Goal: Answer question/provide support: Share knowledge or assist other users

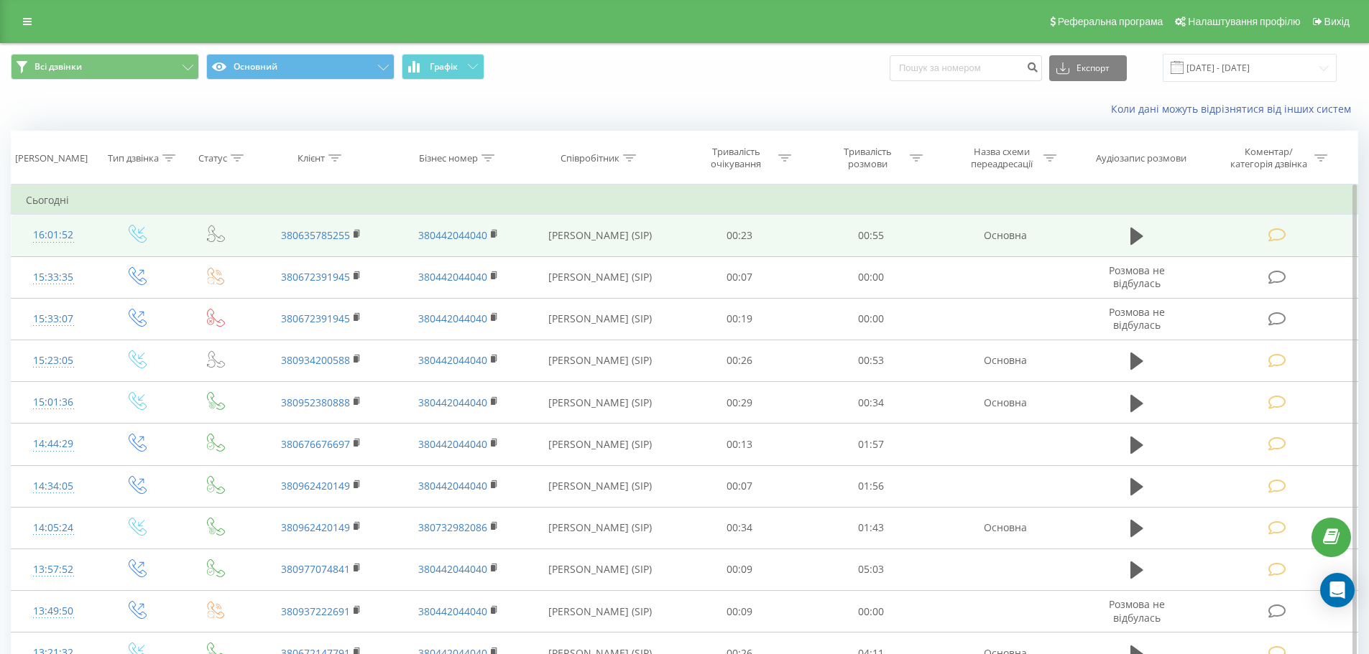
click at [1274, 233] on icon at bounding box center [1277, 235] width 18 height 15
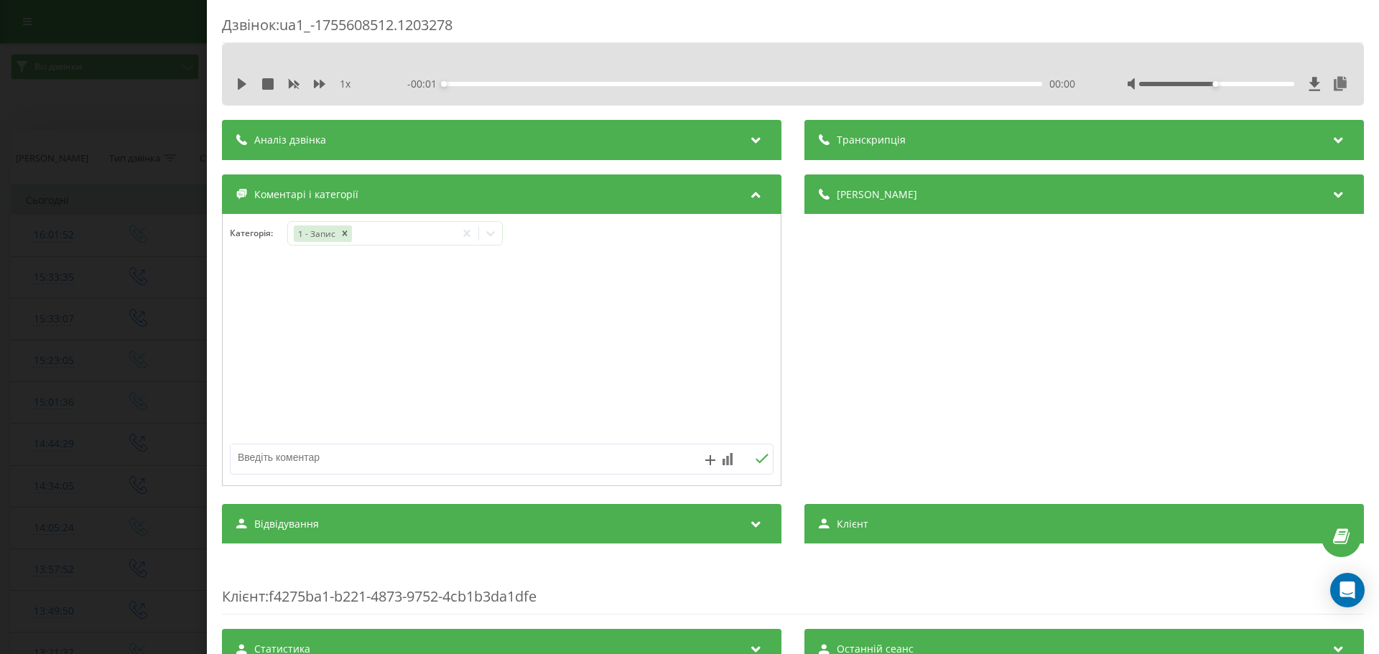
click at [165, 330] on div "Дзвінок : ua1_-1755608512.1203278 1 x - 00:01 00:00 00:00 Транскрипція Для AI-а…" at bounding box center [689, 327] width 1379 height 654
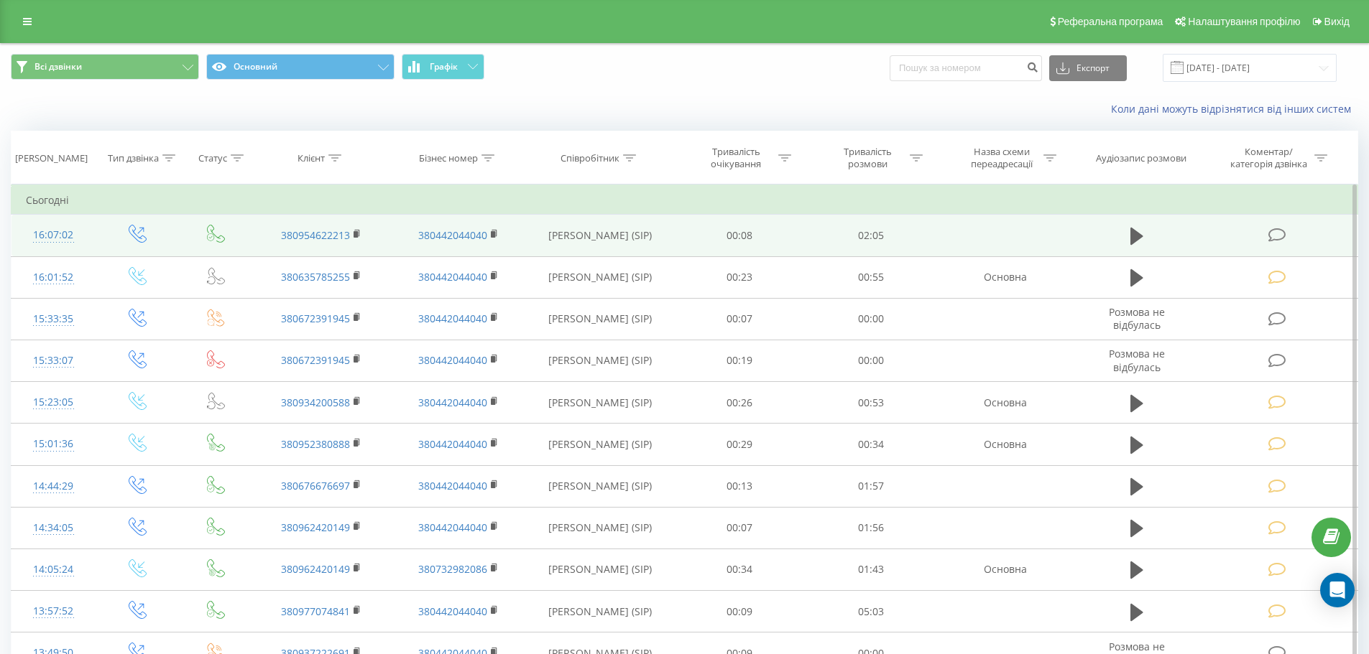
click at [1277, 233] on icon at bounding box center [1277, 235] width 18 height 15
click at [1274, 233] on icon at bounding box center [1277, 235] width 18 height 15
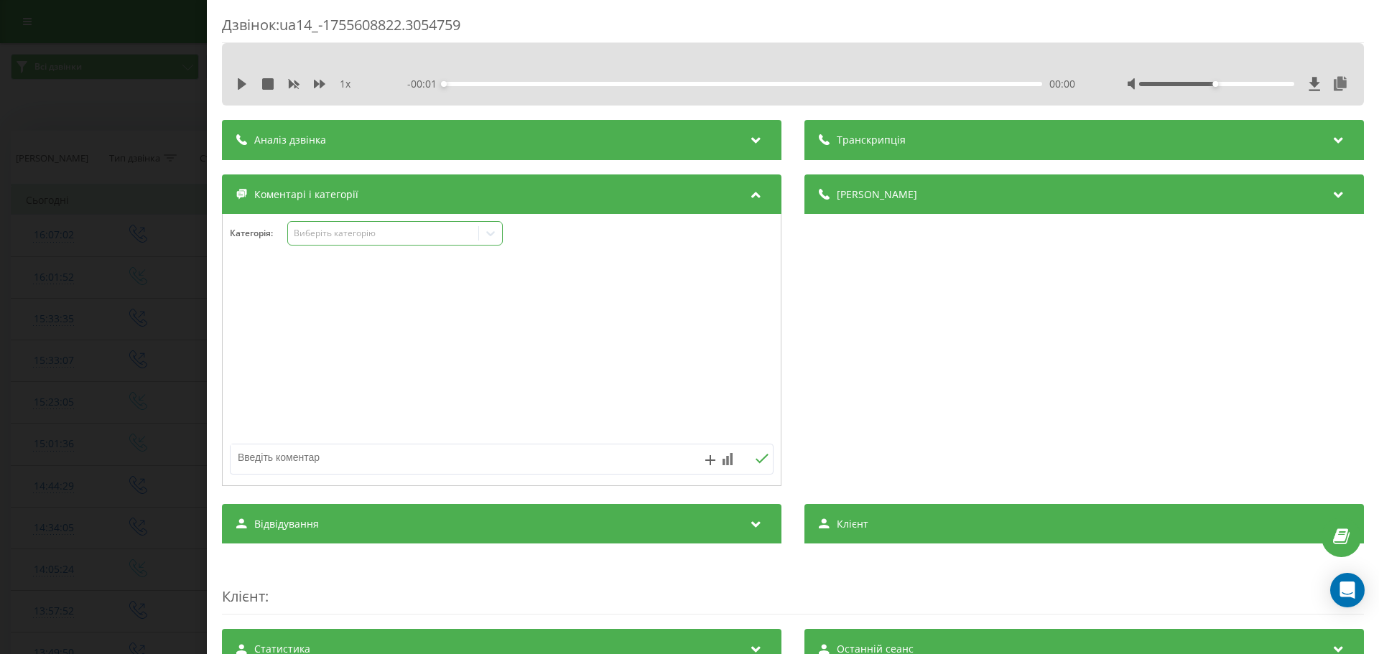
click at [487, 230] on icon at bounding box center [490, 233] width 14 height 14
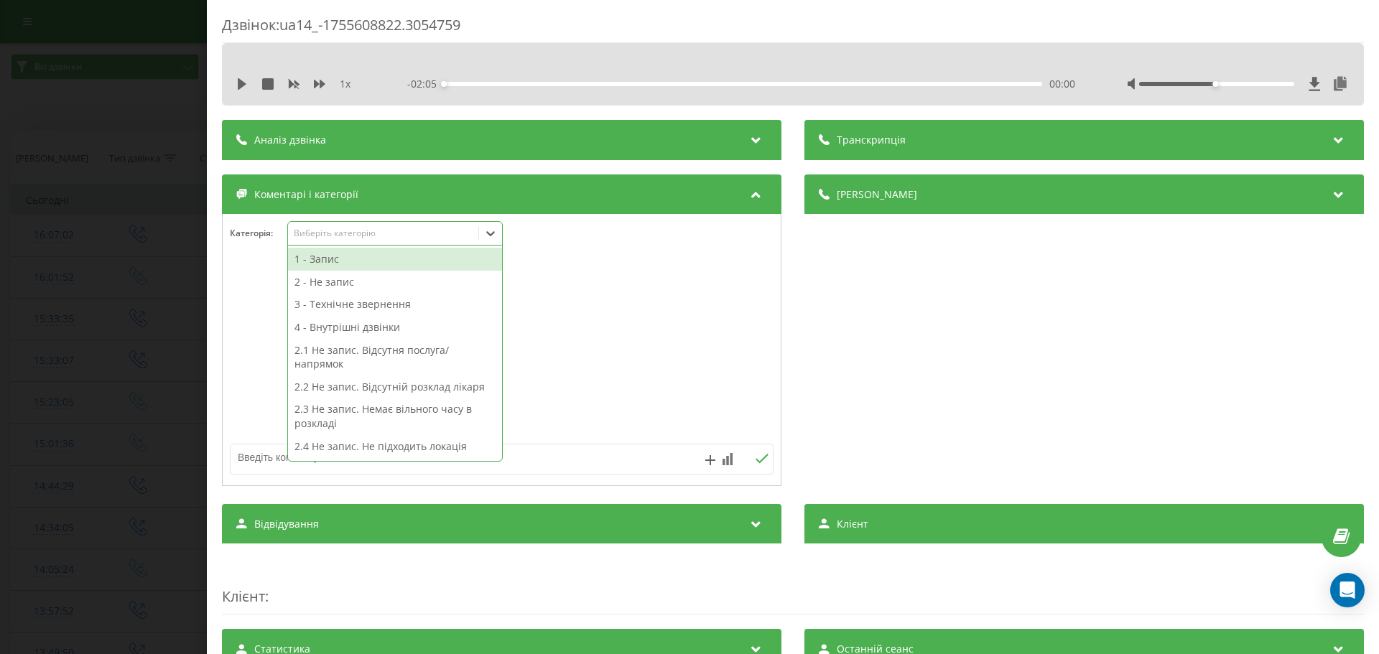
click at [320, 261] on div "1 - Запис" at bounding box center [395, 259] width 214 height 23
click at [265, 269] on div at bounding box center [502, 350] width 558 height 172
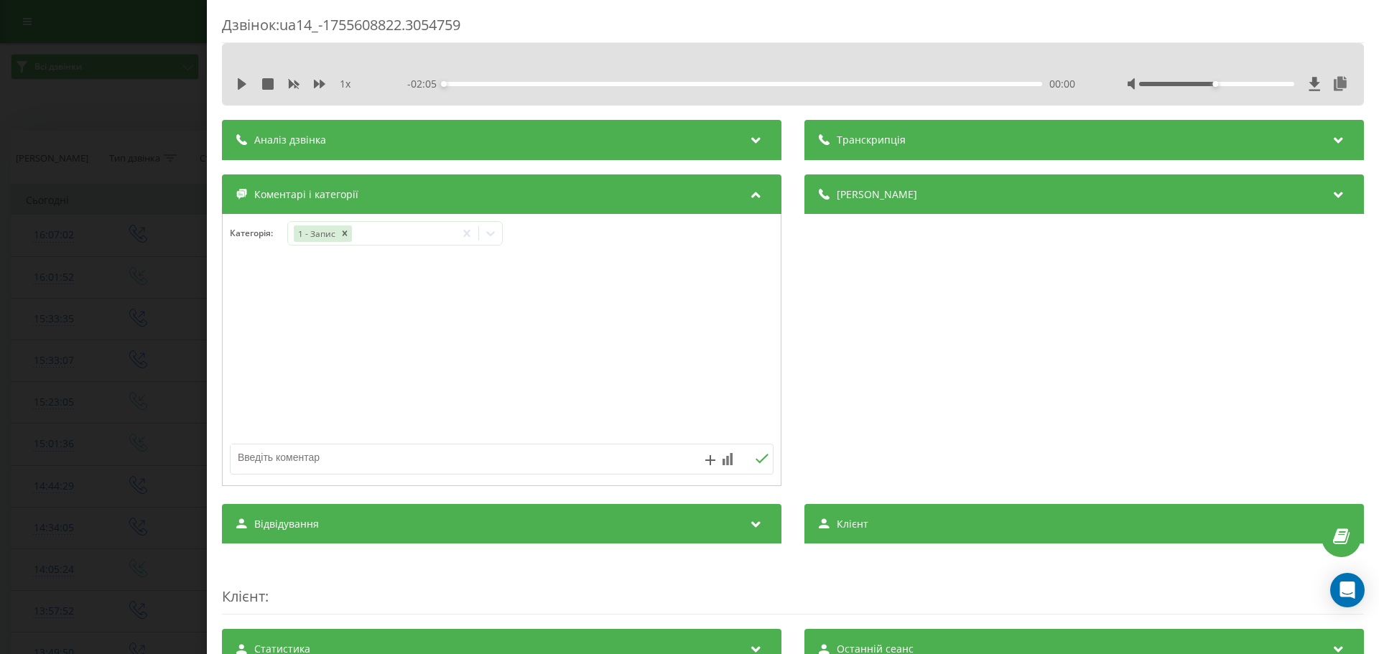
click at [141, 267] on div "Дзвінок : ua14_-1755608822.3054759 1 x - 02:05 00:00 00:00 Транскрипція Для AI-…" at bounding box center [689, 327] width 1379 height 654
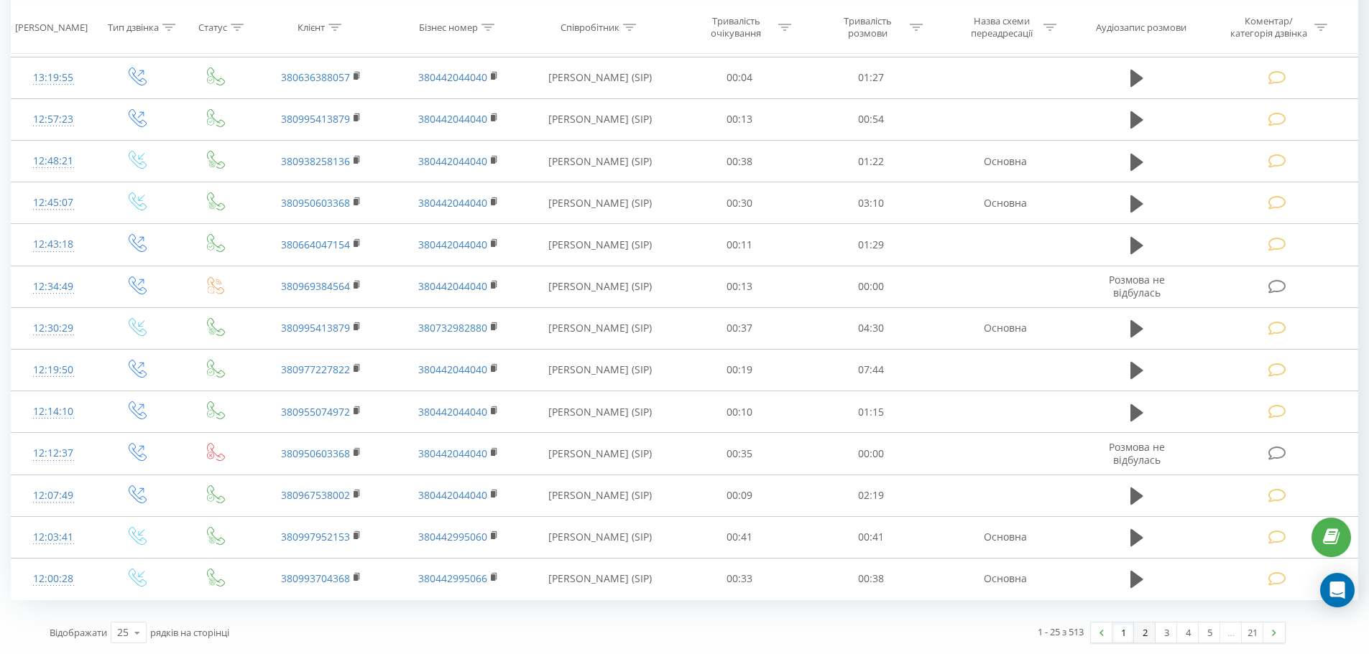
click at [1146, 633] on link "2" at bounding box center [1145, 633] width 22 height 20
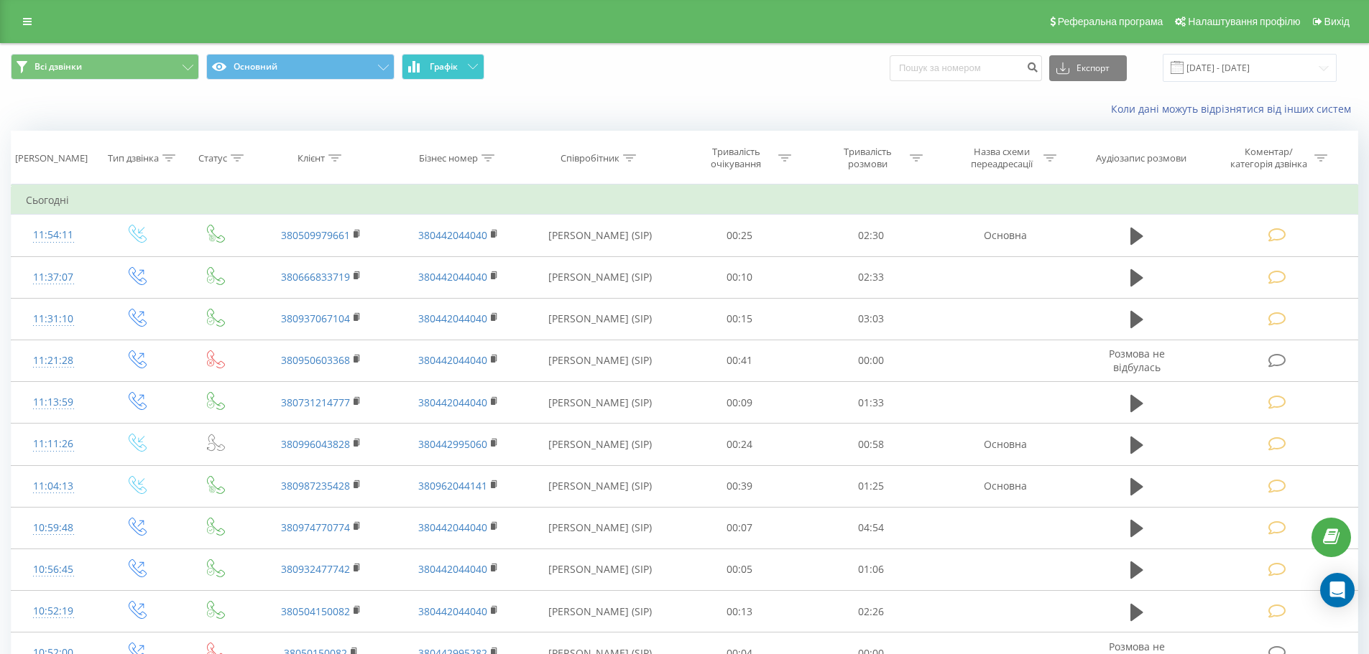
click at [440, 66] on span "Графік" at bounding box center [444, 67] width 28 height 10
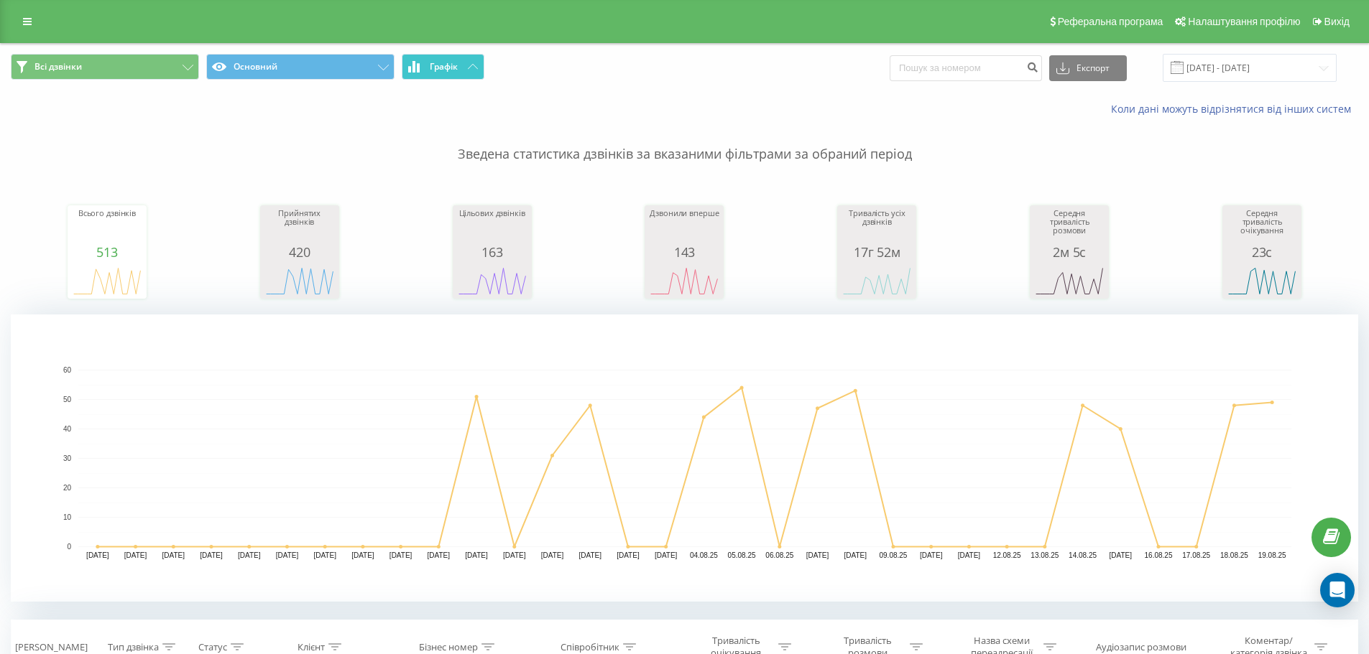
click at [468, 65] on icon at bounding box center [473, 66] width 10 height 5
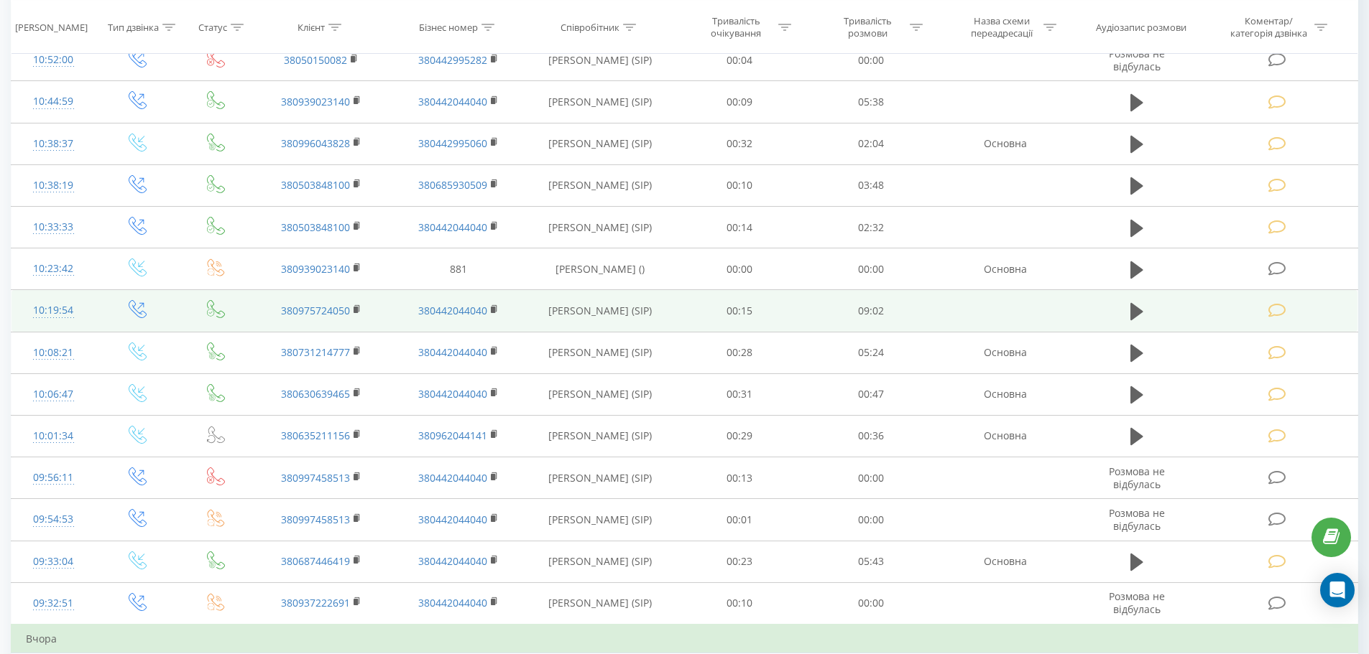
scroll to position [688, 0]
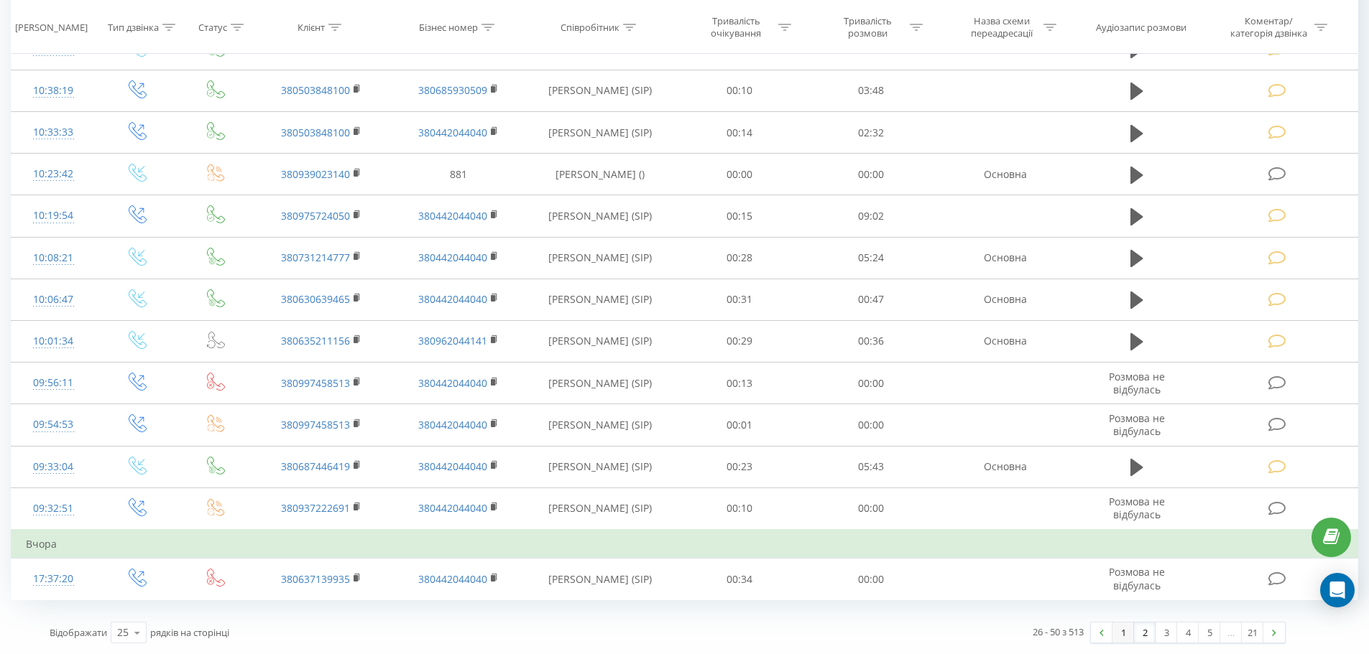
click at [1124, 631] on link "1" at bounding box center [1123, 633] width 22 height 20
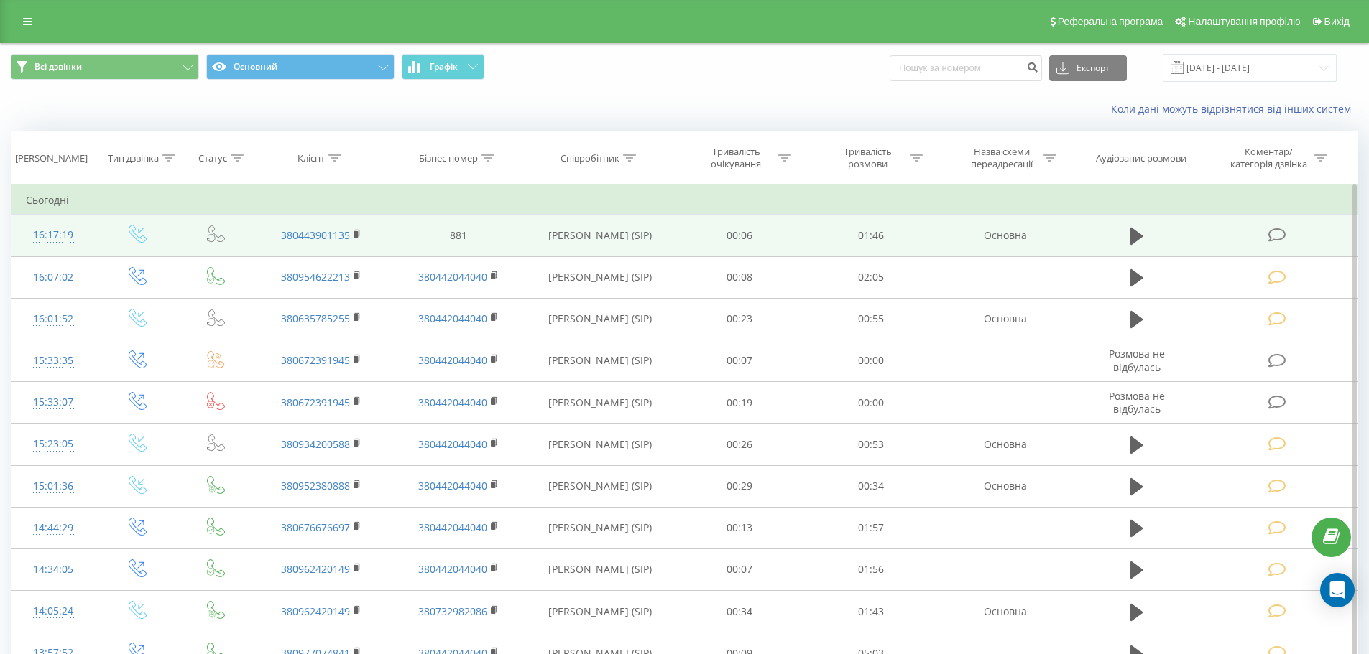
click at [1279, 235] on icon at bounding box center [1277, 235] width 18 height 15
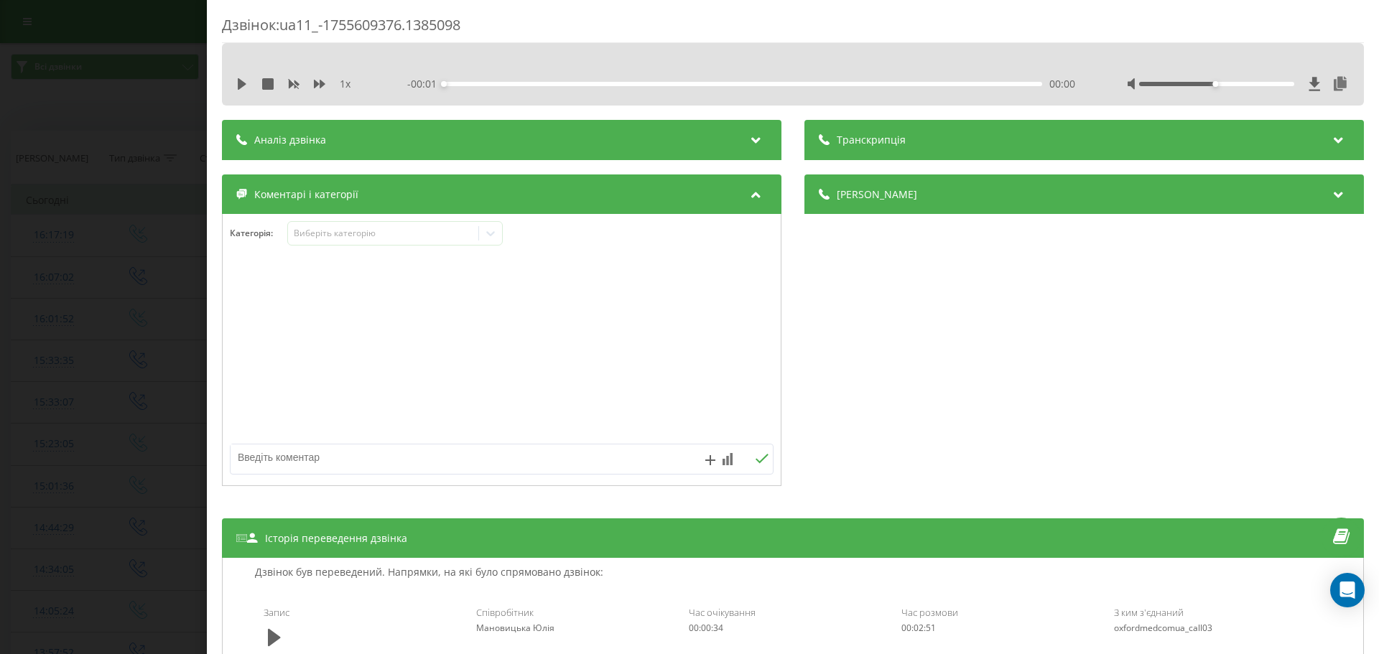
click at [234, 86] on div "1 x - 00:01 00:00 00:00" at bounding box center [793, 84] width 1121 height 22
click at [236, 86] on div "1 x - 01:46 00:00 00:00" at bounding box center [793, 84] width 1121 height 22
click at [486, 234] on icon at bounding box center [490, 233] width 14 height 14
click at [232, 98] on div "1 x - 01:46 00:00 00:00" at bounding box center [793, 74] width 1142 height 63
click at [234, 91] on div "1 x - 01:46 00:00 00:00" at bounding box center [793, 84] width 1121 height 22
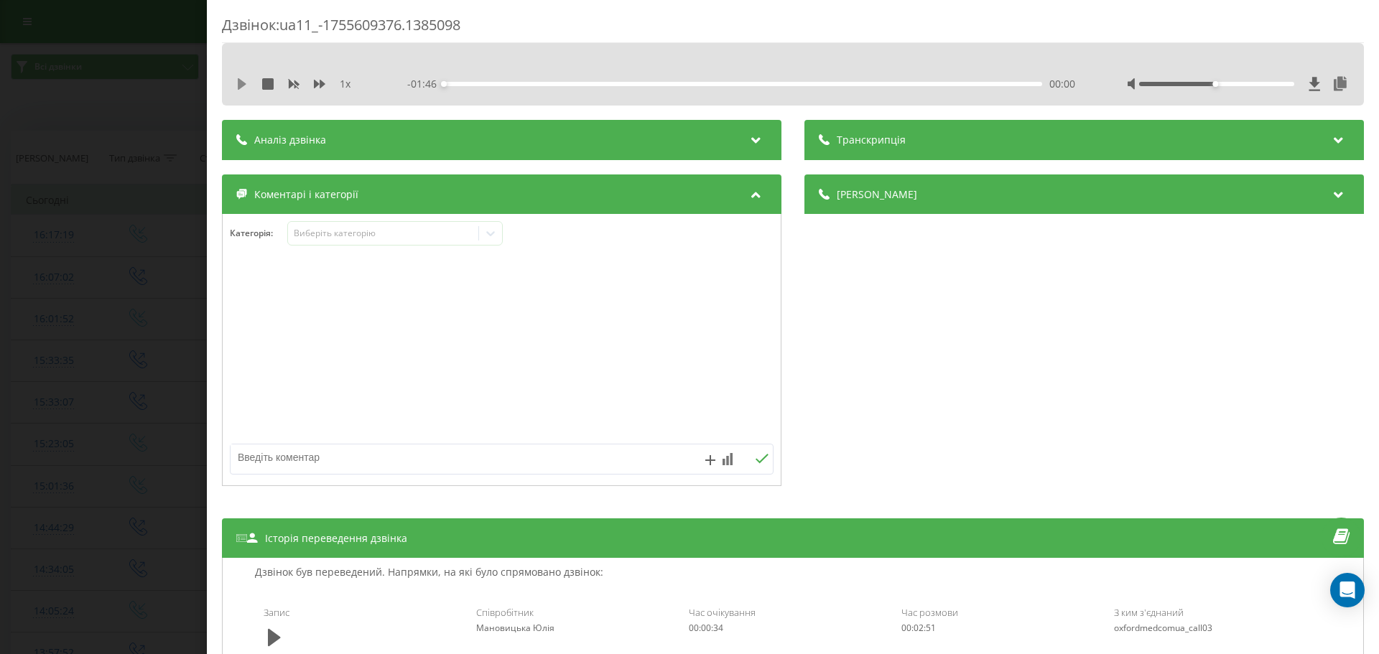
click at [244, 84] on icon at bounding box center [242, 83] width 9 height 11
click at [489, 232] on icon at bounding box center [490, 233] width 9 height 5
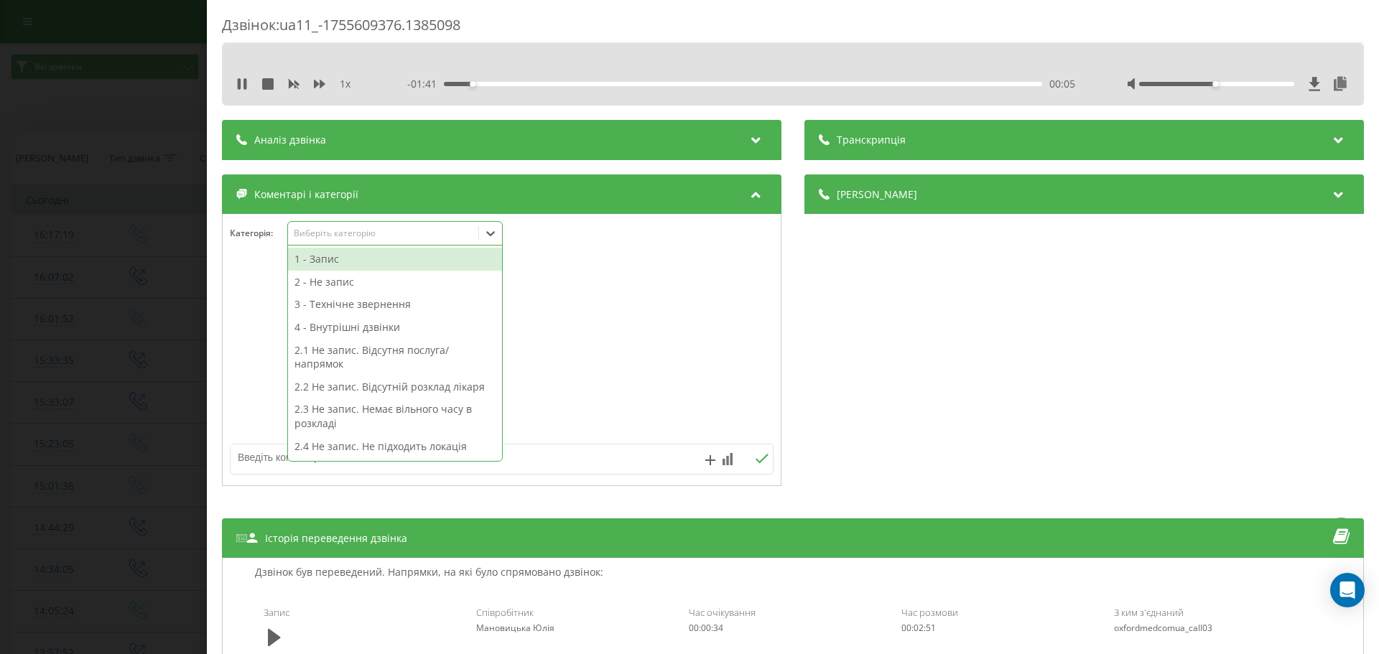
click at [323, 284] on div "2 - Не запис" at bounding box center [395, 282] width 214 height 23
click at [319, 286] on div "2 - Не запис" at bounding box center [395, 282] width 214 height 23
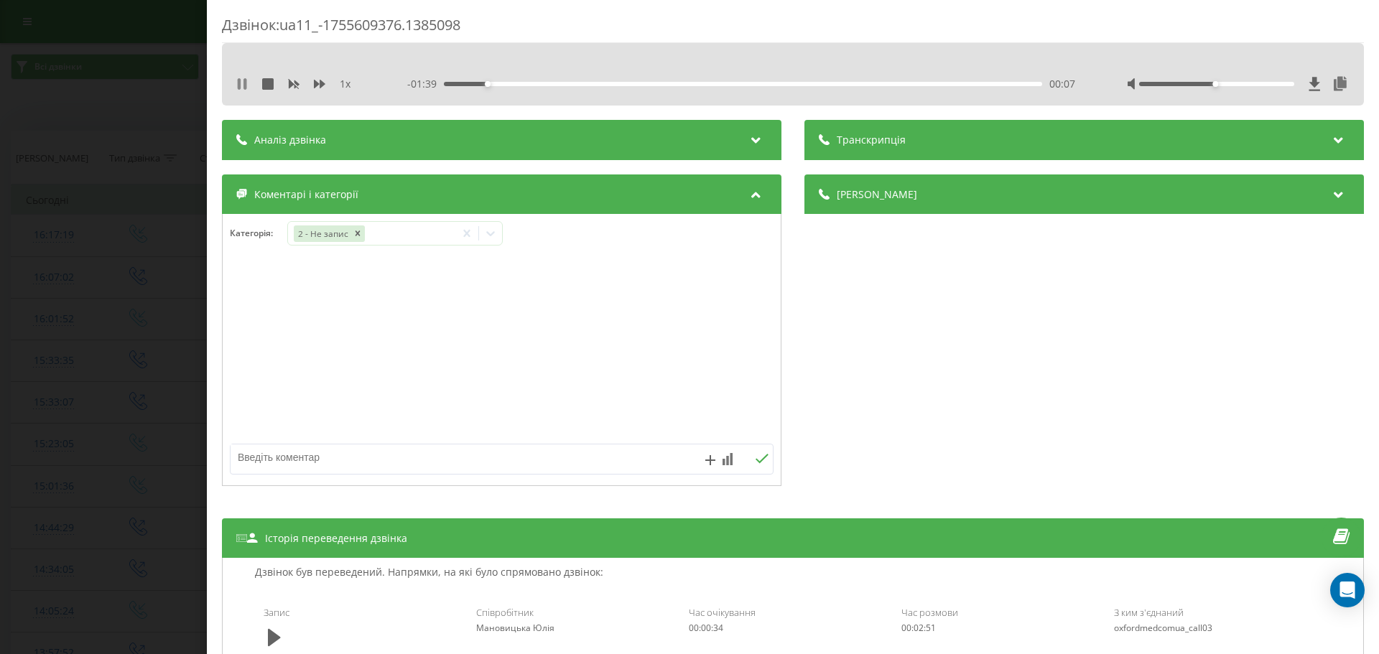
click at [239, 83] on icon at bounding box center [239, 83] width 3 height 11
click at [492, 231] on icon at bounding box center [490, 233] width 14 height 14
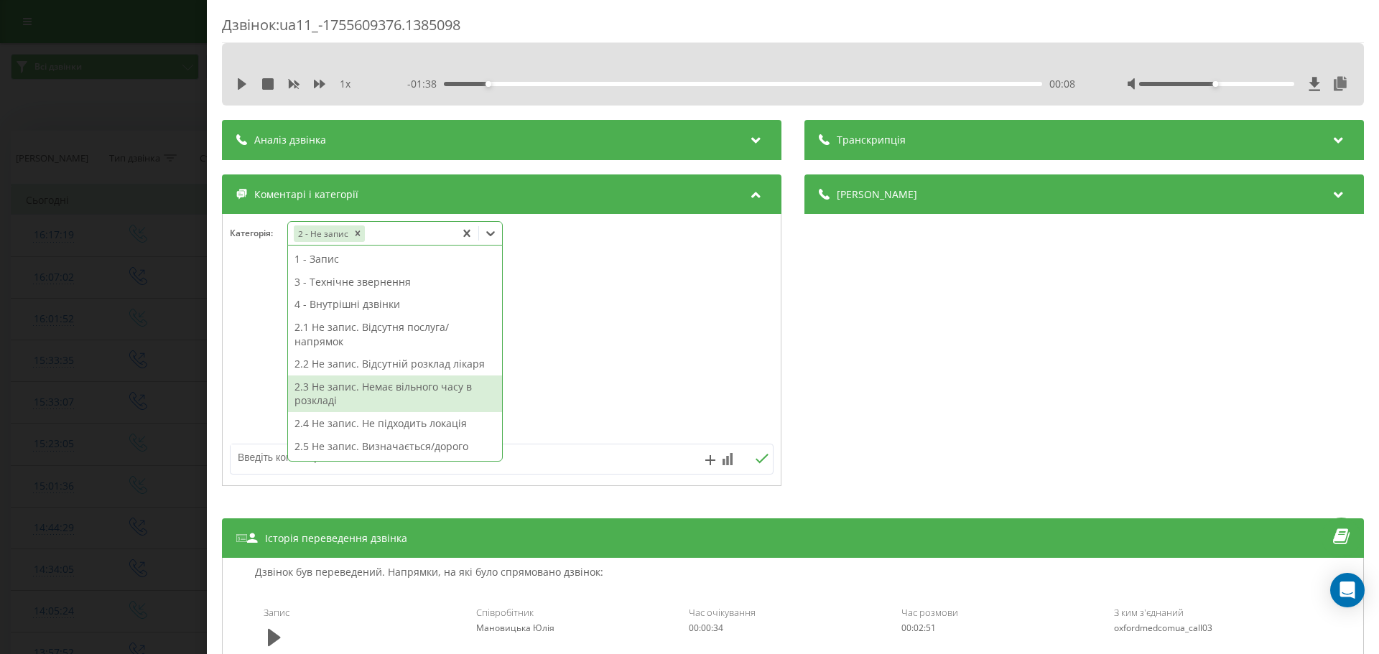
click at [441, 385] on div "2.3 Не запис. Немає вільного часу в розкладі" at bounding box center [395, 394] width 214 height 37
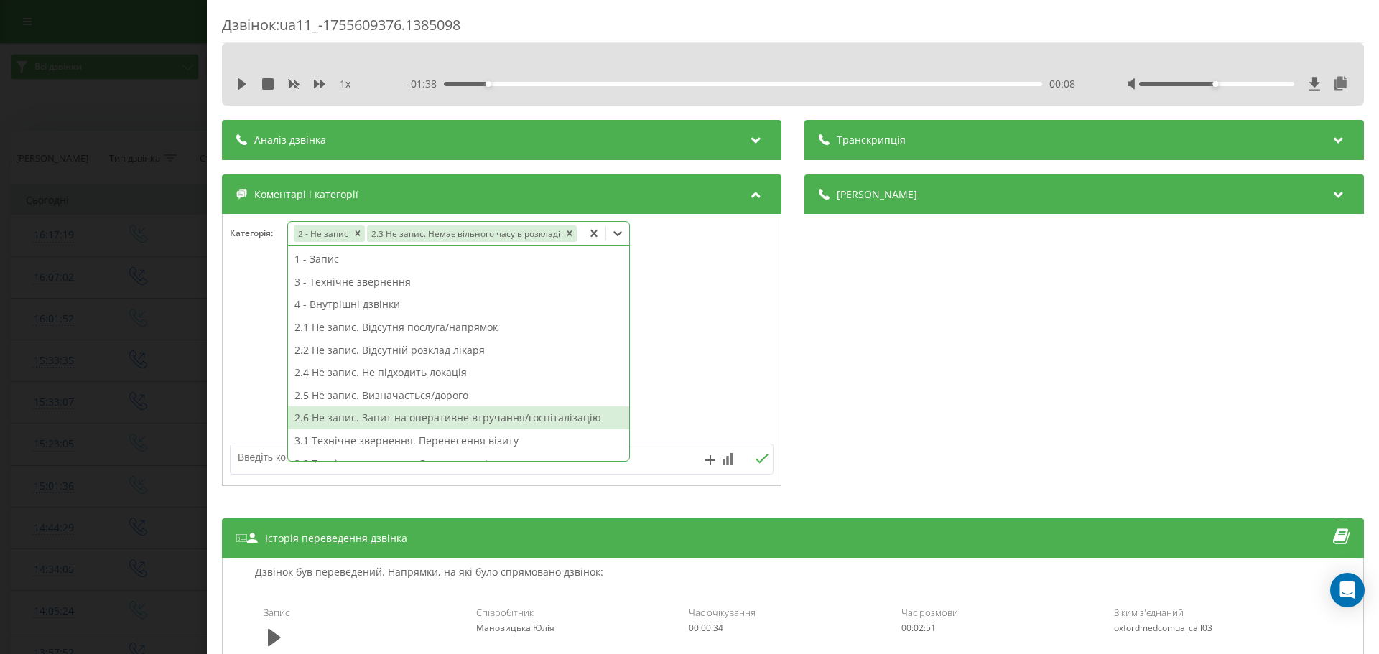
click at [269, 455] on textarea at bounding box center [448, 458] width 434 height 26
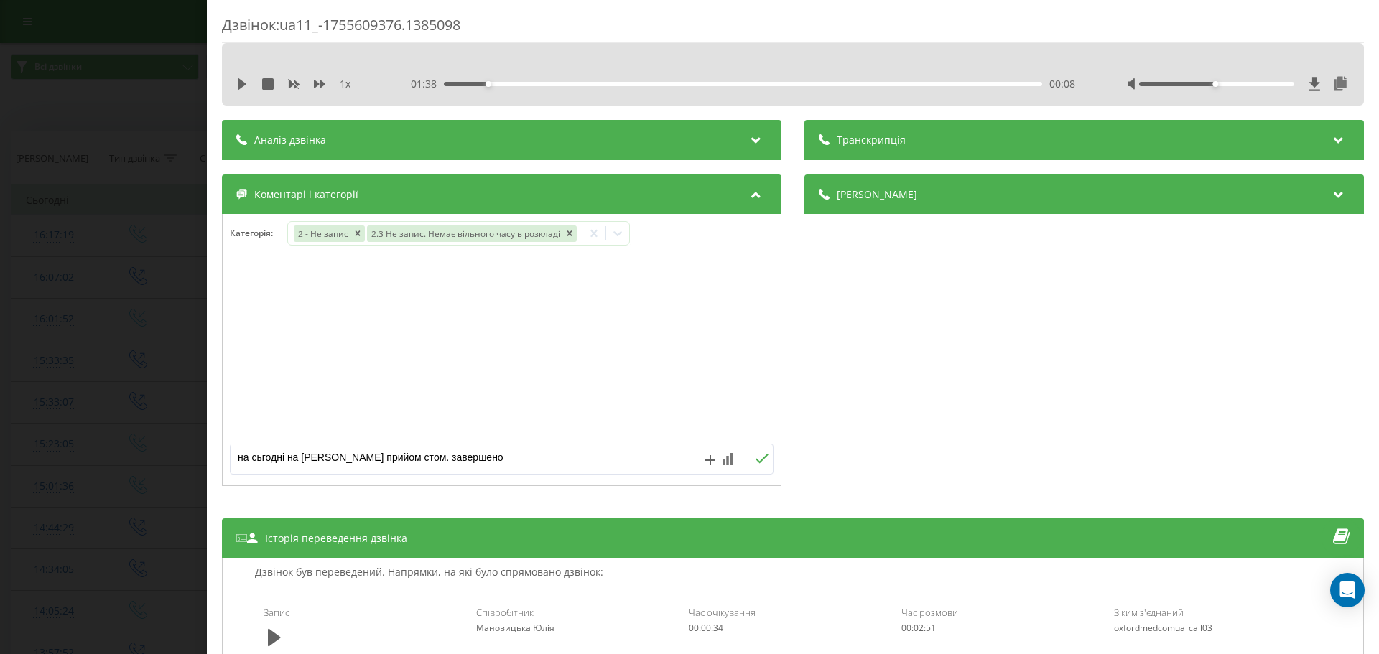
type textarea "на сьгодні на Гришка прийом стом. завершено"
click at [755, 457] on icon at bounding box center [762, 459] width 14 height 10
click at [139, 347] on div "Дзвінок : ua11_-1755609376.1385098 1 x - 01:38 00:08 00:08 Транскрипція Для AI-…" at bounding box center [689, 327] width 1379 height 654
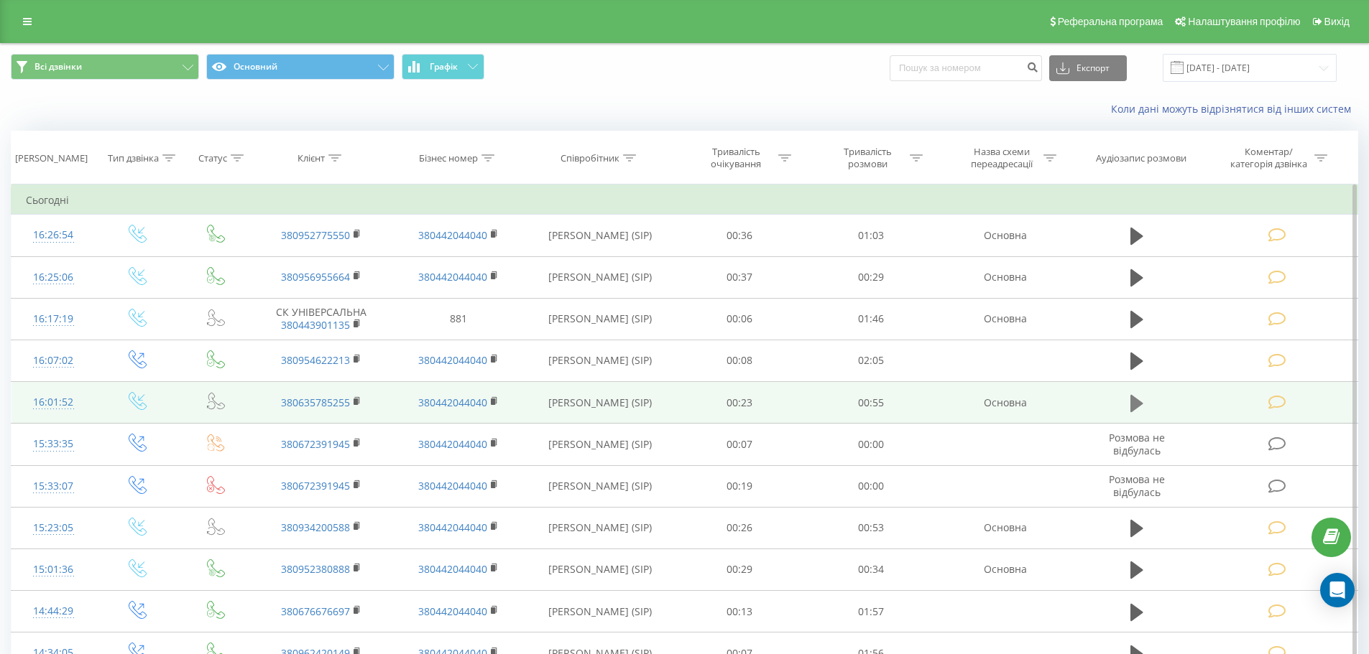
click at [1137, 403] on icon at bounding box center [1136, 402] width 13 height 17
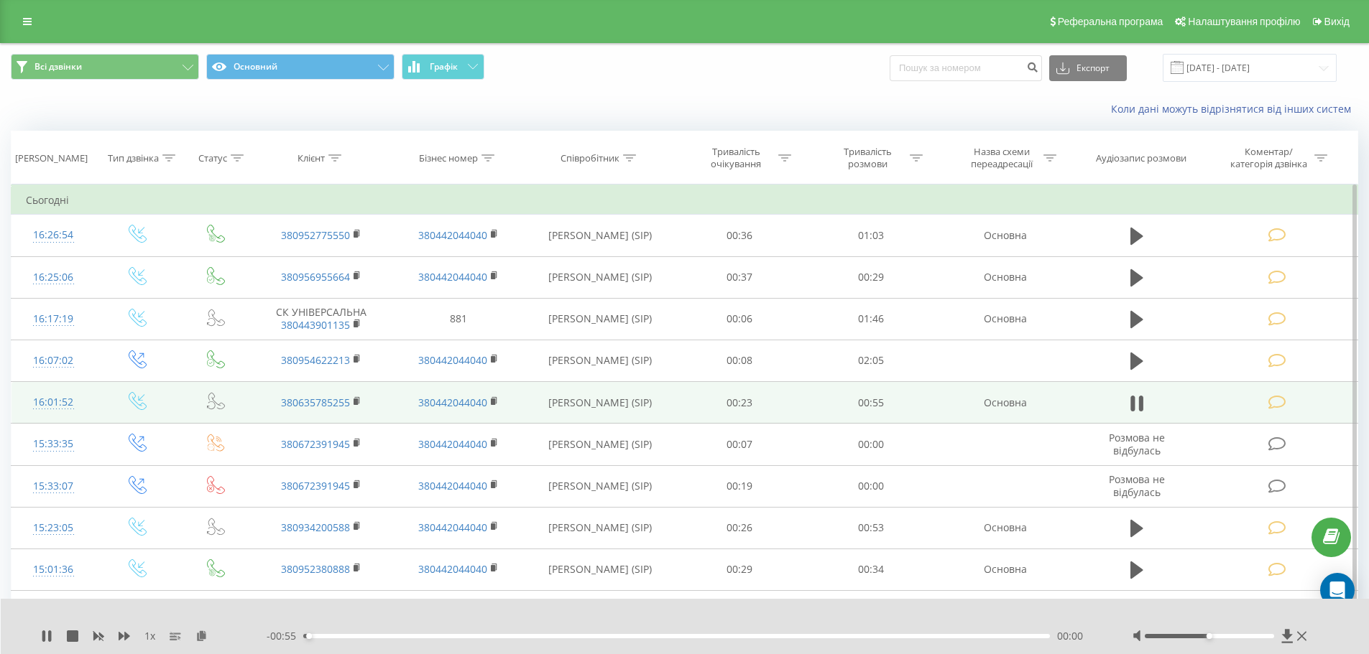
click at [1282, 399] on icon at bounding box center [1277, 402] width 18 height 15
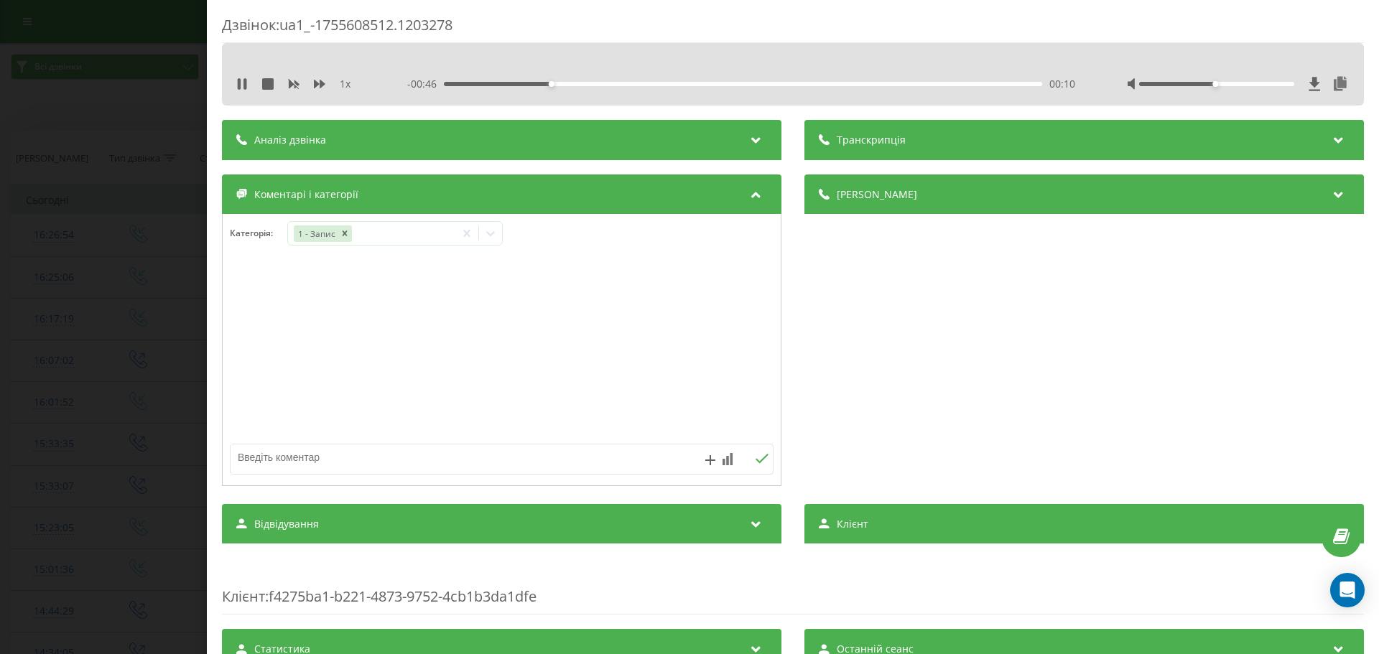
click at [177, 309] on div "Дзвінок : ua1_-1755608512.1203278 1 x - 00:46 00:10 00:10 Транскрипція Для AI-а…" at bounding box center [689, 327] width 1379 height 654
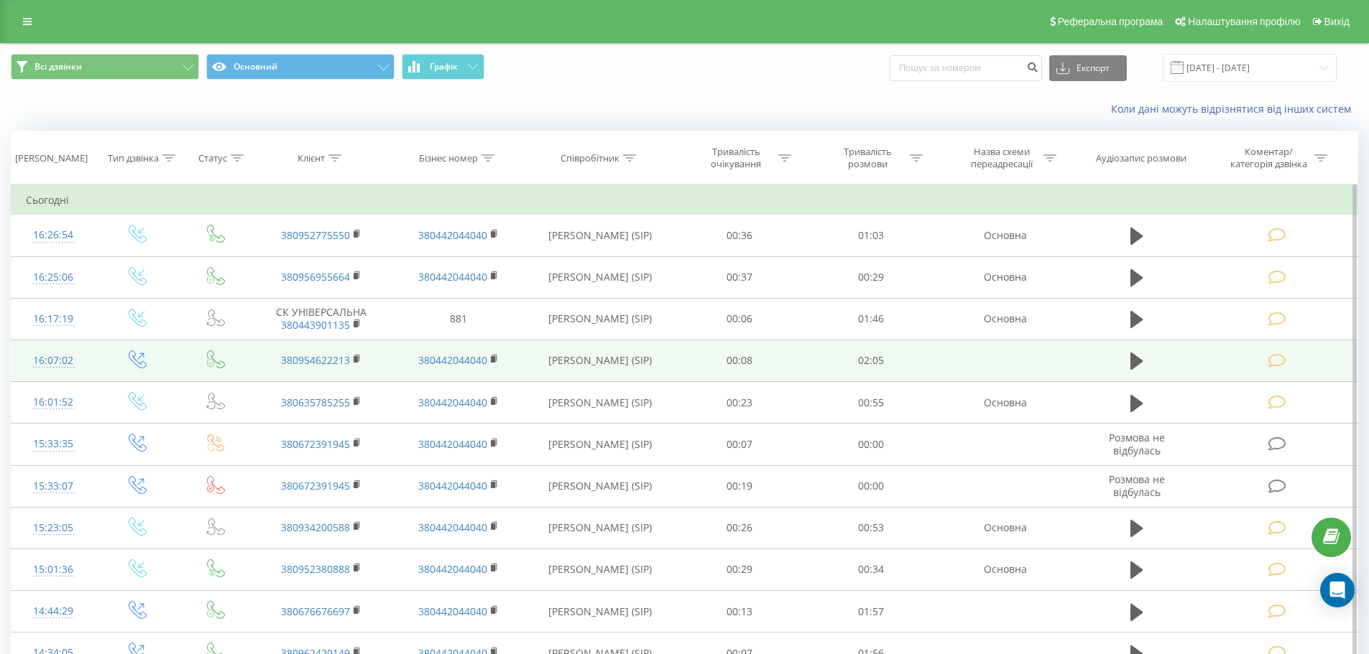
click at [1283, 365] on icon at bounding box center [1277, 360] width 18 height 15
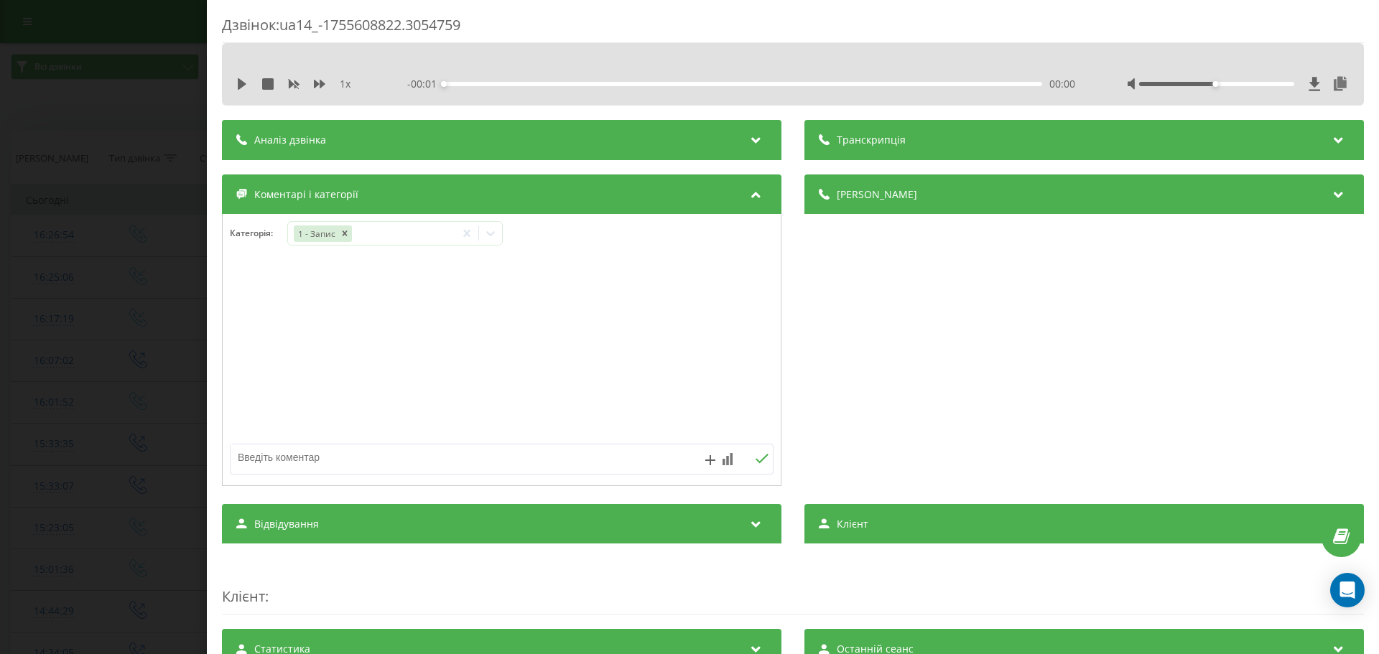
click at [150, 325] on div "Дзвінок : ua14_-1755608822.3054759 1 x - 00:01 00:00 00:00 Транскрипція Для AI-…" at bounding box center [689, 327] width 1379 height 654
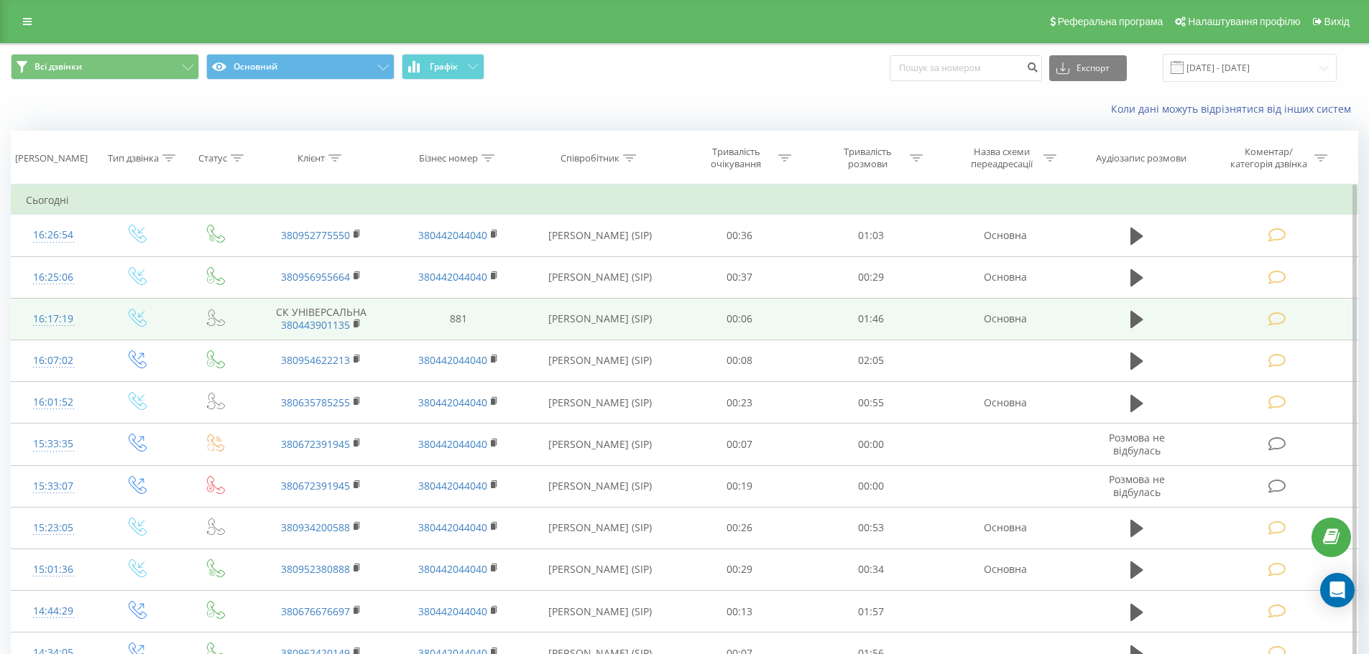
click at [1282, 319] on icon at bounding box center [1277, 319] width 18 height 15
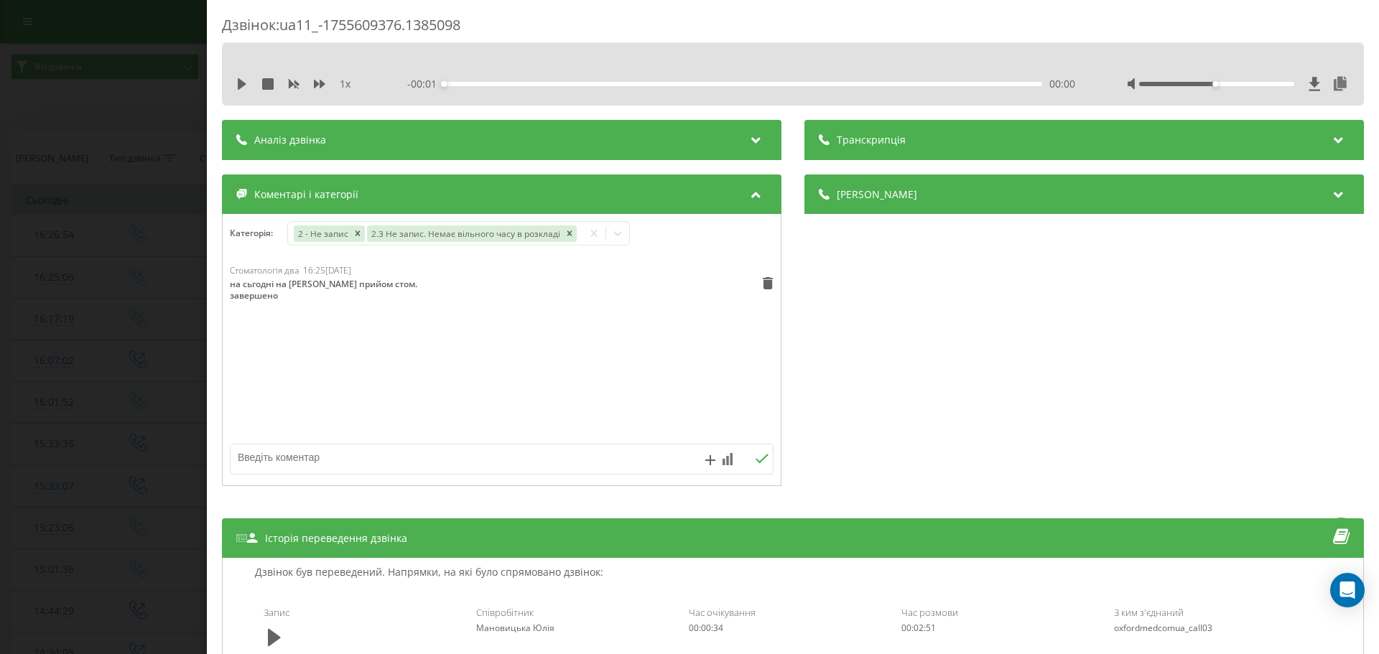
click at [136, 304] on div "Дзвінок : ua11_-1755609376.1385098 1 x - 00:01 00:00 00:00 Транскрипція Для AI-…" at bounding box center [689, 327] width 1379 height 654
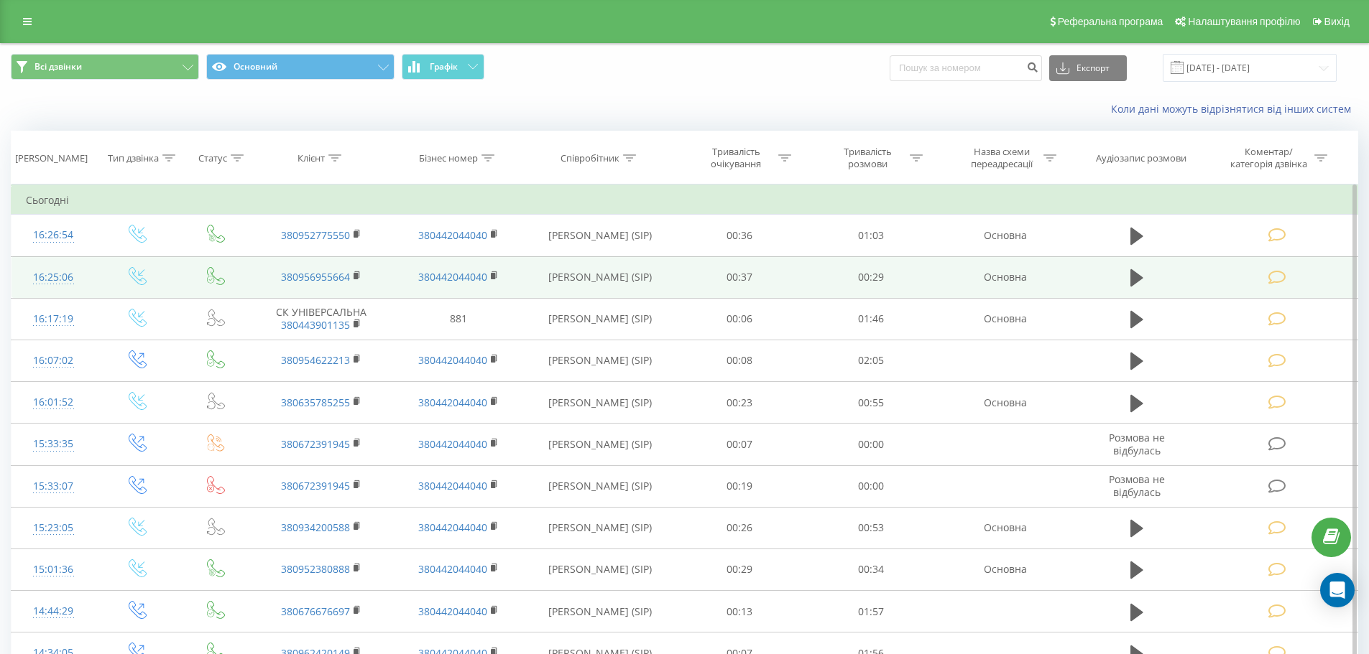
click at [1282, 273] on icon at bounding box center [1277, 277] width 18 height 15
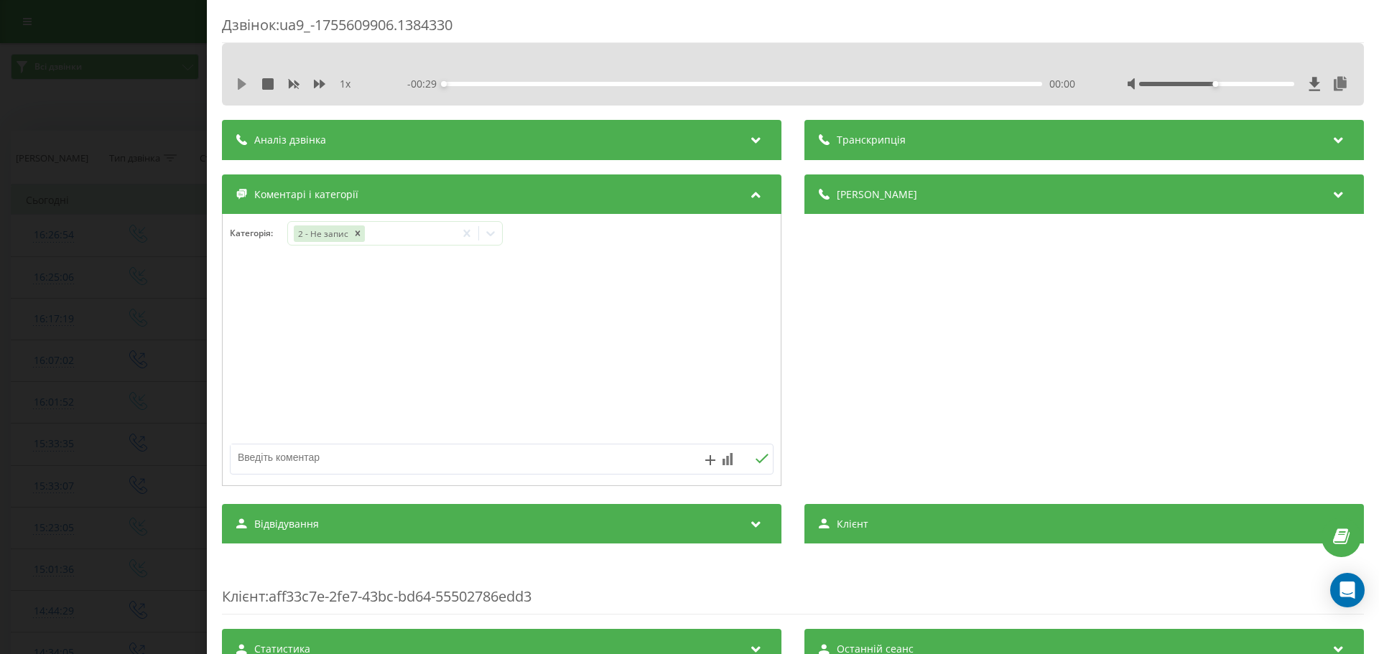
click at [241, 83] on icon at bounding box center [242, 83] width 9 height 11
click at [496, 229] on icon at bounding box center [490, 233] width 14 height 14
click at [242, 80] on icon at bounding box center [241, 83] width 11 height 11
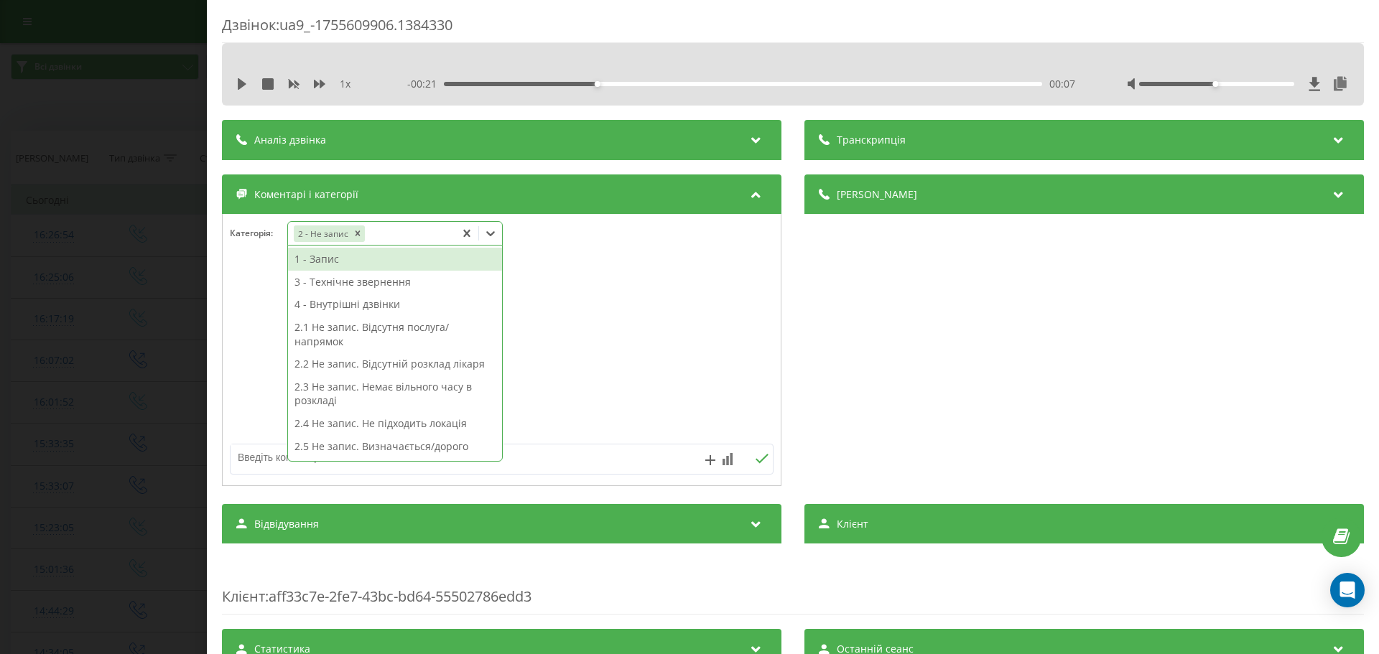
click at [493, 232] on icon at bounding box center [490, 233] width 14 height 14
click at [450, 425] on div "2.4 Не запис. Не підходить локація" at bounding box center [395, 423] width 214 height 23
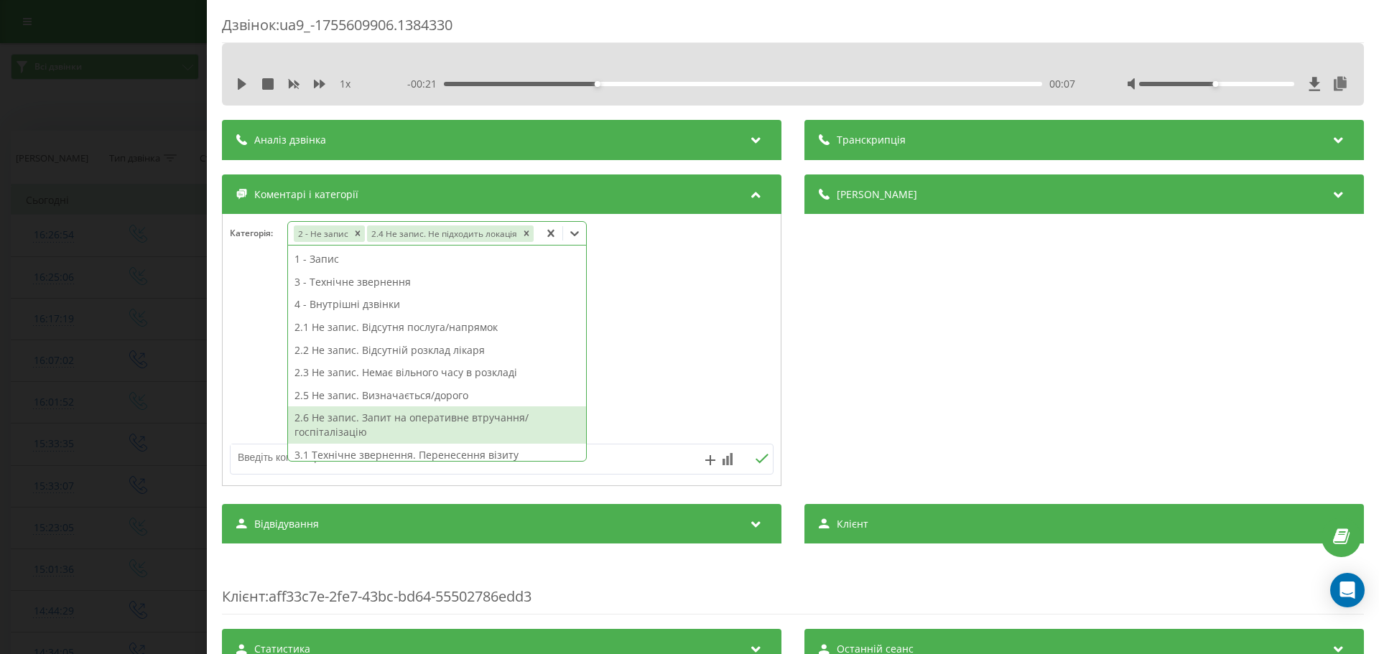
click at [253, 465] on textarea at bounding box center [448, 458] width 434 height 26
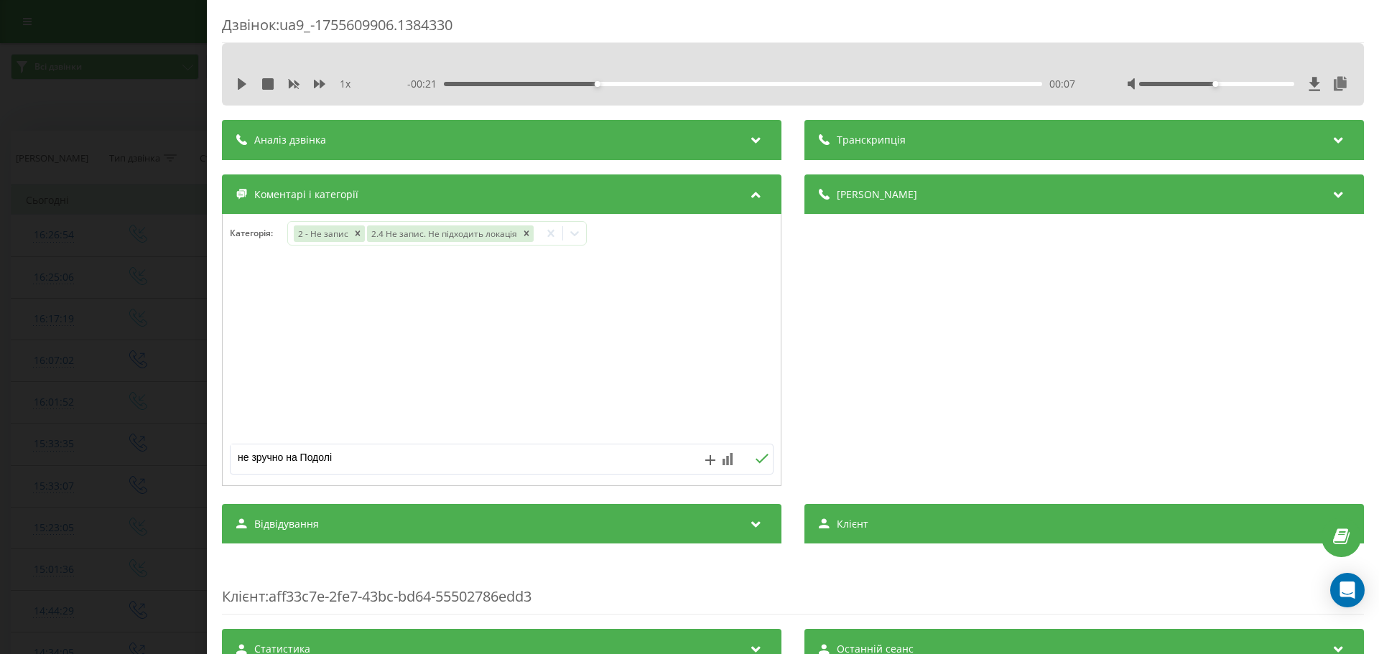
type textarea "не зручно на Подолі"
click at [755, 458] on icon at bounding box center [762, 459] width 14 height 10
click at [129, 304] on div "Дзвінок : ua9_-1755609906.1384330 1 x - 00:21 00:07 00:07 Транскрипція Для AI-а…" at bounding box center [689, 327] width 1379 height 654
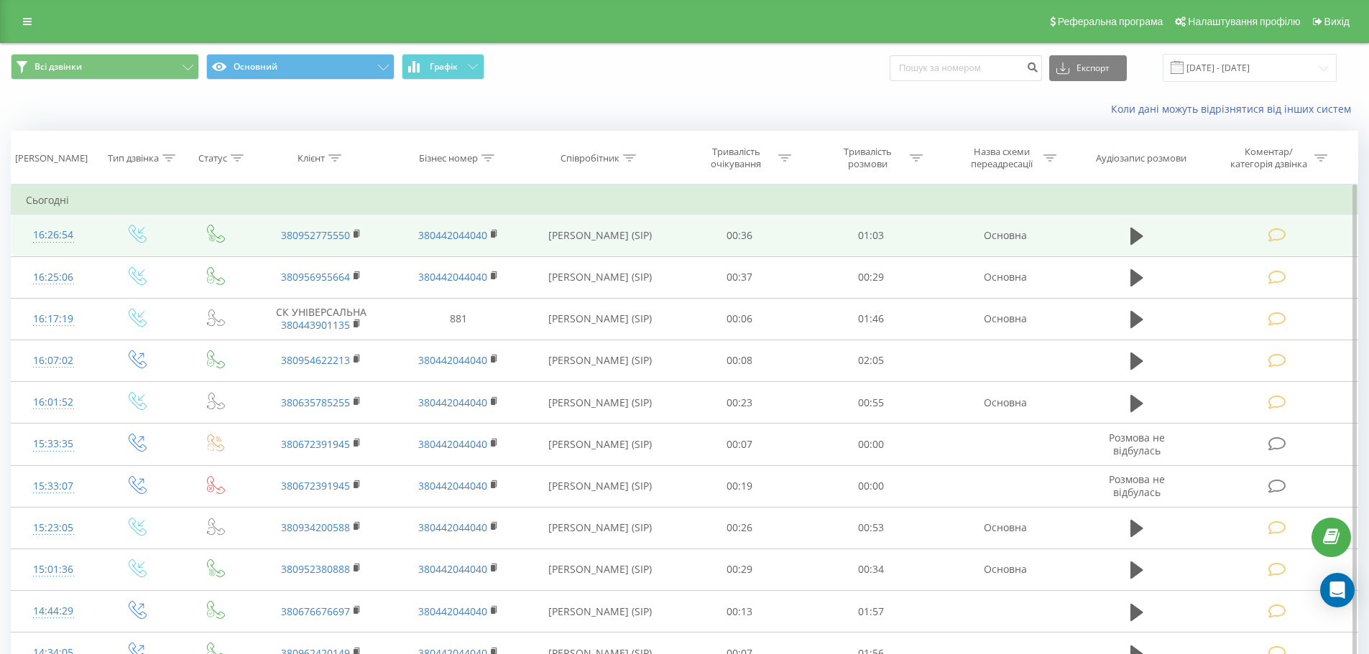
click at [1284, 233] on icon at bounding box center [1277, 235] width 18 height 15
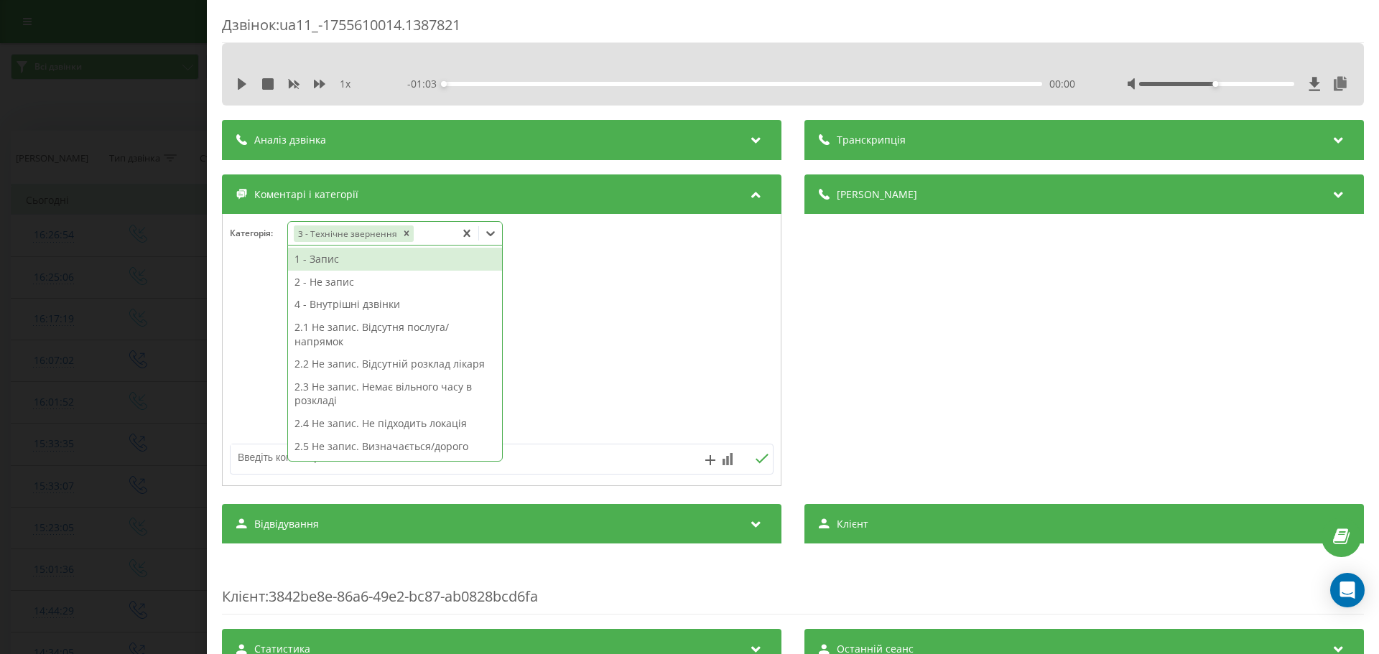
click at [490, 228] on icon at bounding box center [490, 233] width 14 height 14
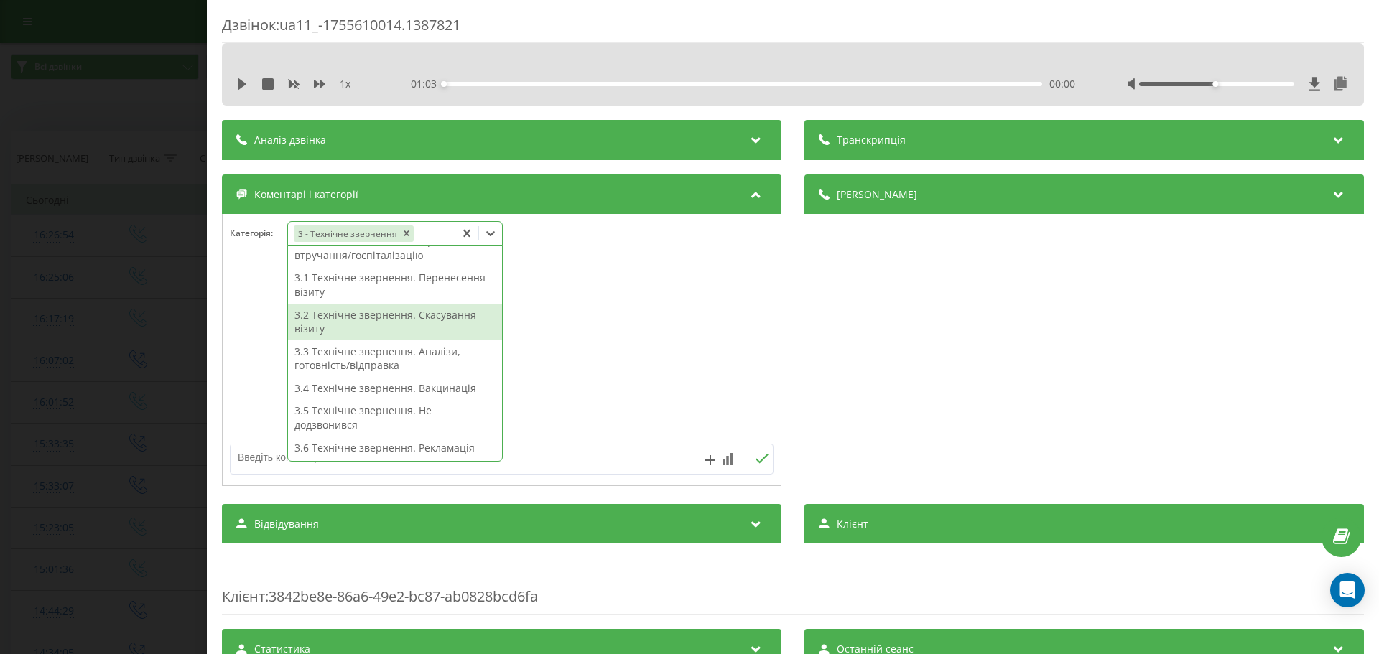
scroll to position [208, 0]
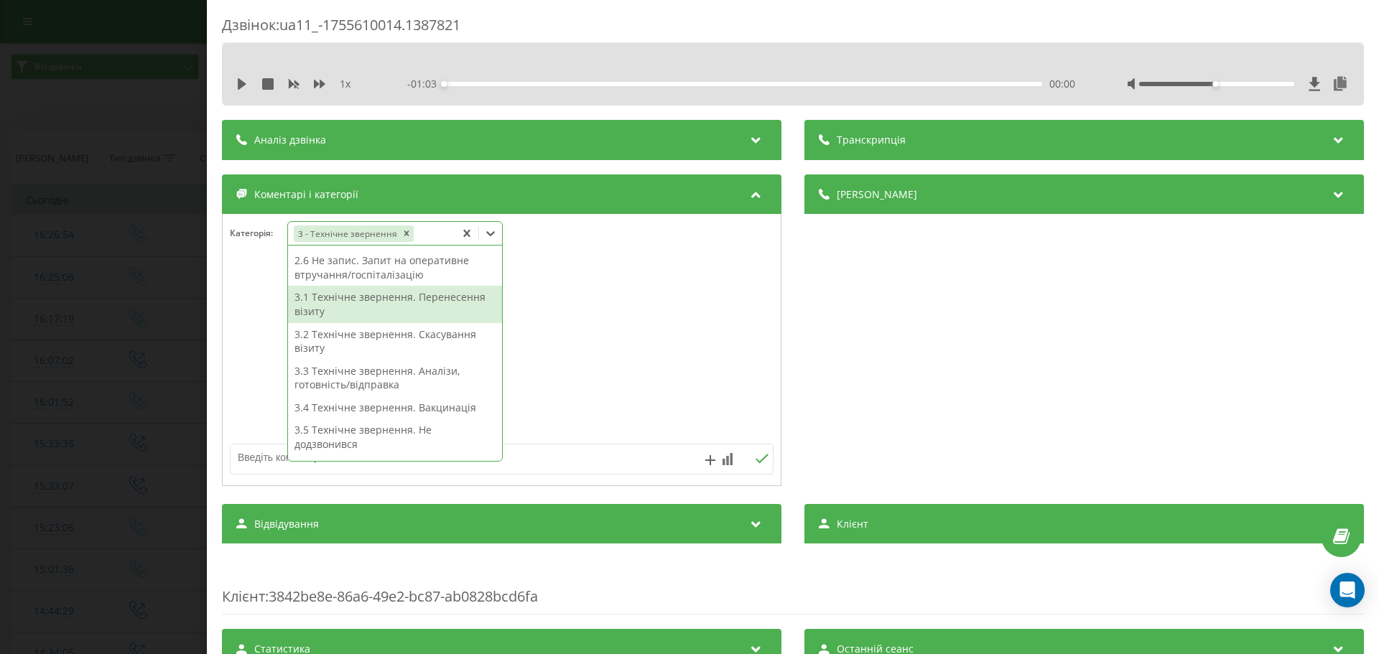
click at [446, 306] on div "3.1 Технічне звернення. Перенесення візиту" at bounding box center [395, 304] width 214 height 37
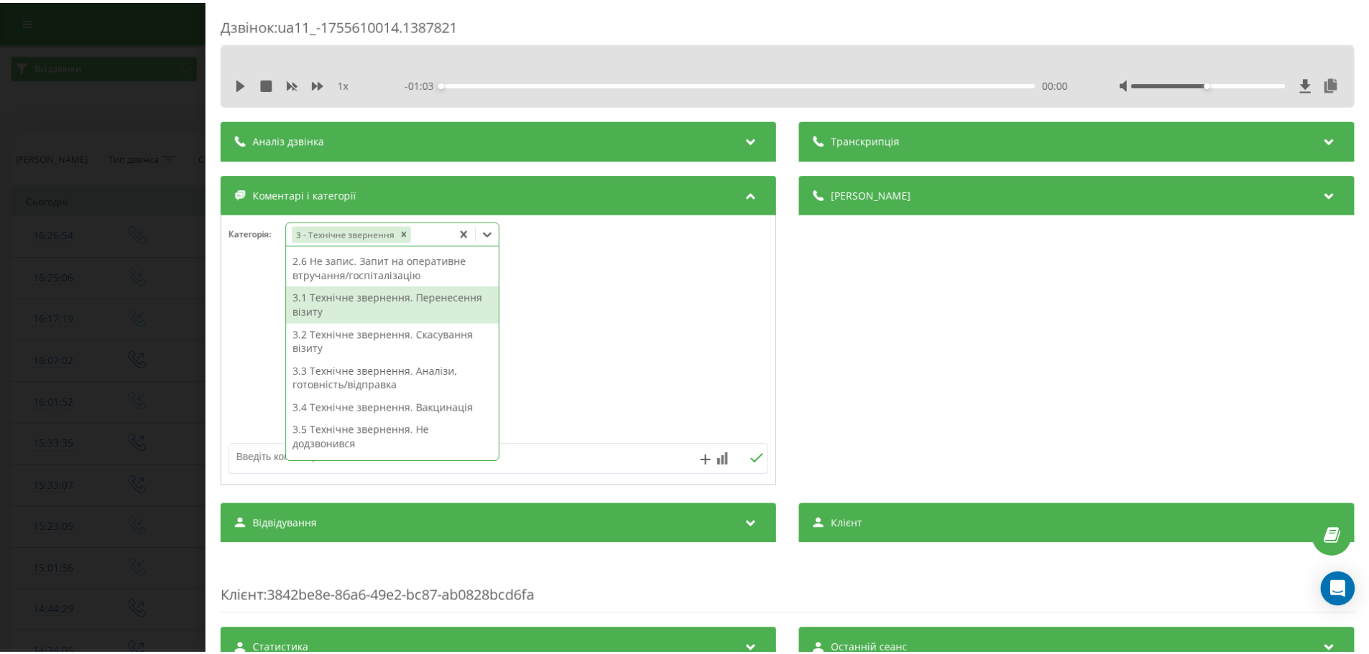
scroll to position [180, 0]
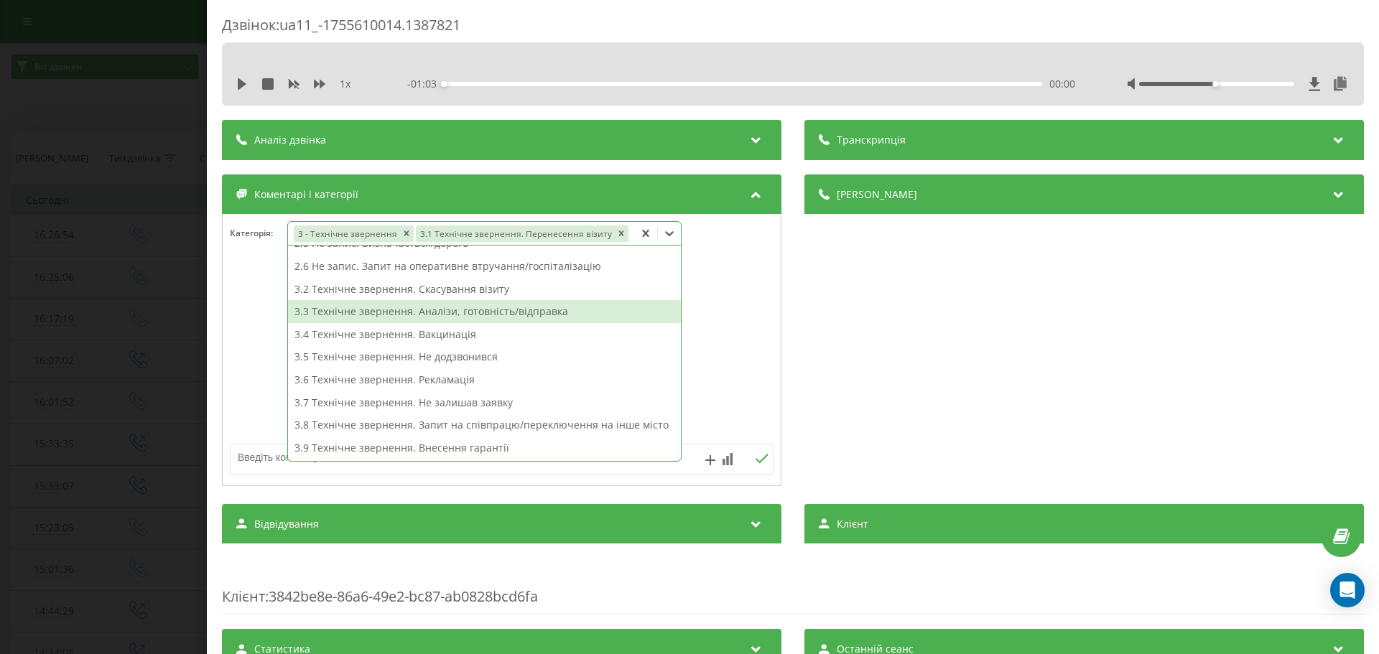
click at [236, 316] on div at bounding box center [502, 350] width 558 height 172
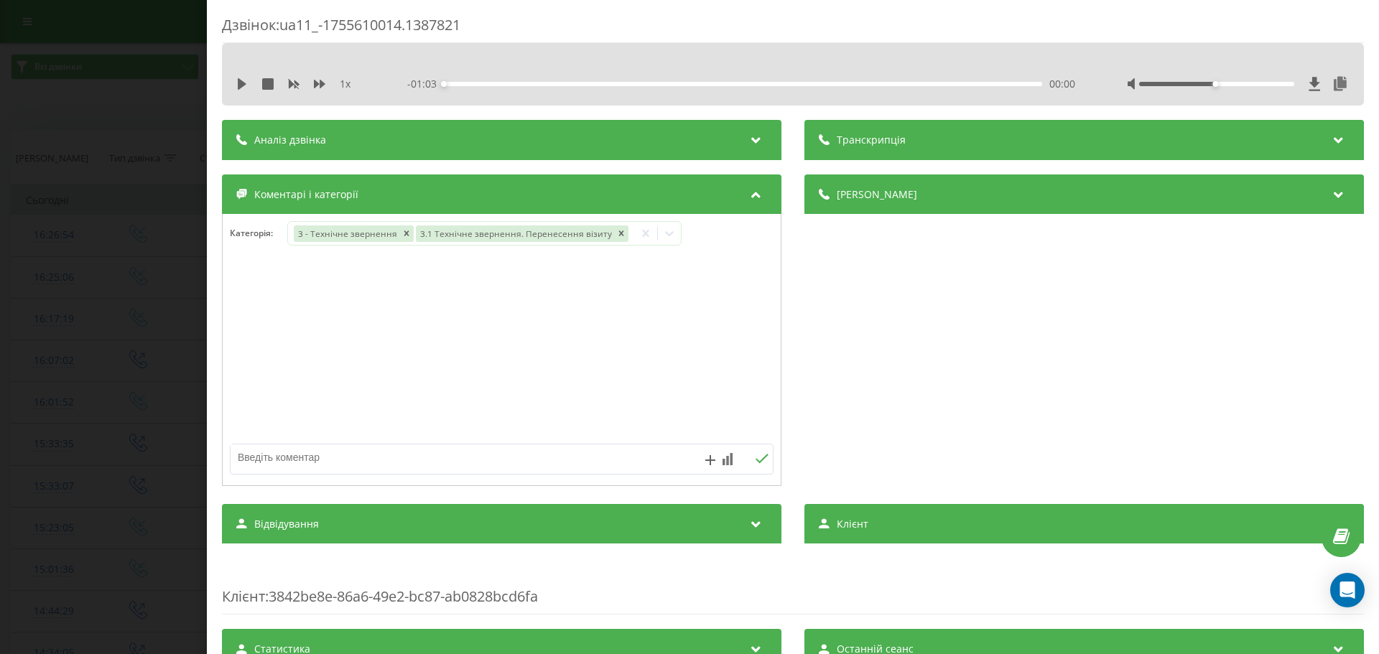
click at [273, 458] on textarea at bounding box center [448, 458] width 434 height 26
type textarea "перенесення"
click at [764, 460] on button at bounding box center [762, 459] width 22 height 12
click at [129, 355] on div "Дзвінок : ua11_-1755610014.1387821 1 x - 01:03 00:00 00:00 Транскрипція Для AI-…" at bounding box center [689, 327] width 1379 height 654
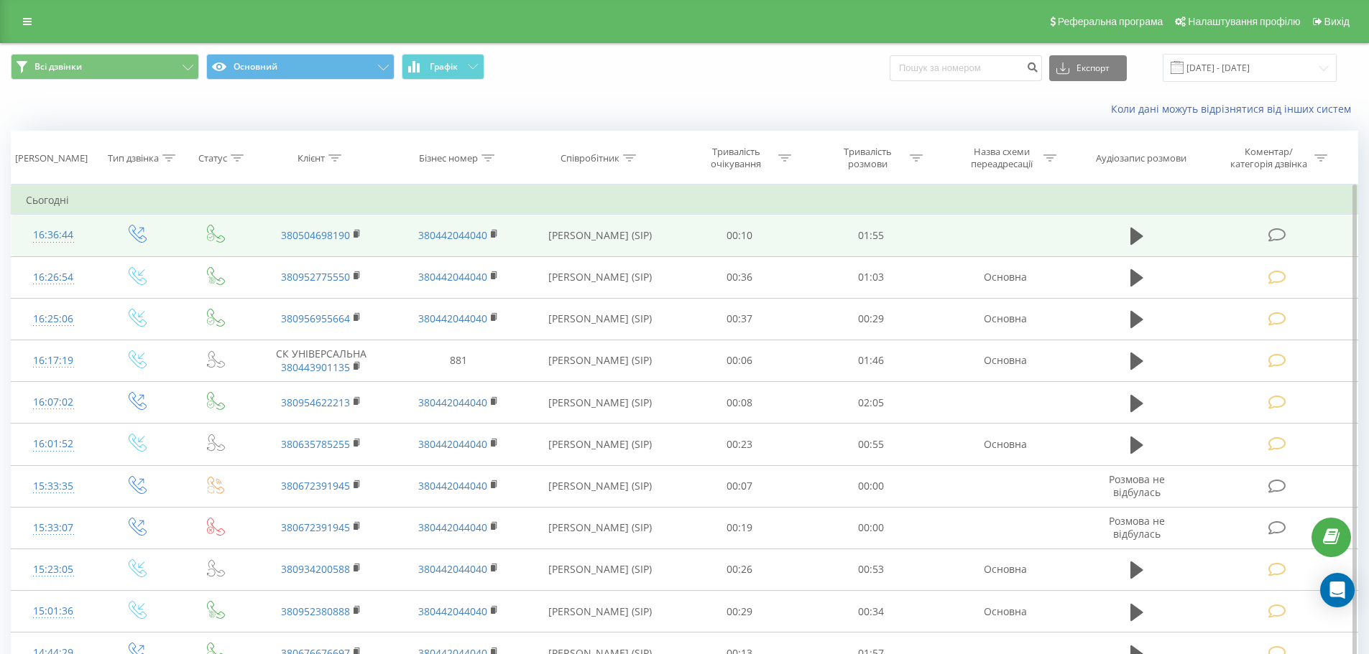
click at [1278, 234] on icon at bounding box center [1277, 235] width 18 height 15
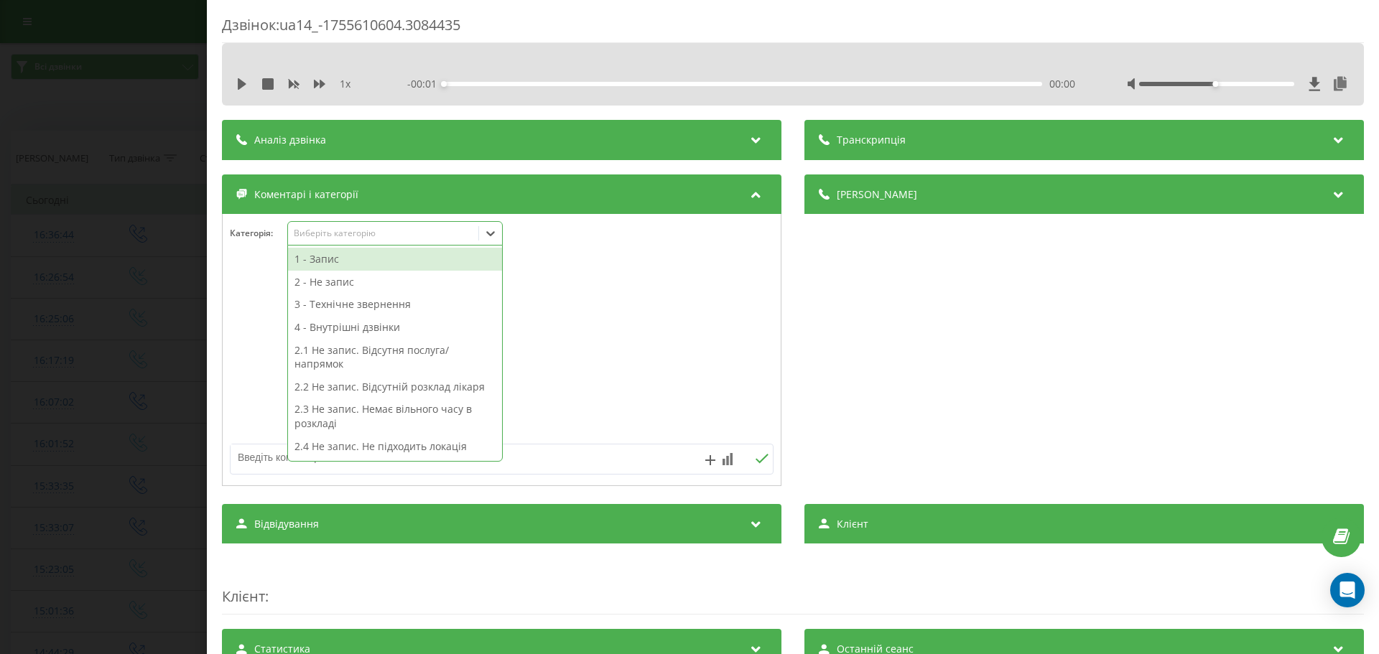
click at [493, 228] on icon at bounding box center [490, 233] width 14 height 14
click at [329, 279] on div "2 - Не запис" at bounding box center [395, 282] width 214 height 23
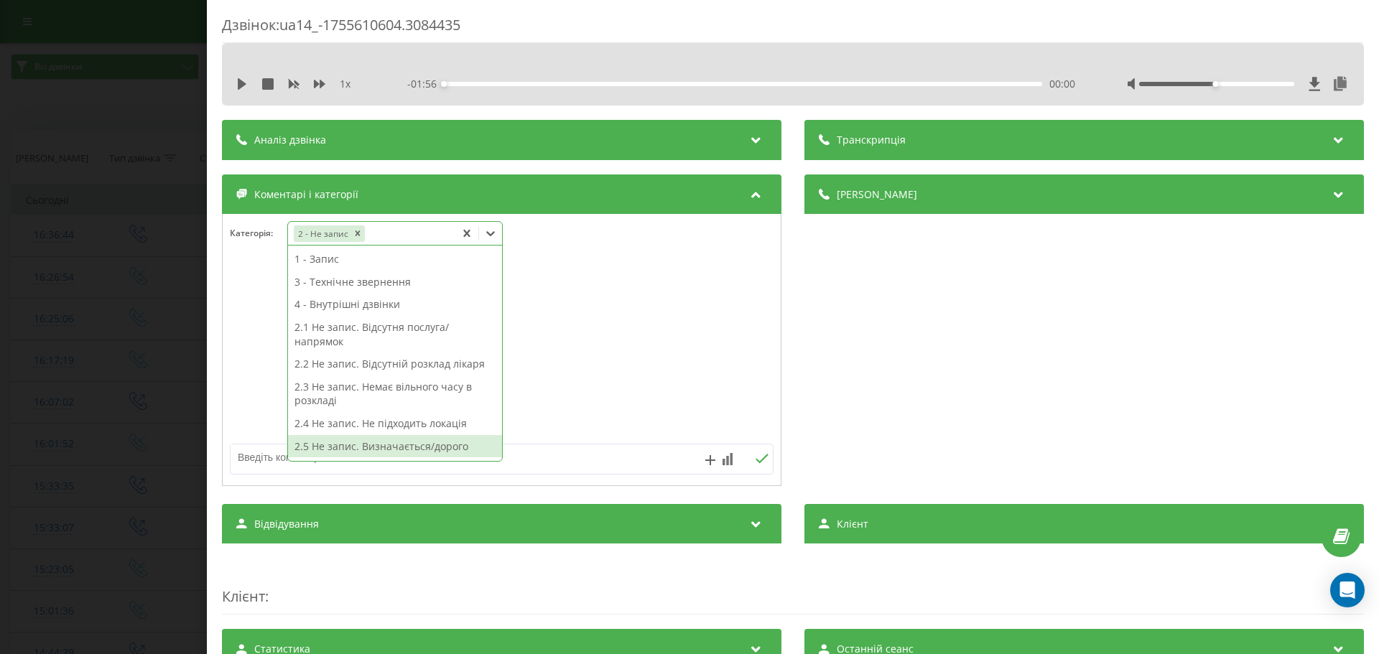
click at [378, 450] on div "2.5 Не запис. Визначається/дорого" at bounding box center [395, 446] width 214 height 23
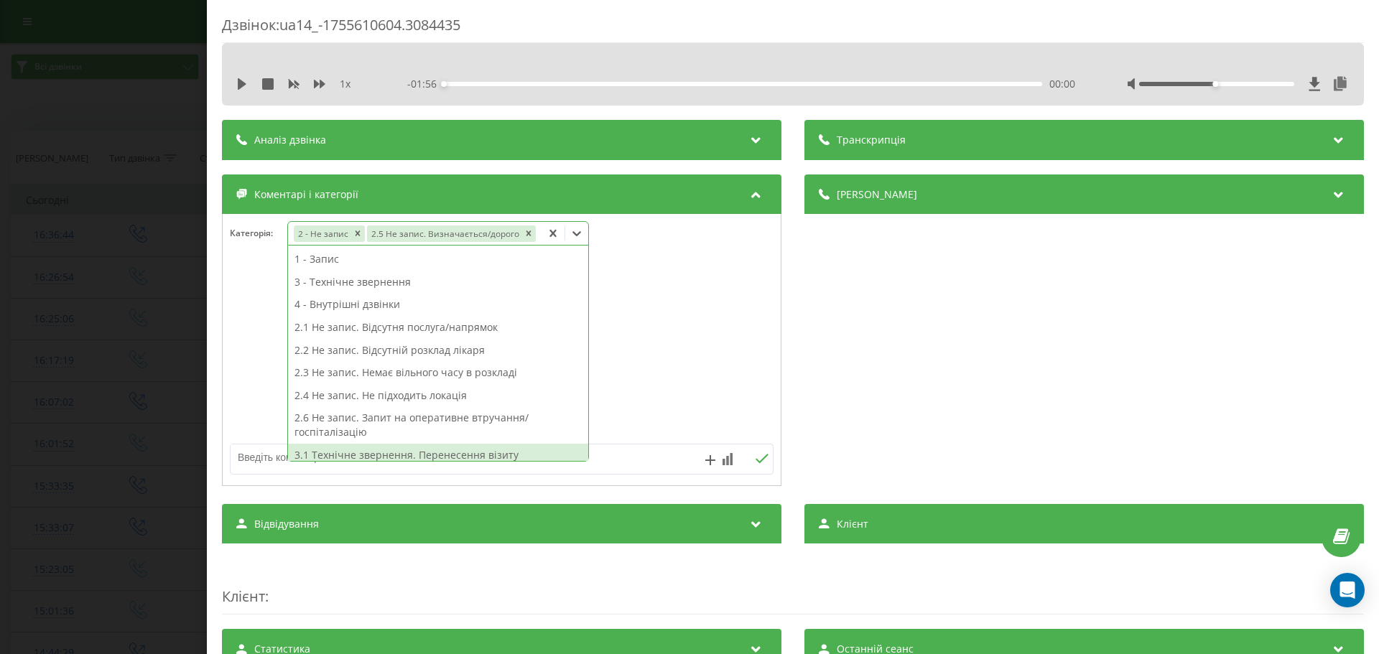
click at [250, 462] on textarea at bounding box center [448, 458] width 434 height 26
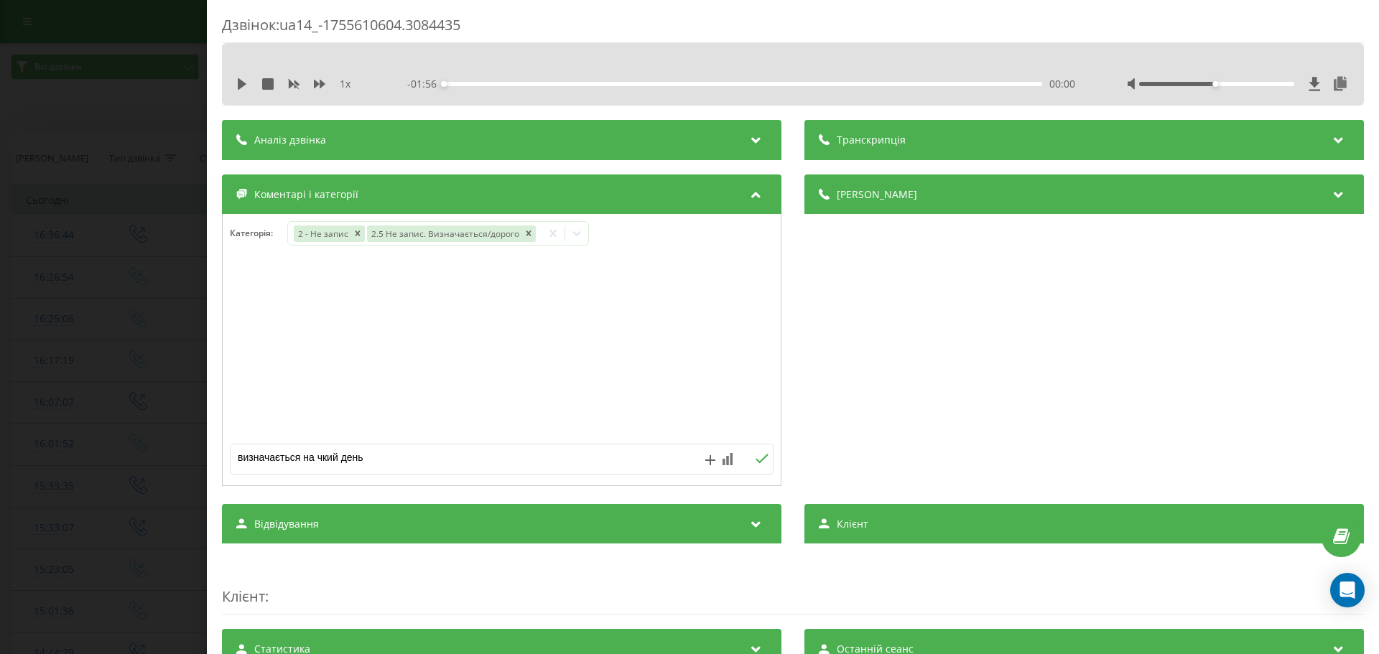
type textarea "визначається на чкий день"
click at [761, 456] on icon at bounding box center [762, 458] width 13 height 9
click at [114, 310] on div "Дзвінок : ua14_-1755610604.3084435 1 x - 01:56 00:00 00:00 Транскрипція Для AI-…" at bounding box center [689, 327] width 1379 height 654
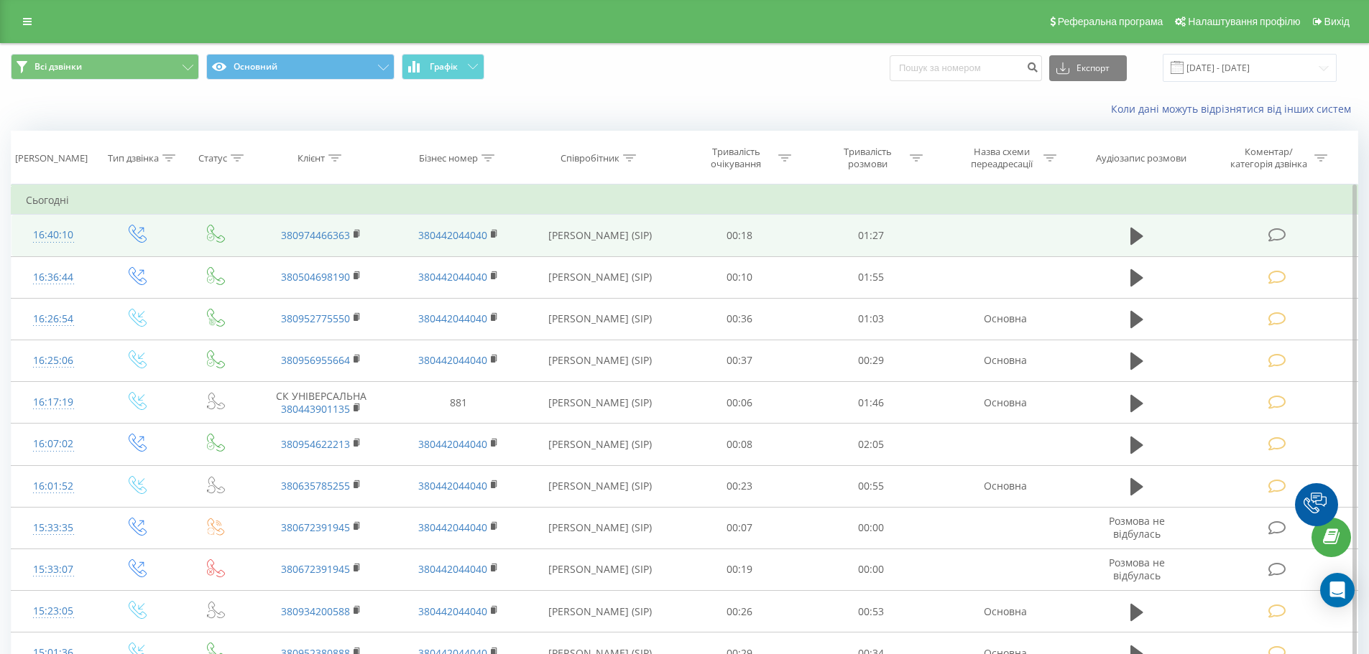
click at [1278, 235] on icon at bounding box center [1277, 235] width 18 height 15
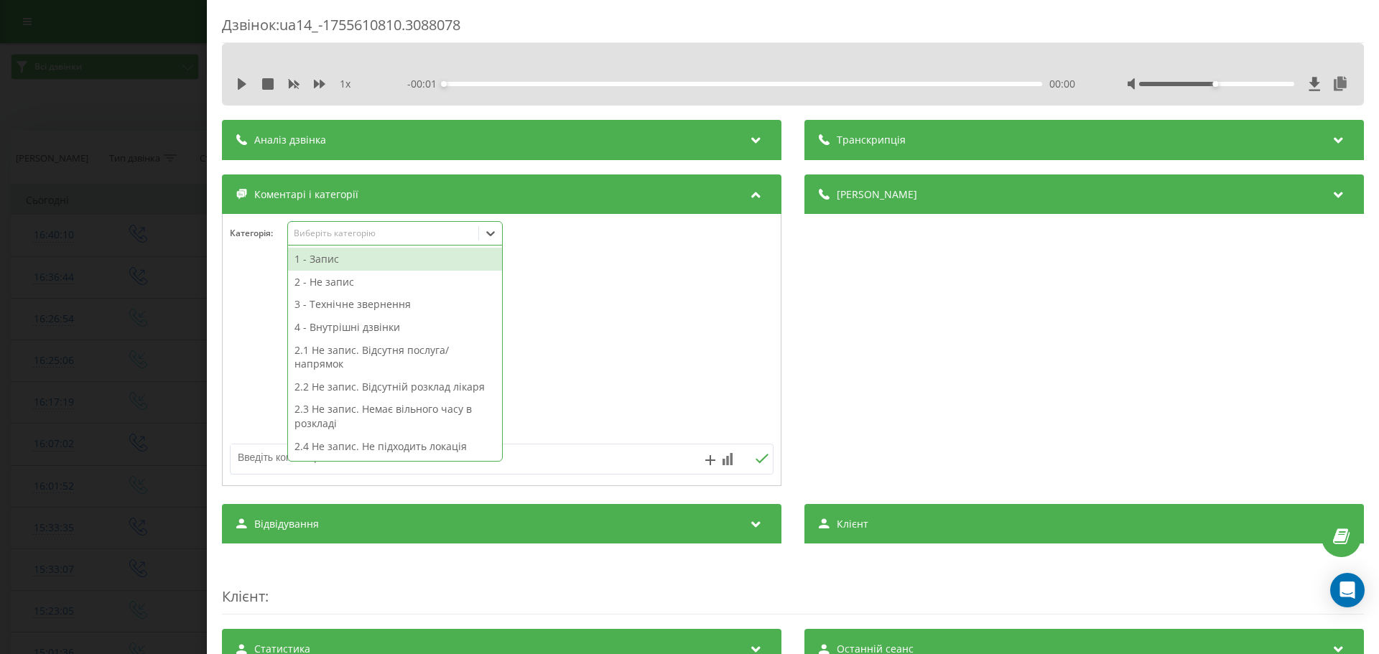
click at [494, 234] on icon at bounding box center [490, 233] width 9 height 5
click at [335, 283] on div "2 - Не запис" at bounding box center [395, 282] width 214 height 23
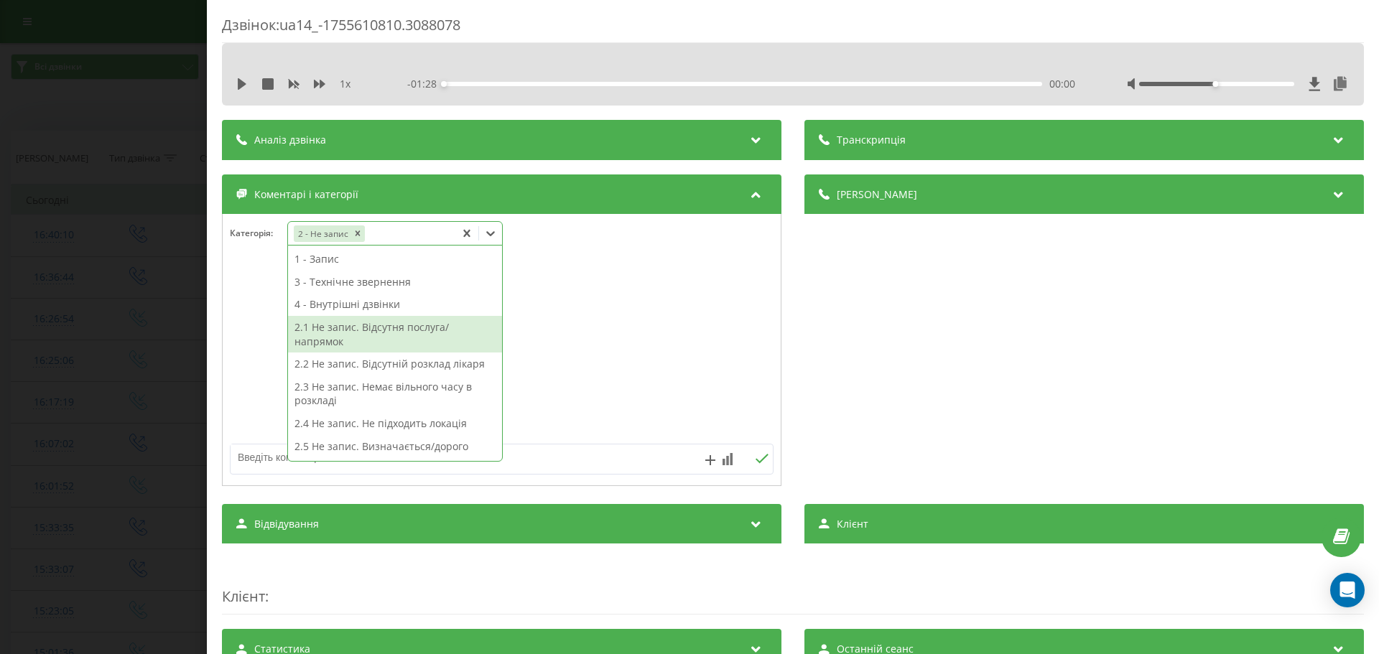
click at [377, 345] on div "2.1 Не запис. Відсутня послуга/напрямок" at bounding box center [395, 334] width 214 height 37
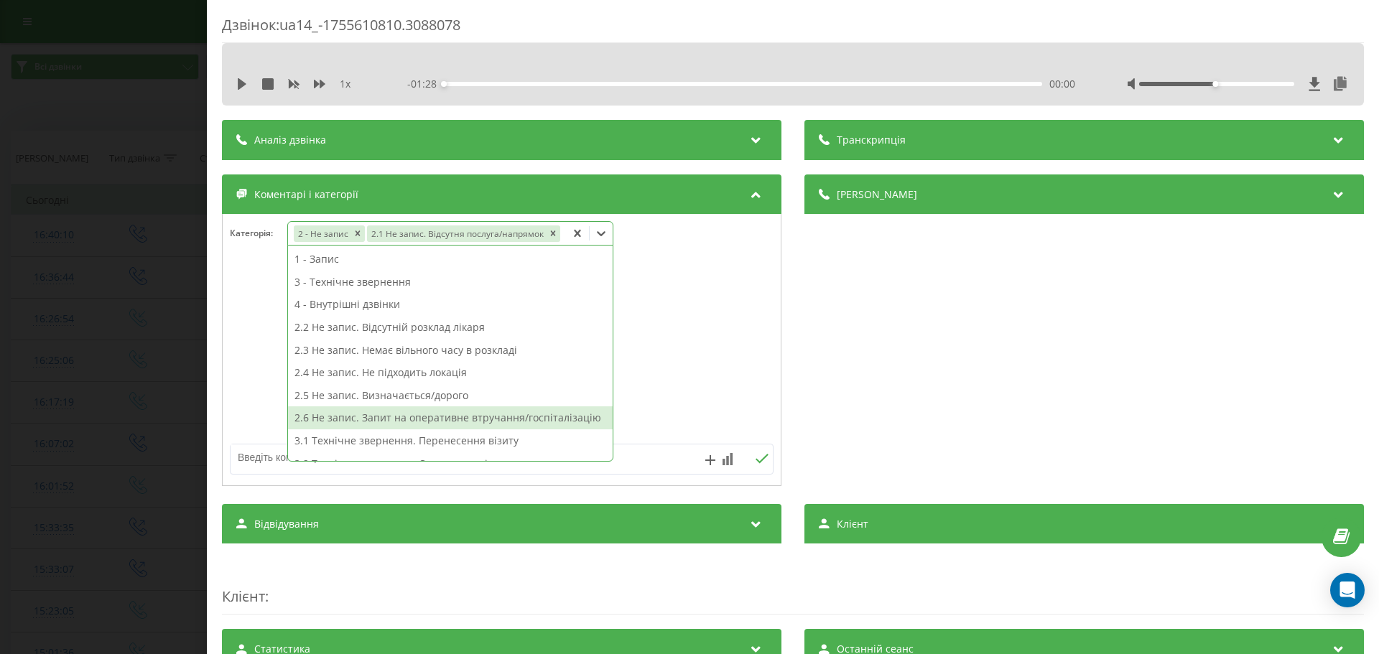
click at [258, 457] on textarea at bounding box center [448, 458] width 434 height 26
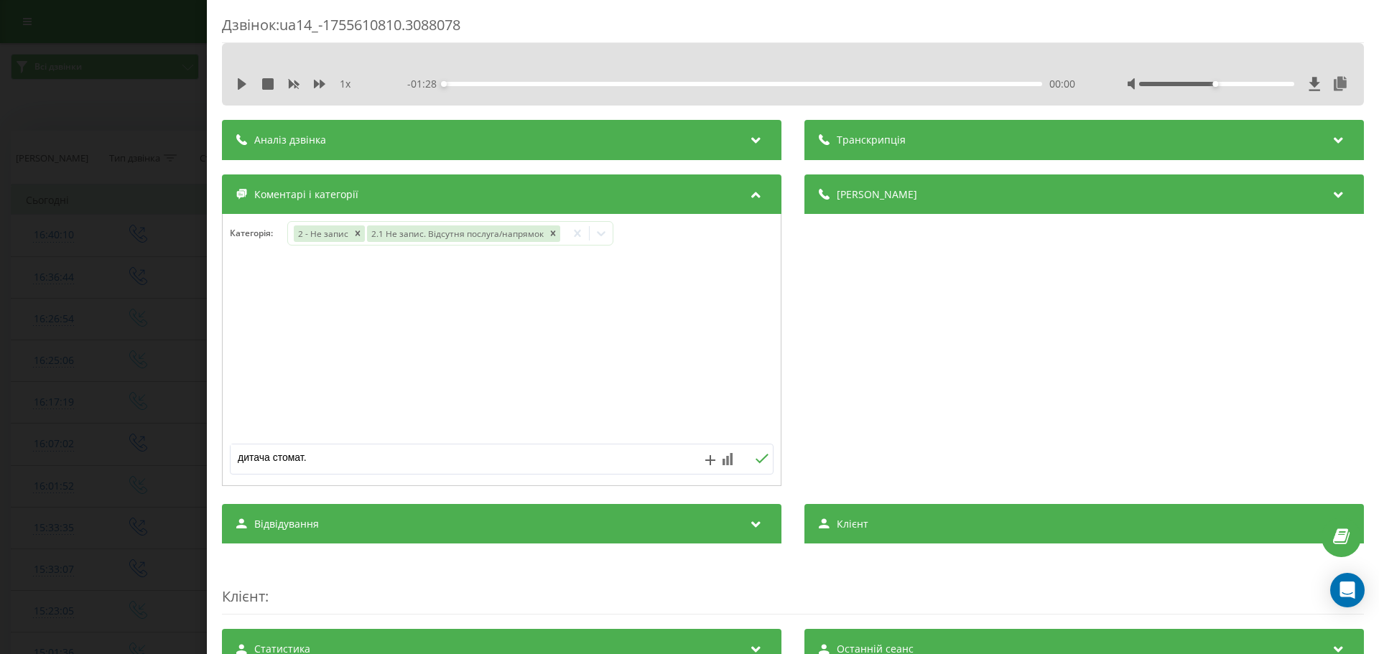
type textarea "дитача стомат."
click at [759, 461] on icon at bounding box center [762, 459] width 14 height 10
click at [162, 290] on div "Дзвінок : ua14_-1755610810.3088078 1 x - 01:28 00:00 00:00 Транскрипція Для AI-…" at bounding box center [689, 327] width 1379 height 654
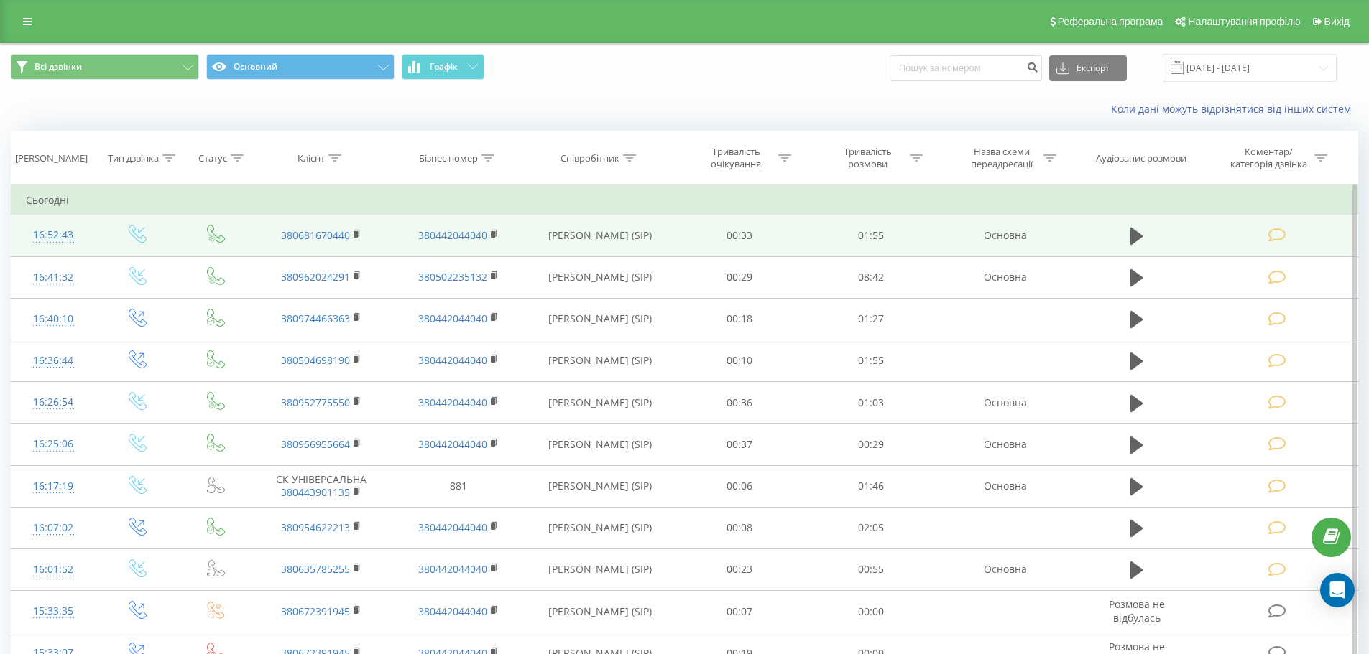
click at [1277, 232] on icon at bounding box center [1277, 235] width 18 height 15
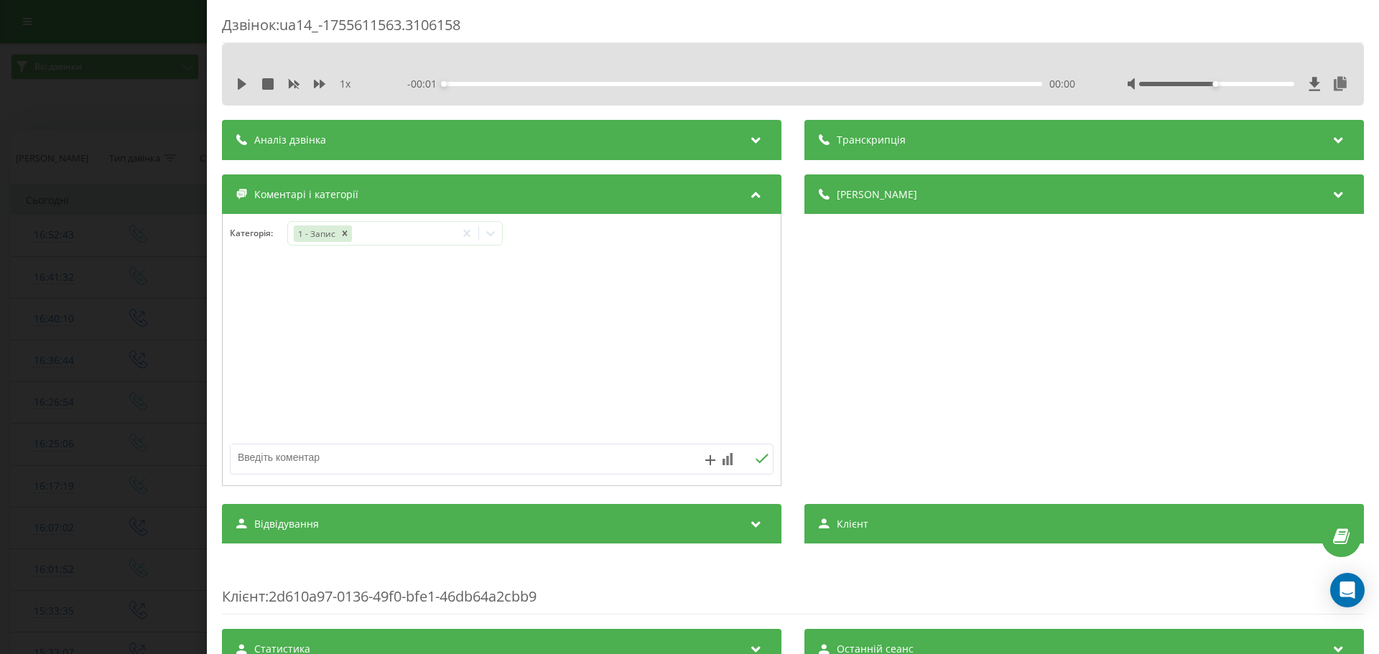
click at [383, 346] on div at bounding box center [502, 350] width 558 height 172
drag, startPoint x: 76, startPoint y: 327, endPoint x: 197, endPoint y: 318, distance: 121.1
click at [76, 326] on div "Дзвінок : ua14_-1755611563.3106158 1 x - 00:01 00:00 00:00 Транскрипція Для AI-…" at bounding box center [689, 327] width 1379 height 654
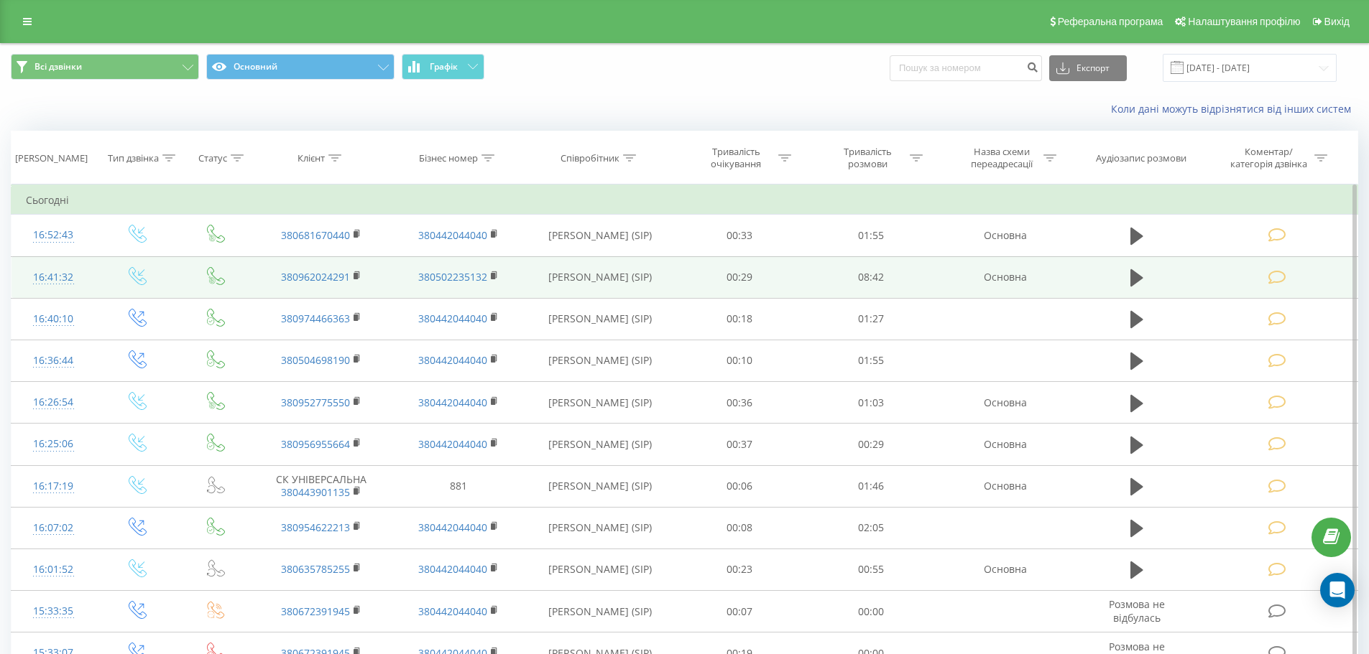
click at [1278, 273] on icon at bounding box center [1277, 277] width 18 height 15
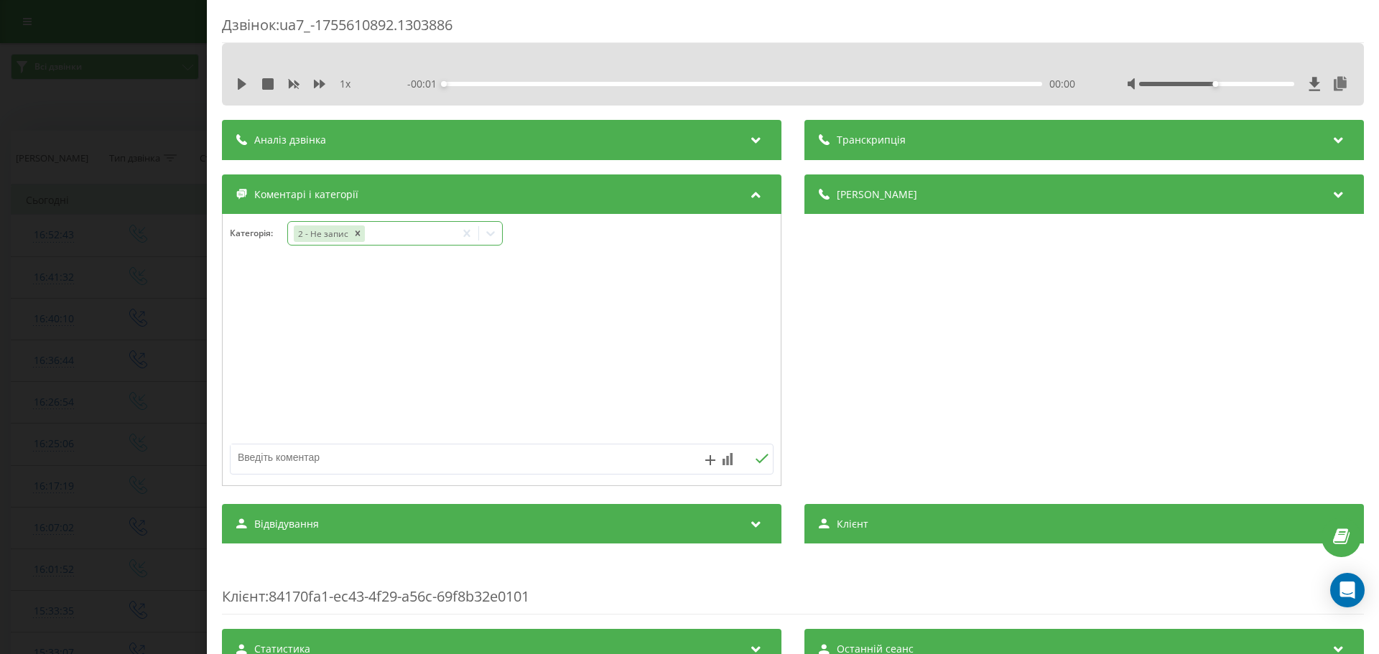
click at [496, 230] on icon at bounding box center [490, 233] width 14 height 14
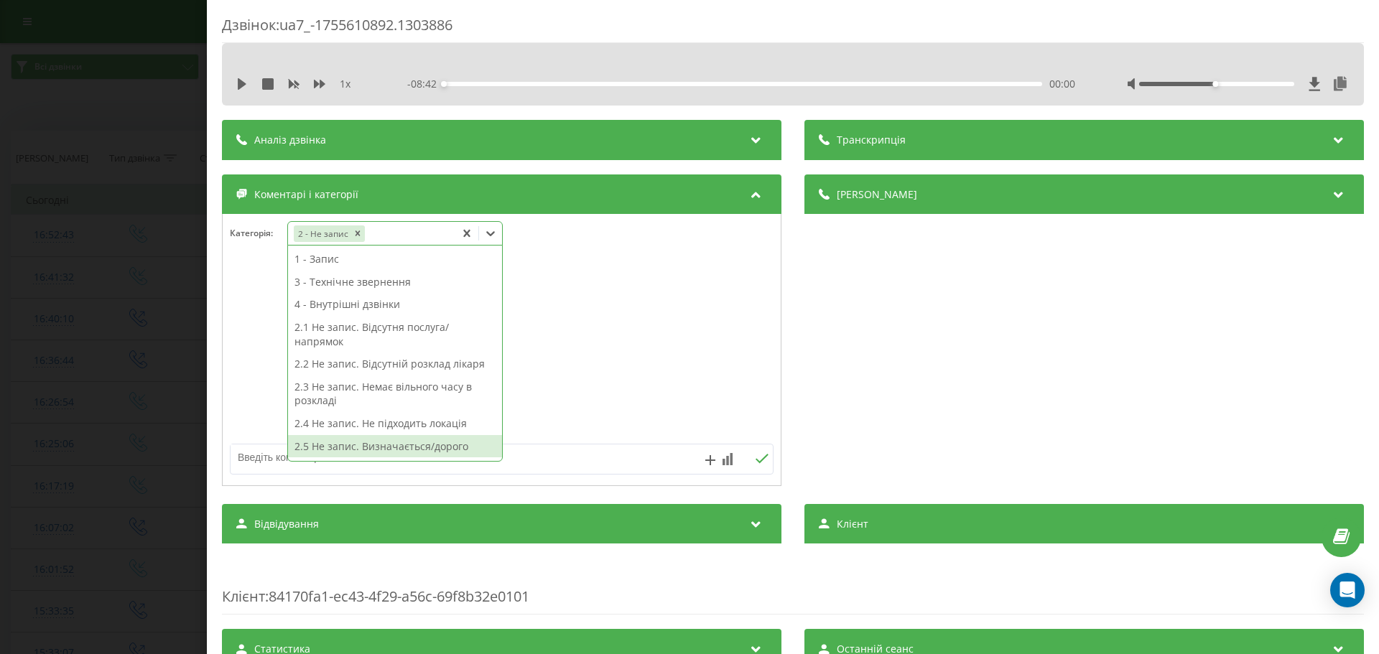
click at [383, 452] on div "2.5 Не запис. Визначається/дорого" at bounding box center [395, 446] width 214 height 23
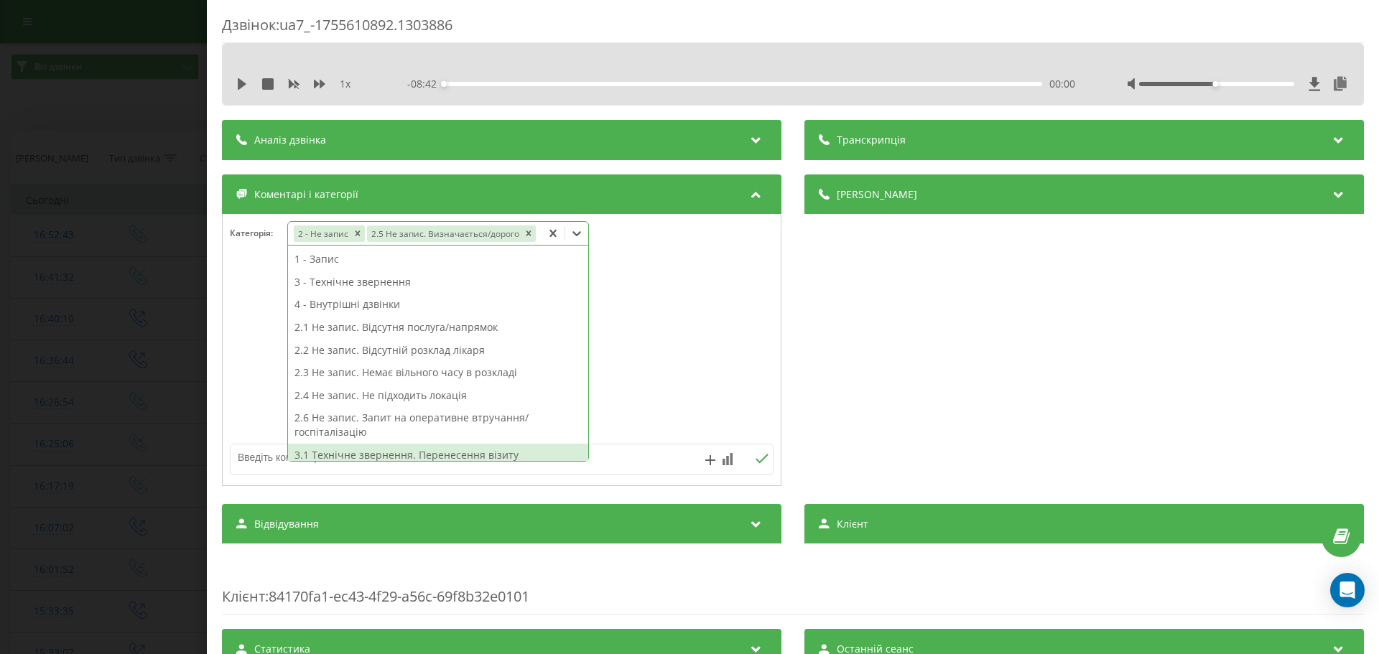
click at [241, 463] on textarea at bounding box center [448, 458] width 434 height 26
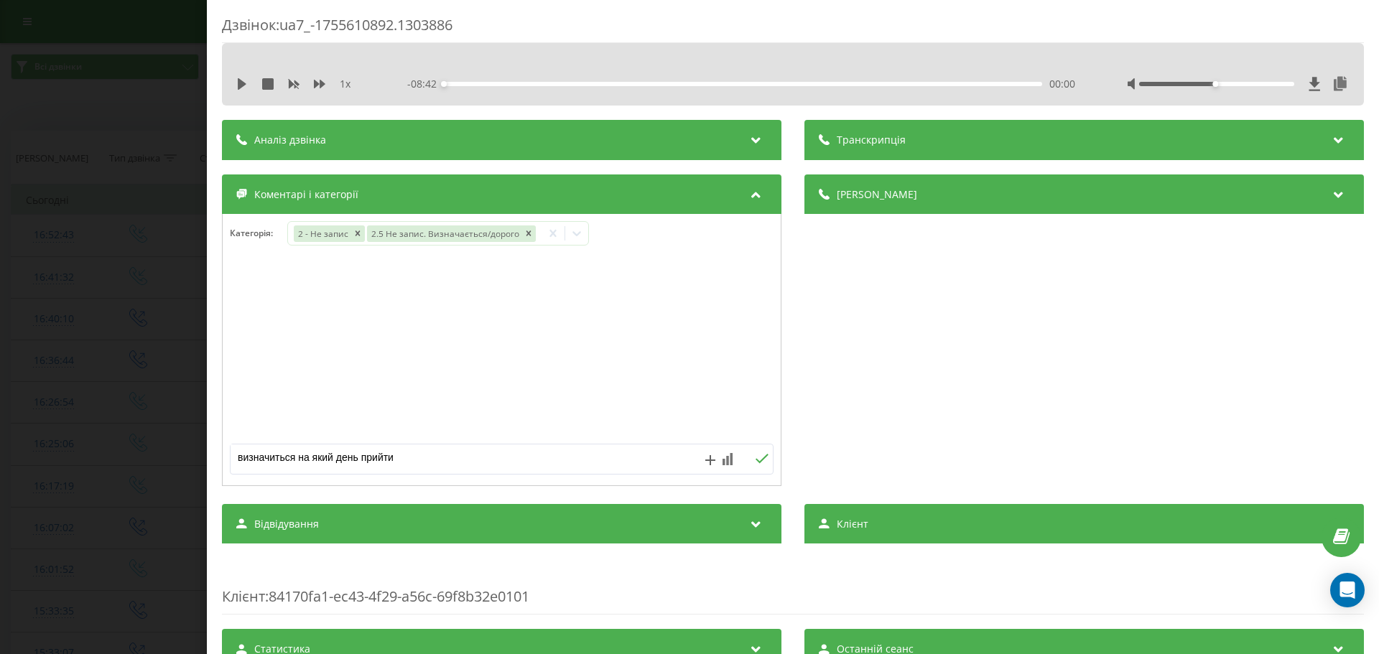
type textarea "визначиться на який день прийти"
click at [758, 456] on icon at bounding box center [762, 459] width 14 height 10
click at [141, 358] on div "Дзвінок : ua7_-1755610892.1303886 1 x - 08:42 00:00 00:00 Транскрипція Для AI-а…" at bounding box center [689, 327] width 1379 height 654
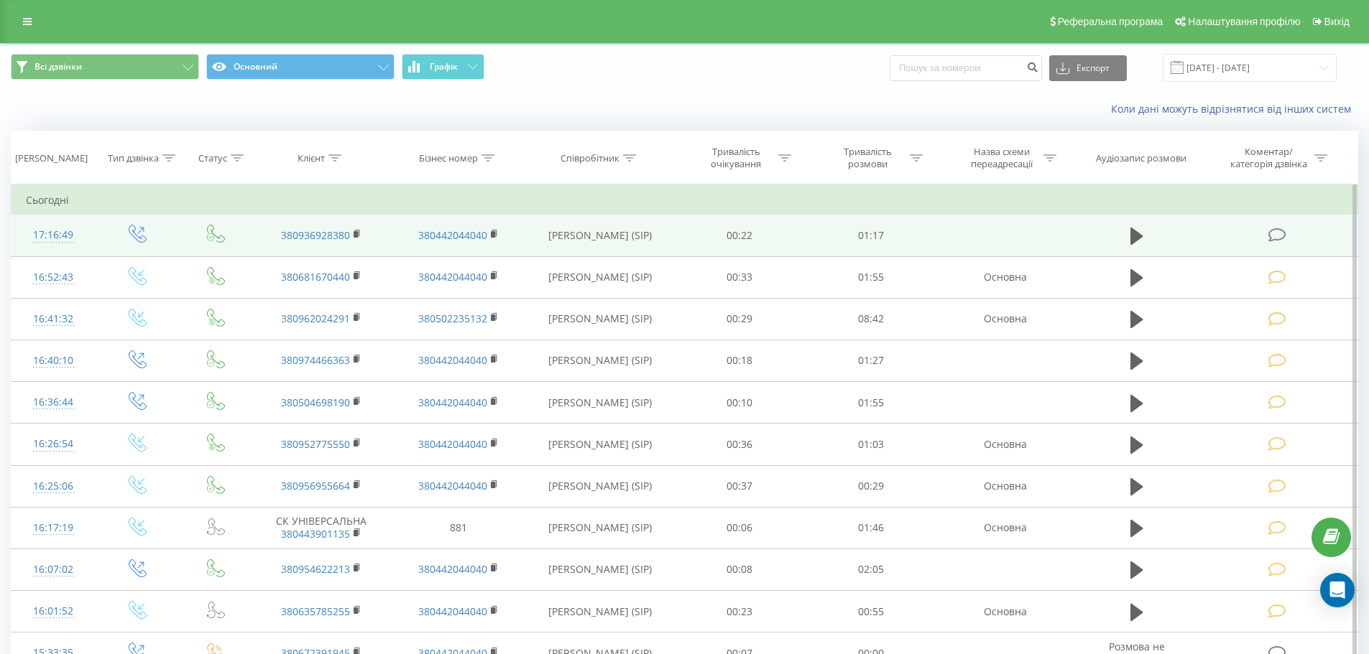
click at [1277, 231] on icon at bounding box center [1277, 235] width 18 height 15
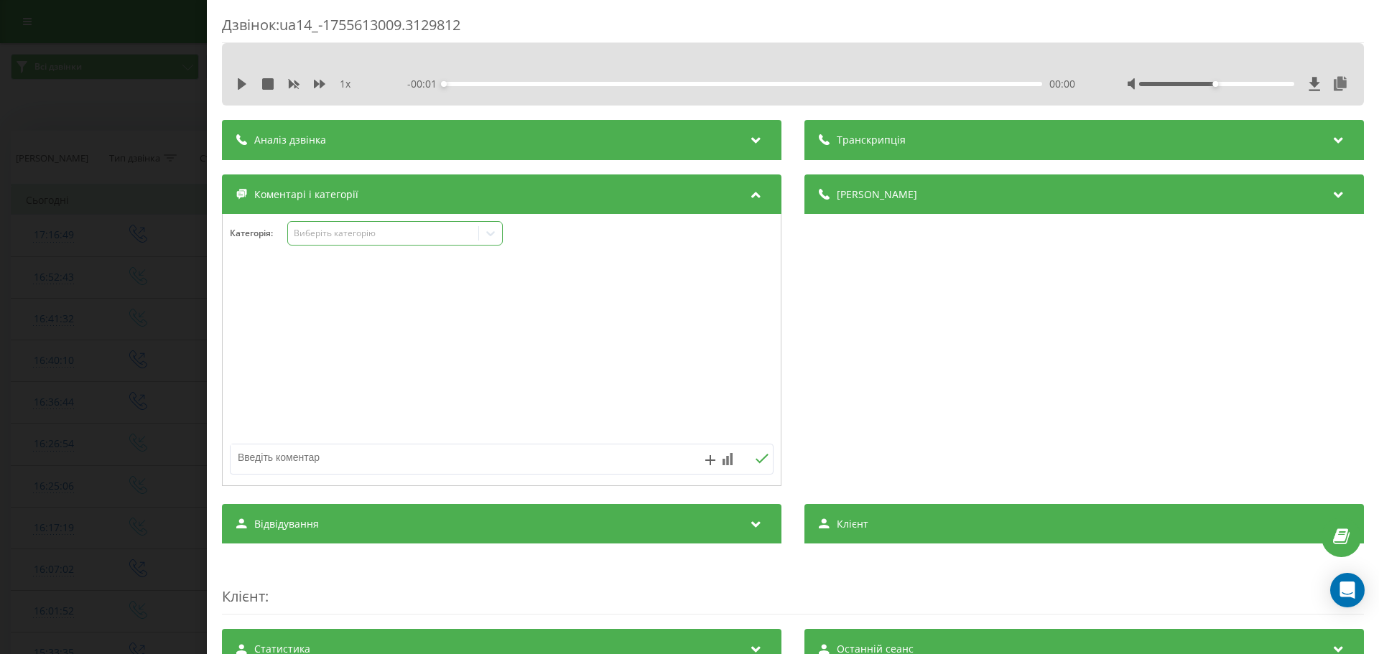
click at [490, 229] on icon at bounding box center [490, 233] width 14 height 14
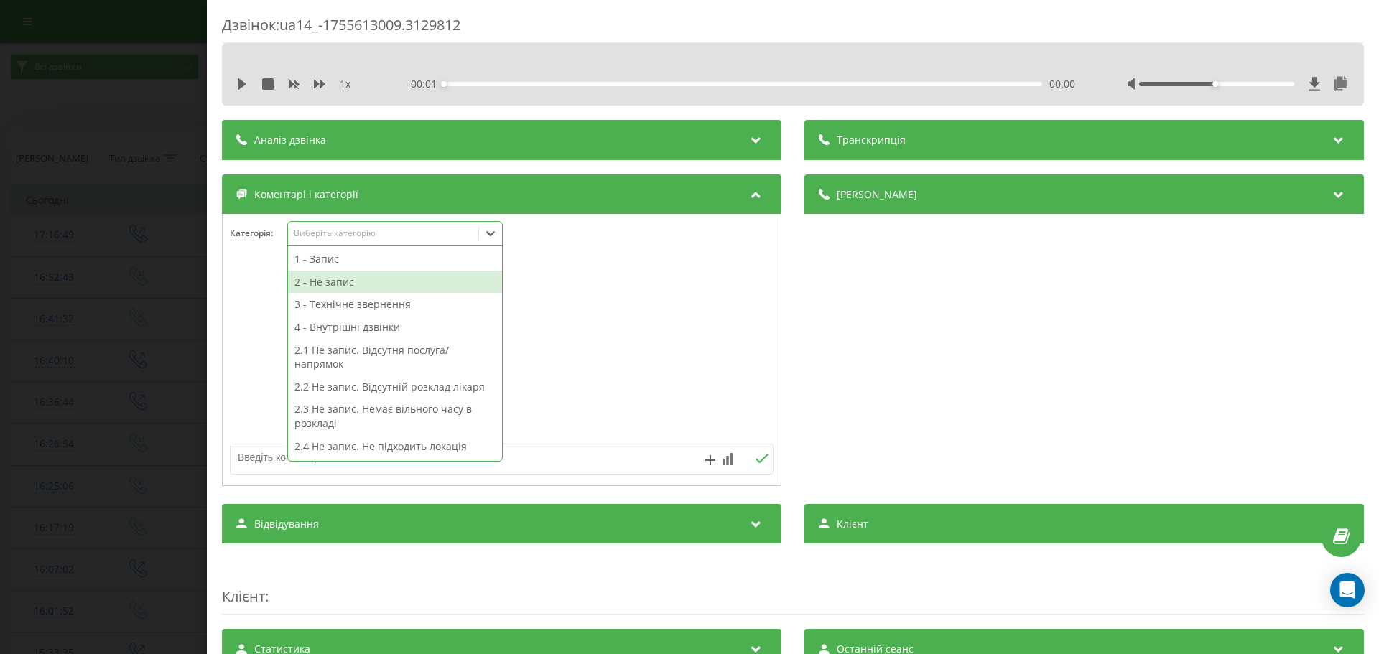
click at [313, 277] on div "2 - Не запис" at bounding box center [395, 282] width 214 height 23
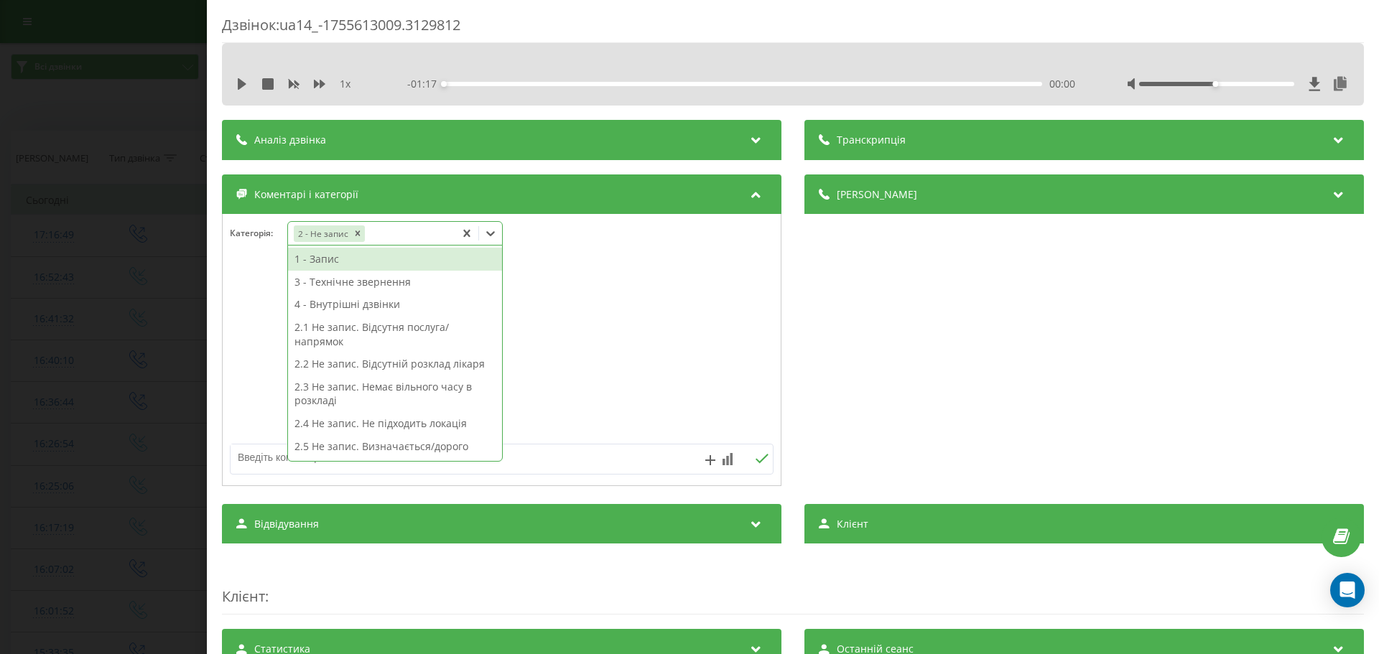
click at [254, 455] on textarea at bounding box center [448, 458] width 434 height 26
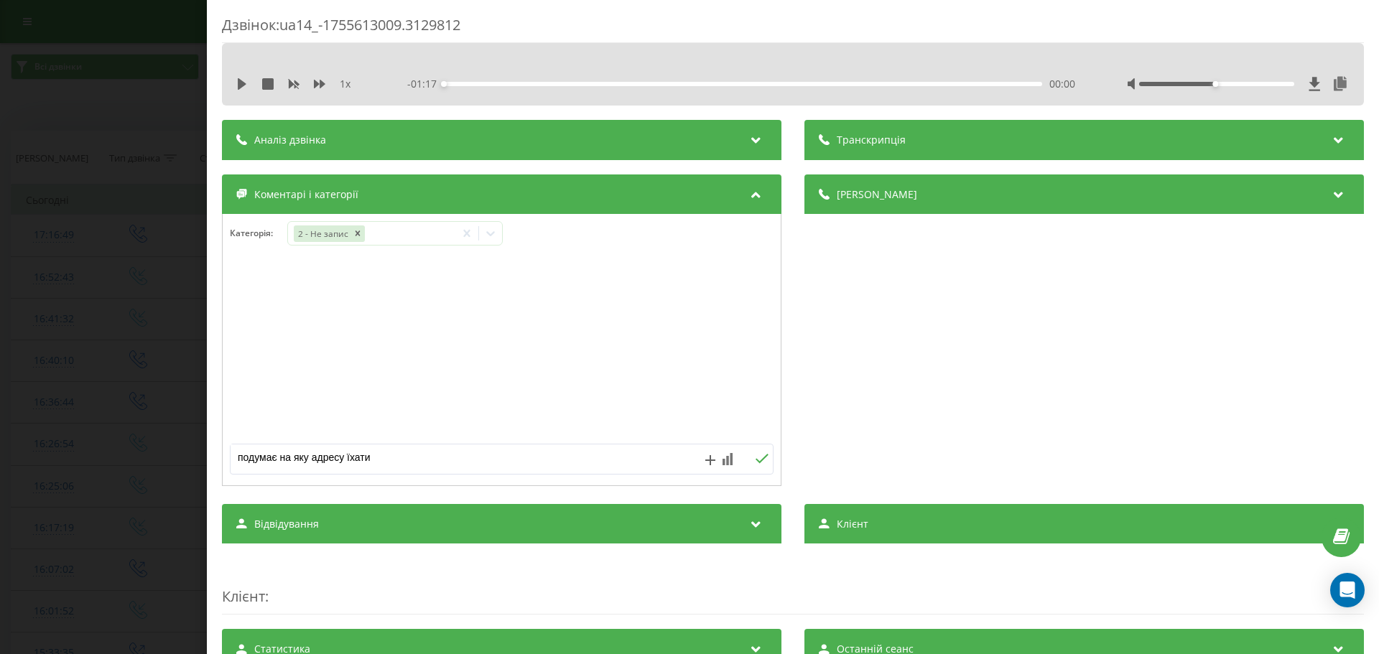
type textarea "подумає на яку адресу їхати"
click at [758, 454] on icon at bounding box center [762, 459] width 14 height 10
click at [243, 459] on textarea at bounding box center [448, 458] width 434 height 26
type textarea "сама перетелефонує"
click at [762, 458] on icon at bounding box center [762, 459] width 14 height 10
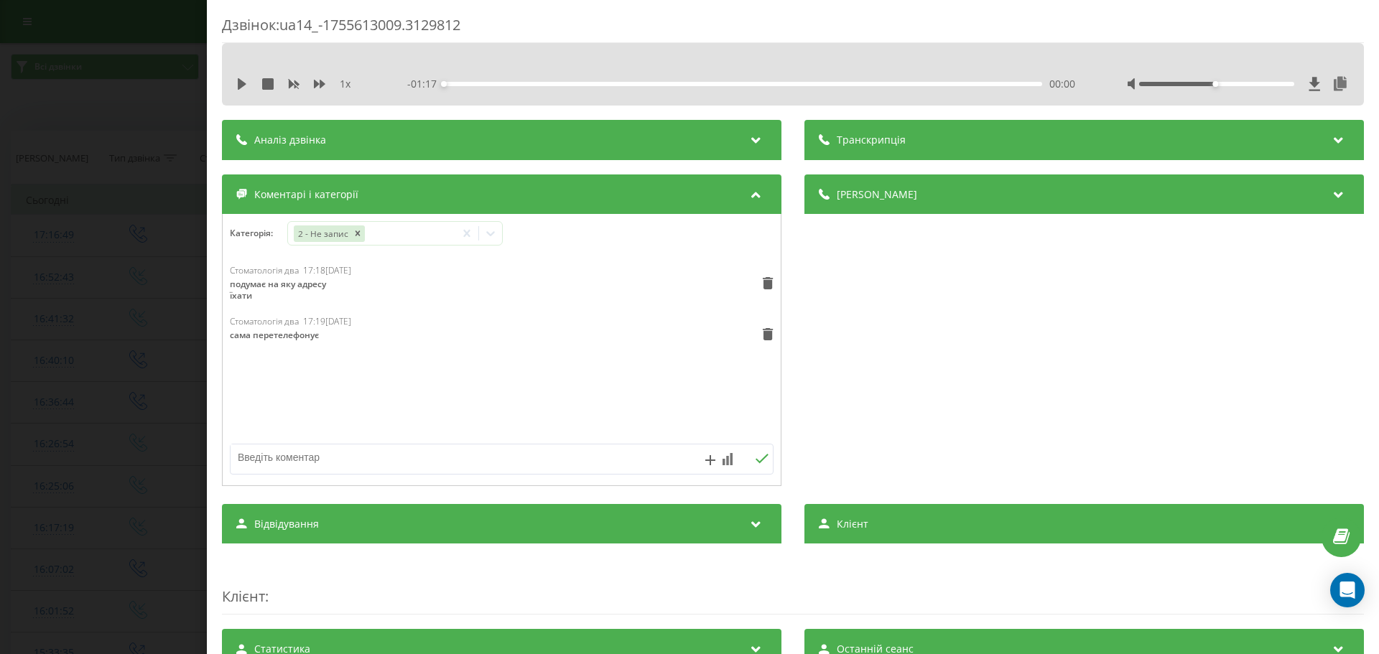
click at [113, 266] on div "Дзвінок : ua14_-1755613009.3129812 1 x - 01:17 00:00 00:00 Транскрипція Для AI-…" at bounding box center [689, 327] width 1379 height 654
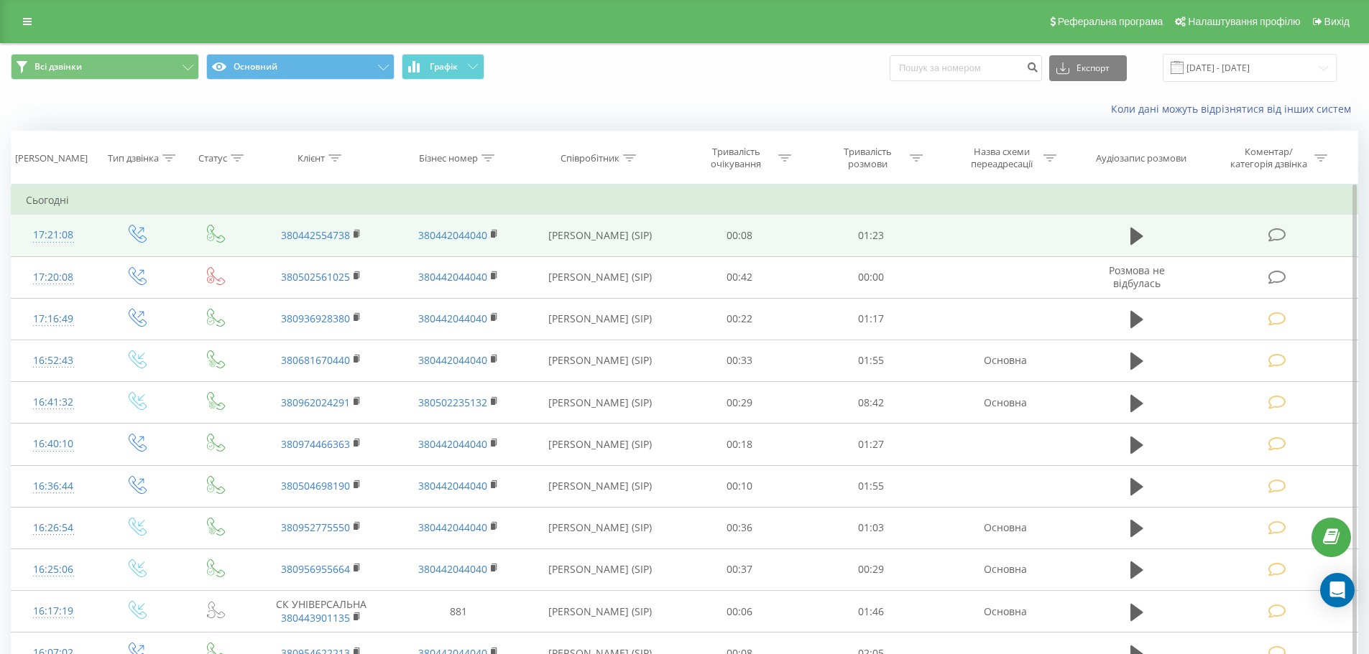
click at [1284, 239] on icon at bounding box center [1277, 235] width 18 height 15
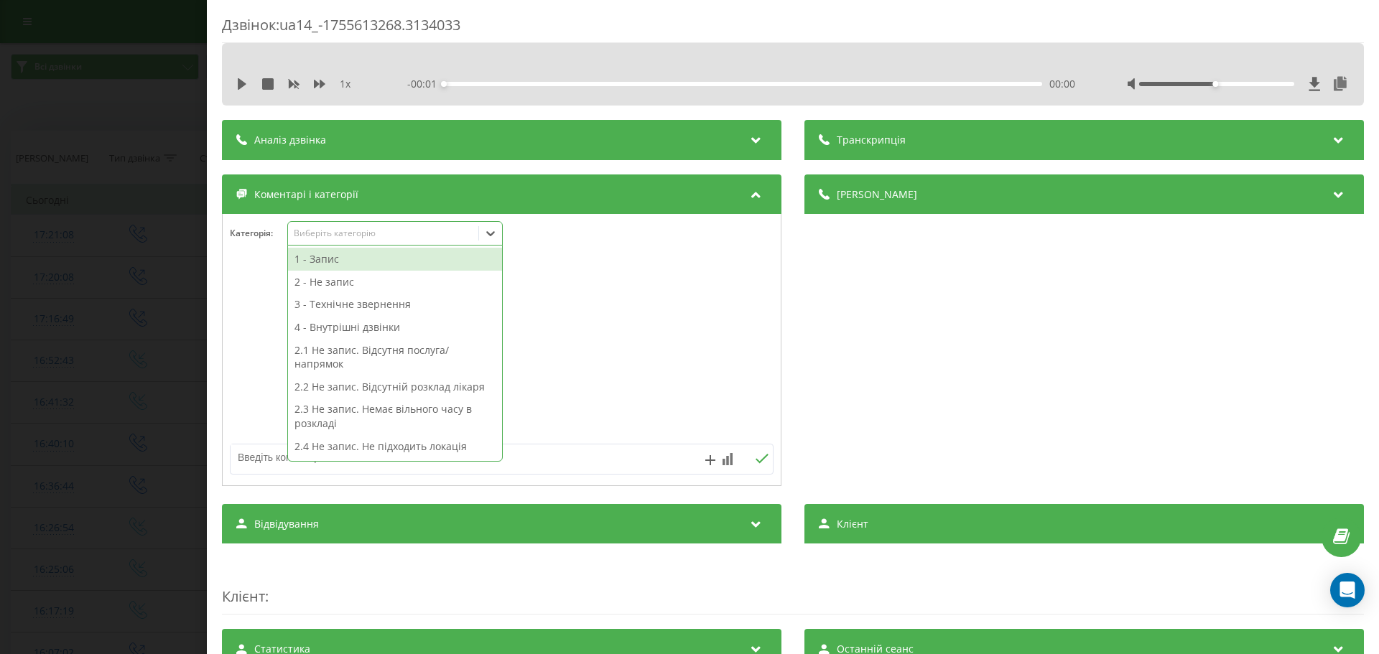
click at [489, 236] on icon at bounding box center [490, 233] width 14 height 14
click at [325, 277] on div "2 - Не запис" at bounding box center [395, 282] width 214 height 23
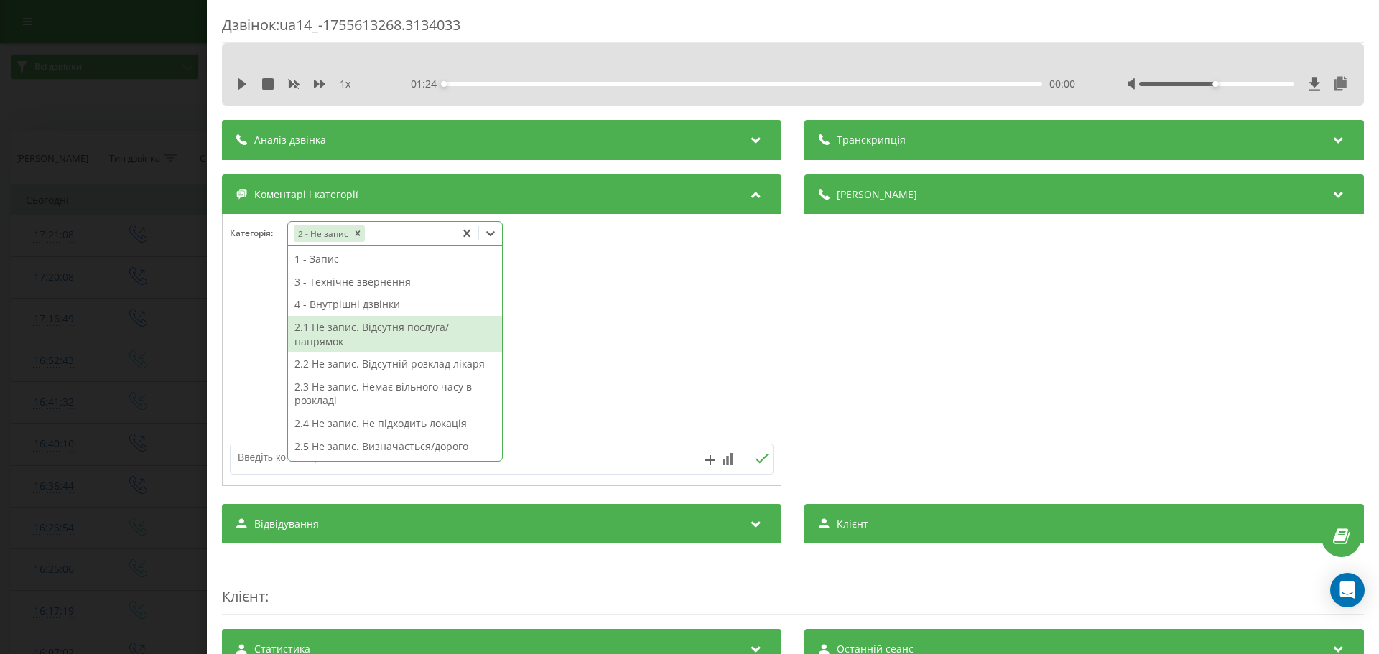
click at [391, 336] on div "2.1 Не запис. Відсутня послуга/напрямок" at bounding box center [395, 334] width 214 height 37
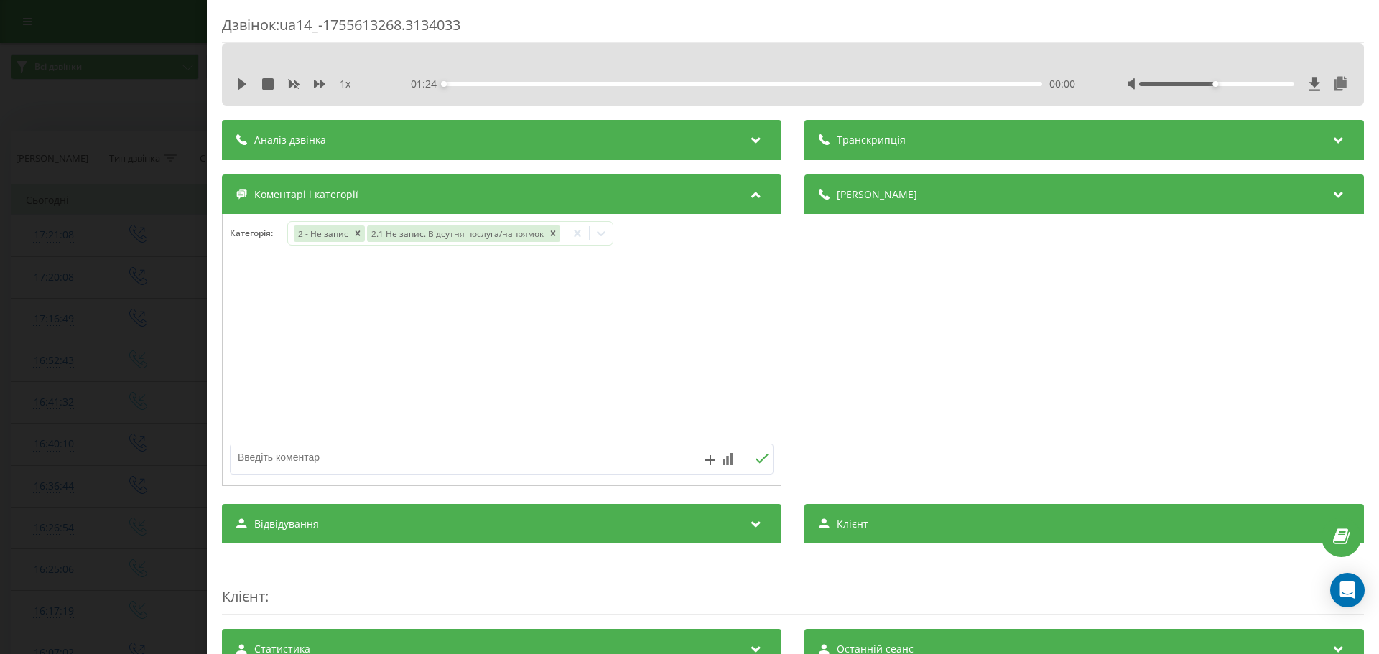
click at [266, 374] on div at bounding box center [502, 350] width 558 height 172
click at [252, 455] on textarea at bounding box center [448, 458] width 434 height 26
type textarea "не робимо знімки 1го чи 2х зубів"
click at [759, 451] on div "не робимо знімки 1го чи 2х зубів" at bounding box center [502, 459] width 544 height 31
click at [755, 457] on icon at bounding box center [762, 459] width 14 height 10
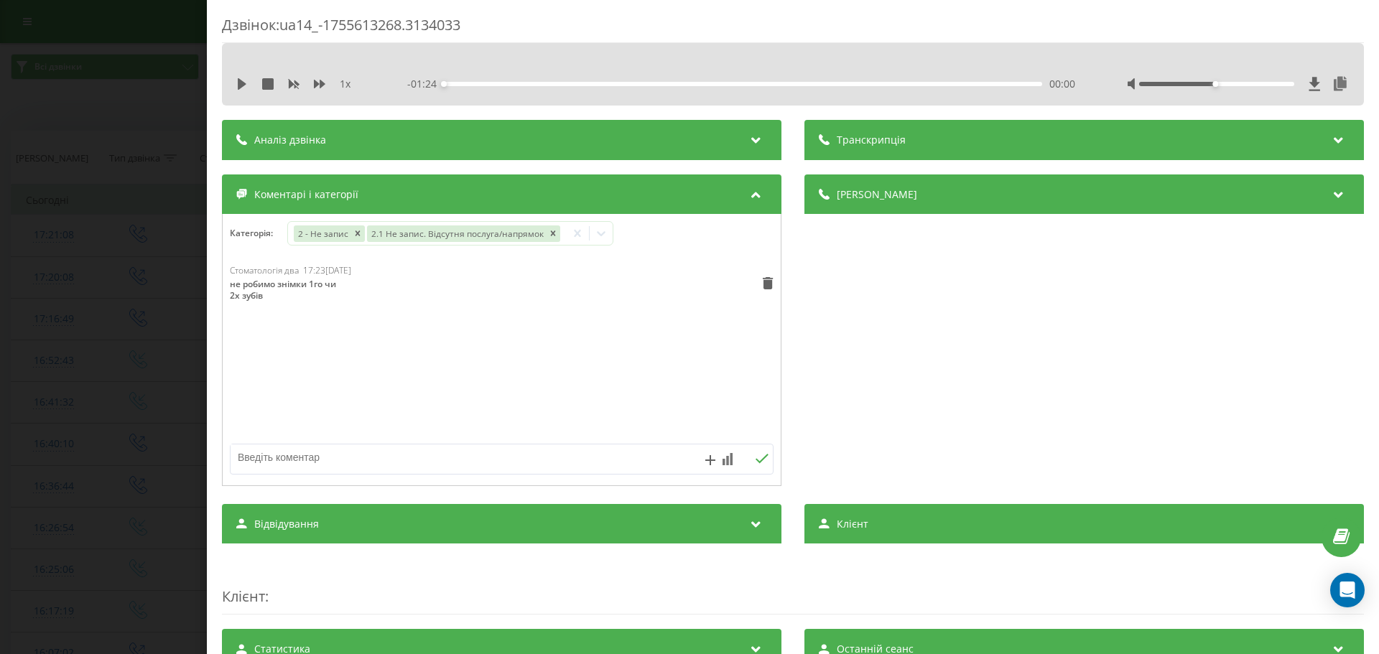
click at [114, 373] on div "Дзвінок : ua14_-1755613268.3134033 1 x - 01:24 00:00 00:00 Транскрипція Для AI-…" at bounding box center [689, 327] width 1379 height 654
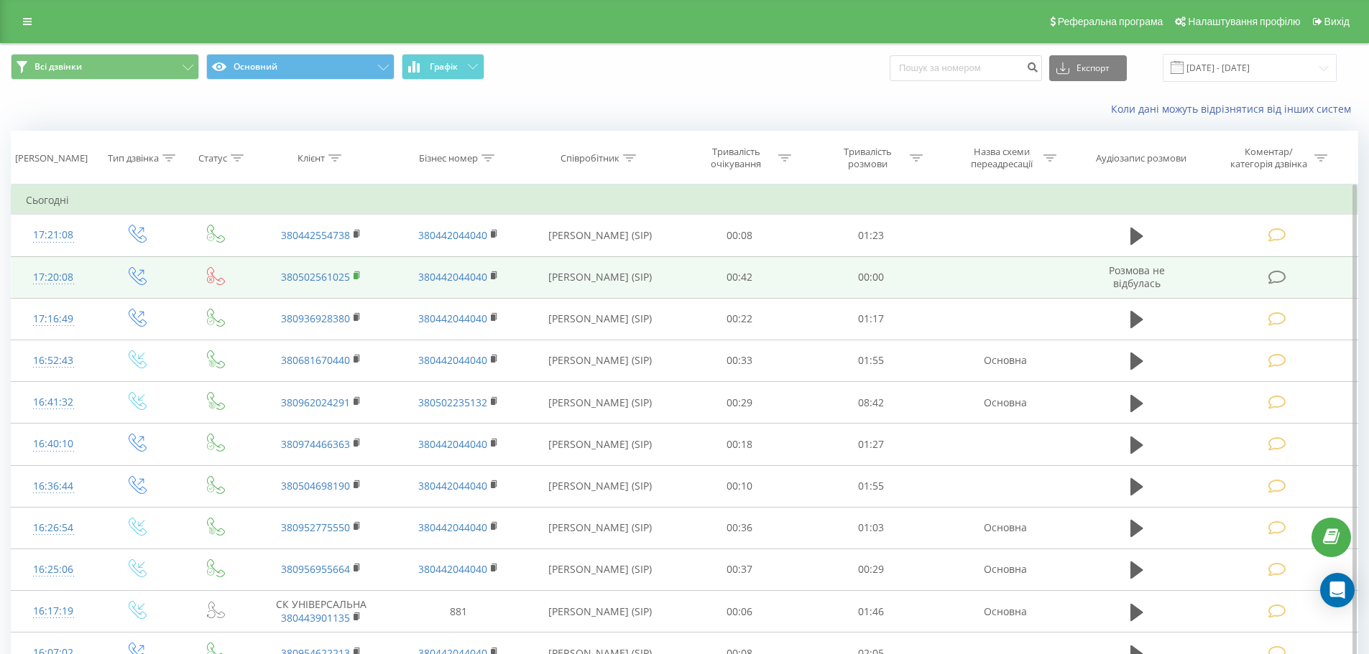
click at [355, 275] on rect at bounding box center [355, 276] width 4 height 6
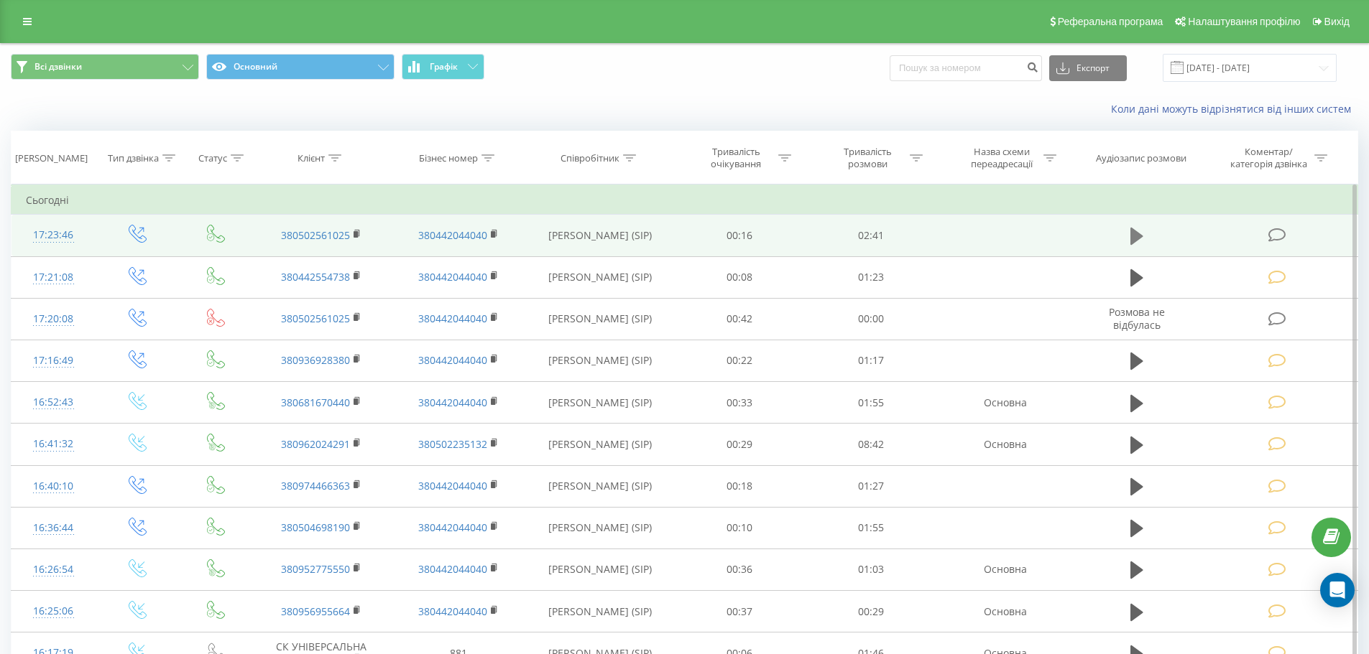
click at [1139, 237] on icon at bounding box center [1136, 236] width 13 height 17
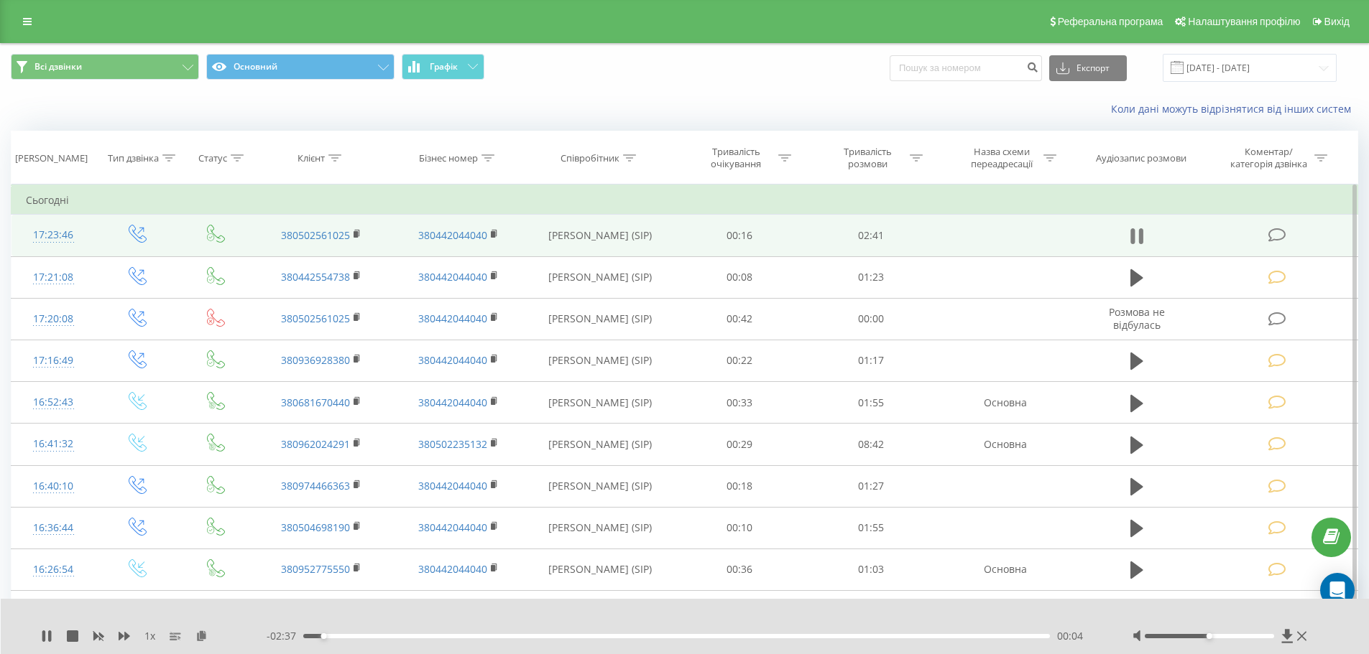
click at [1135, 234] on icon at bounding box center [1136, 236] width 13 height 20
click at [1275, 237] on icon at bounding box center [1277, 235] width 18 height 15
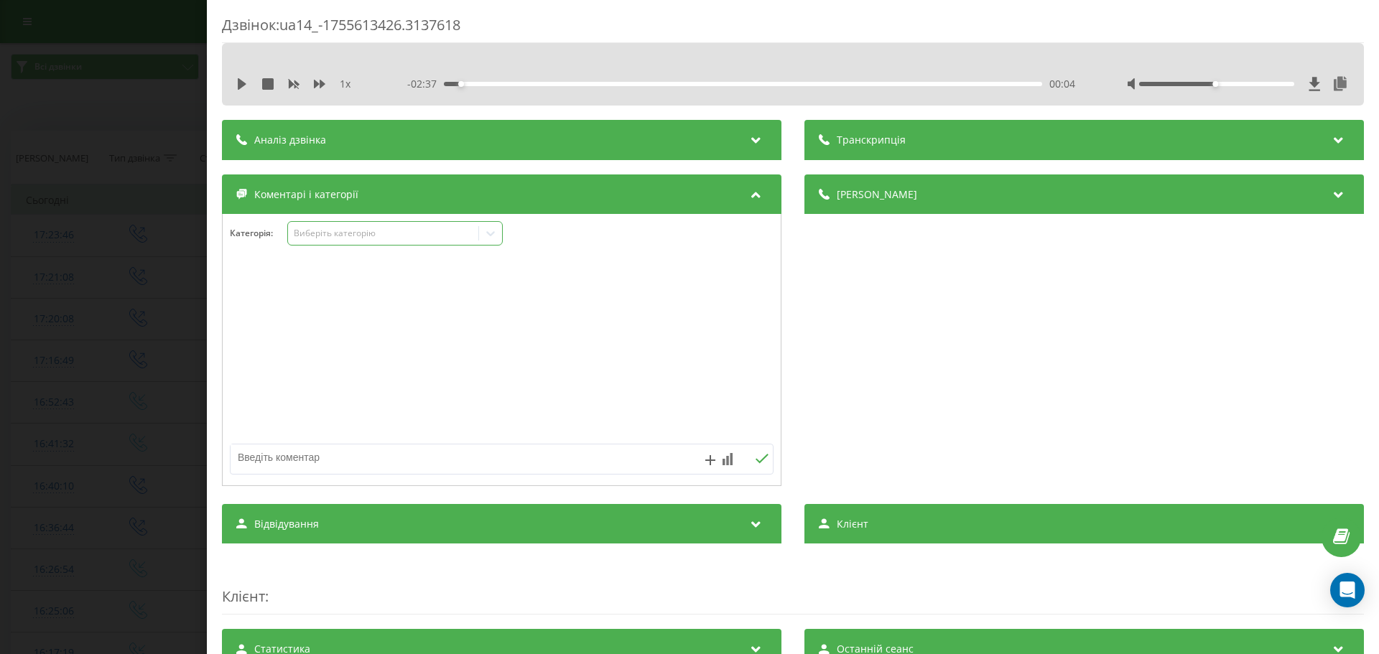
click at [491, 228] on icon at bounding box center [490, 233] width 14 height 14
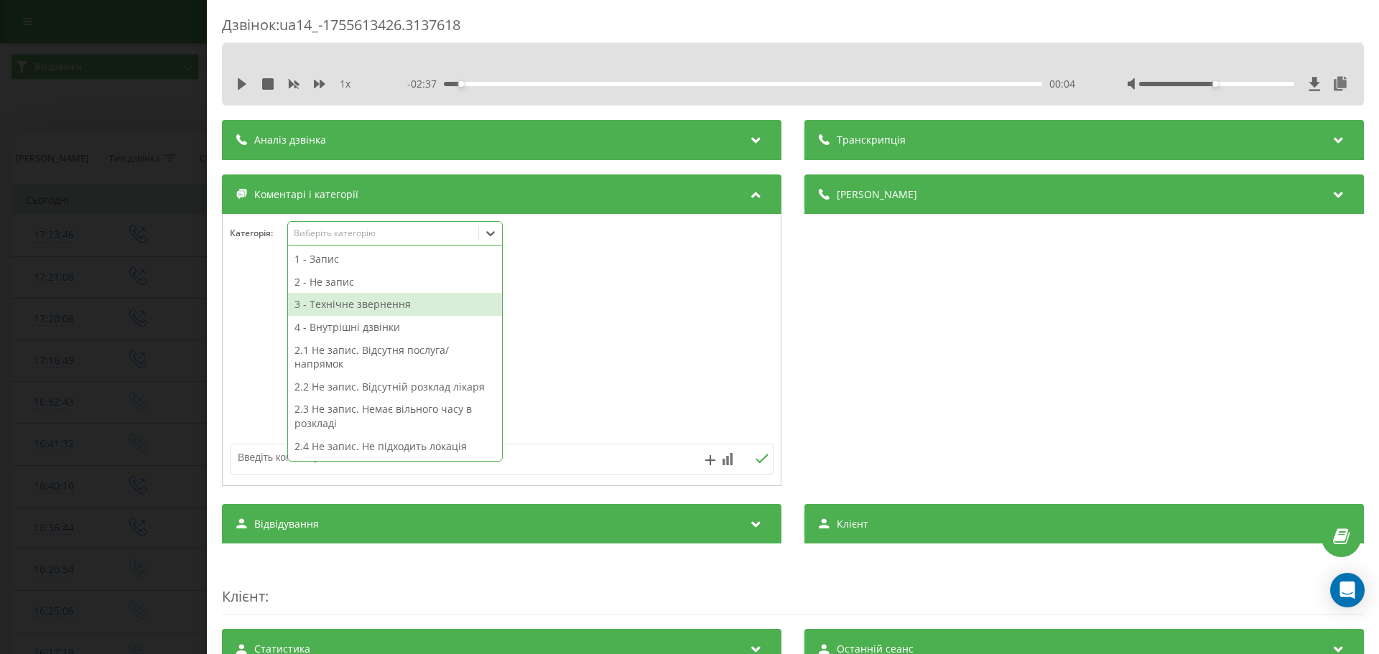
click at [379, 296] on div "3 - Технічне звернення" at bounding box center [395, 304] width 214 height 23
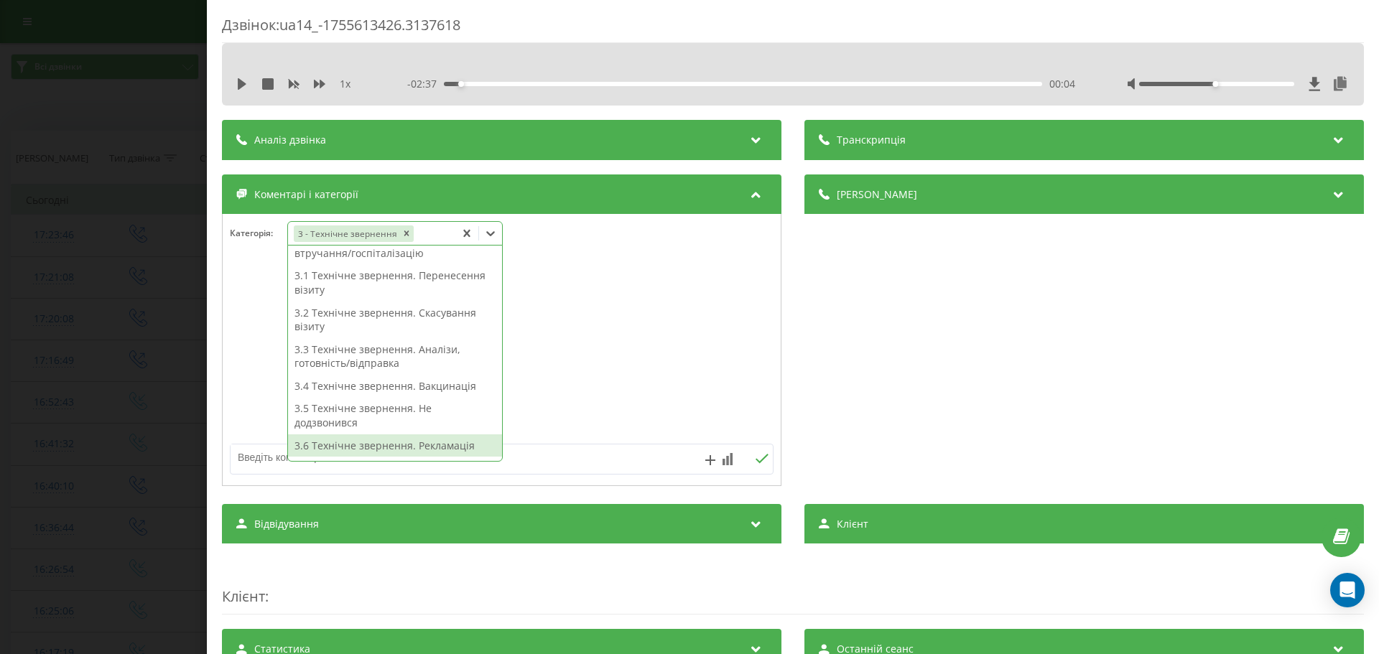
scroll to position [208, 0]
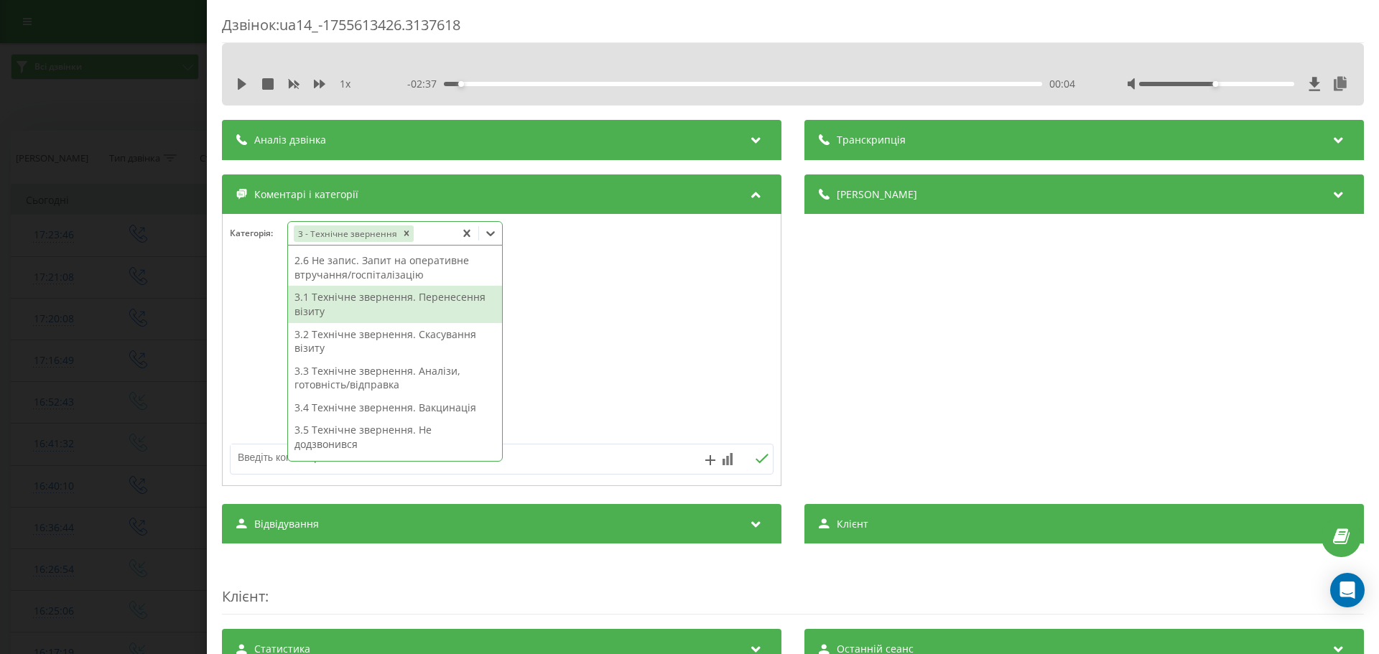
click at [425, 305] on div "3.1 Технічне звернення. Перенесення візиту" at bounding box center [395, 304] width 214 height 37
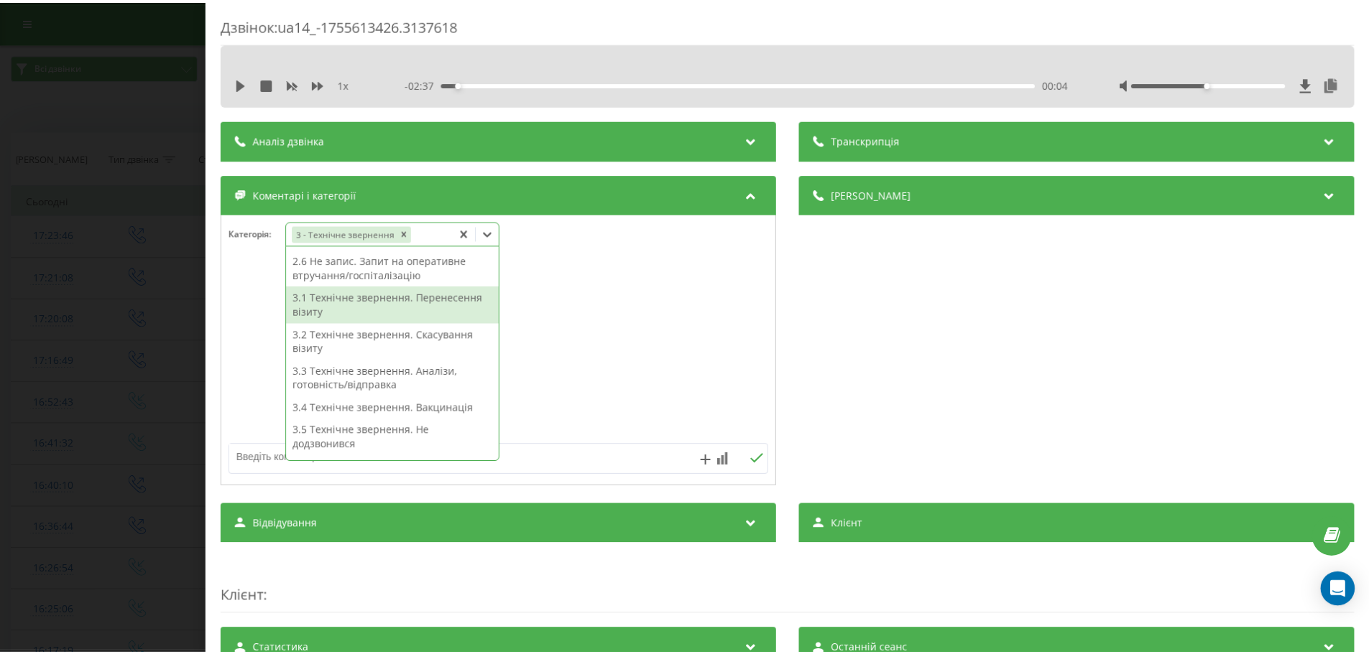
scroll to position [180, 0]
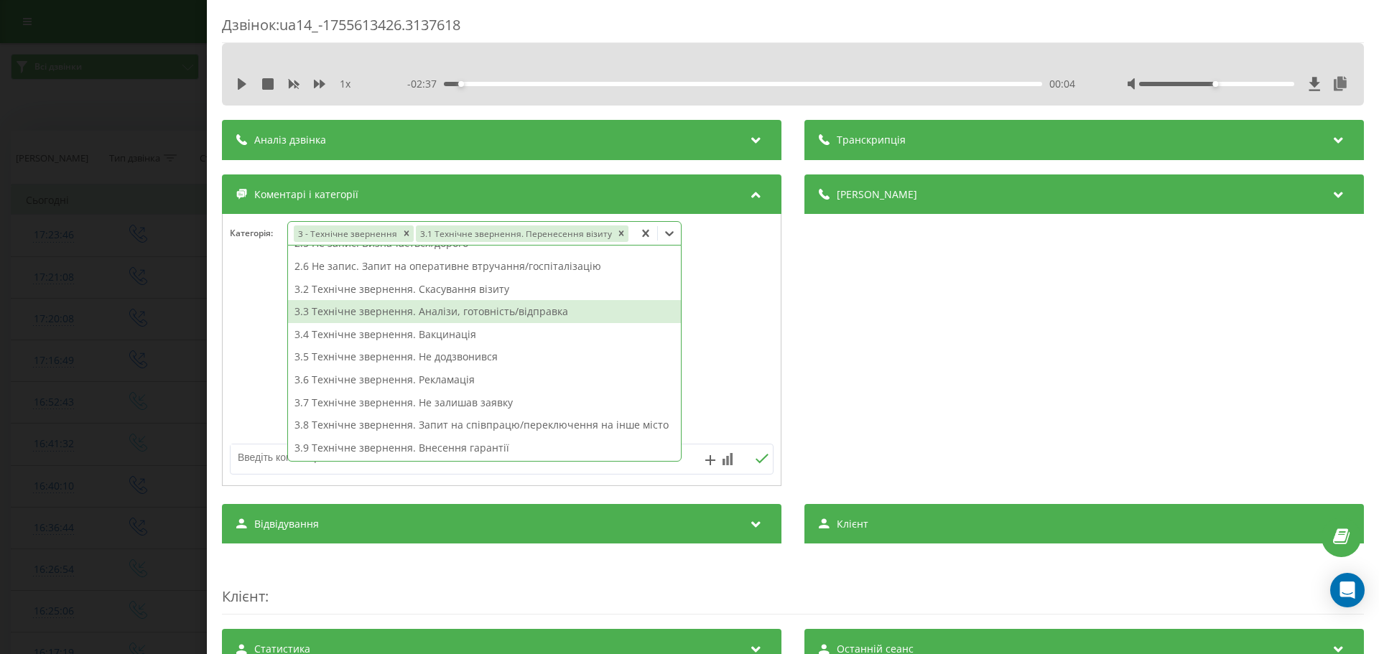
click at [261, 296] on div at bounding box center [502, 350] width 558 height 172
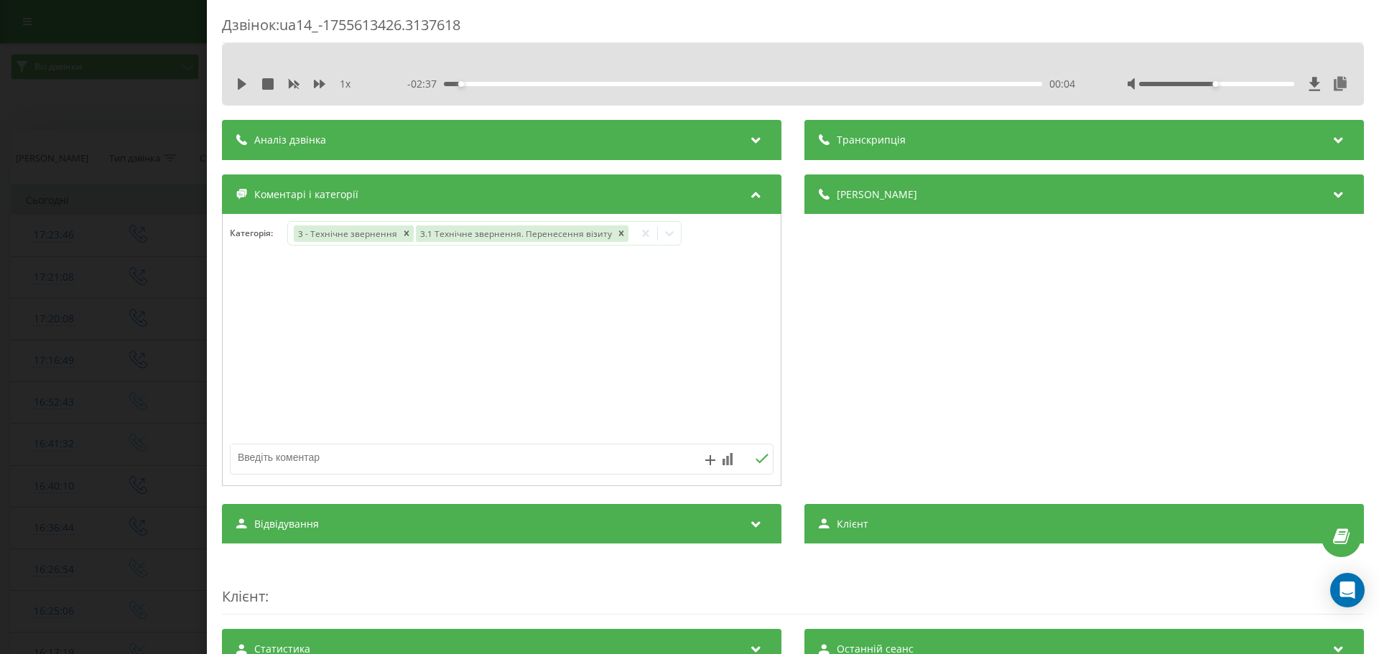
click at [131, 285] on div "Дзвінок : ua14_-1755613426.3137618 1 x - 02:37 00:04 00:04 Транскрипція Для AI-…" at bounding box center [689, 327] width 1379 height 654
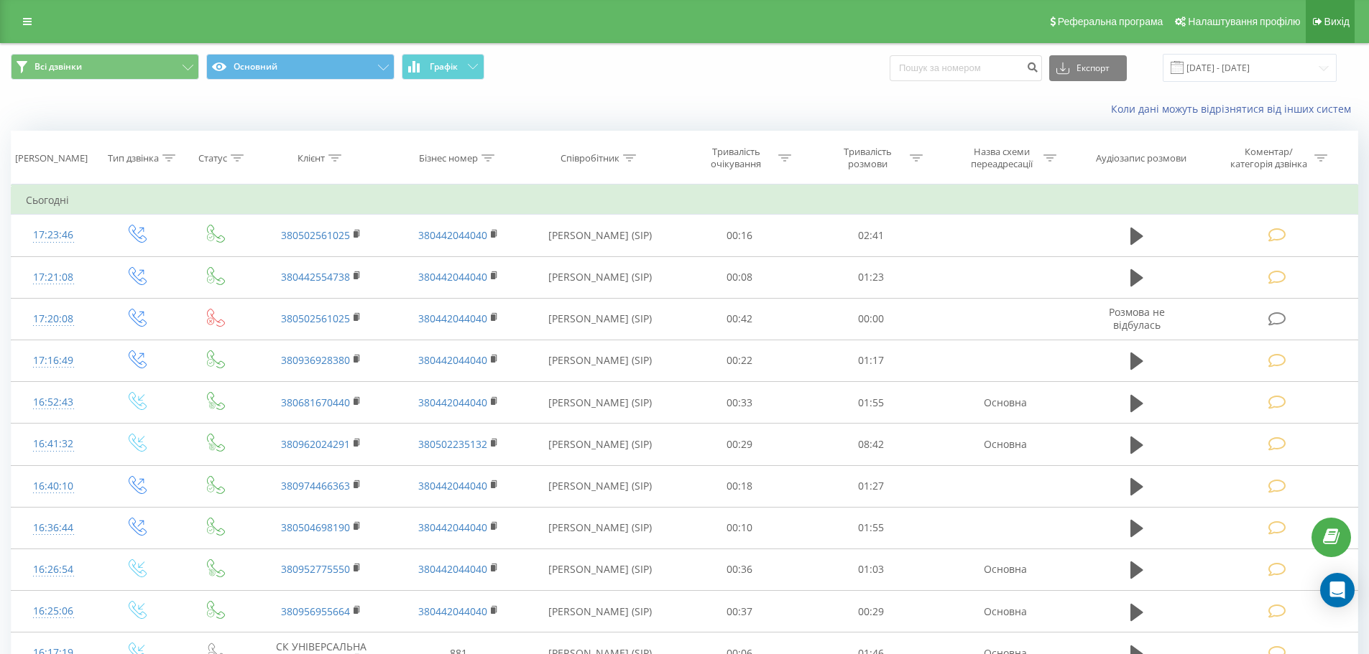
click at [1327, 22] on span "Вихід" at bounding box center [1336, 21] width 25 height 11
